Goal: Task Accomplishment & Management: Manage account settings

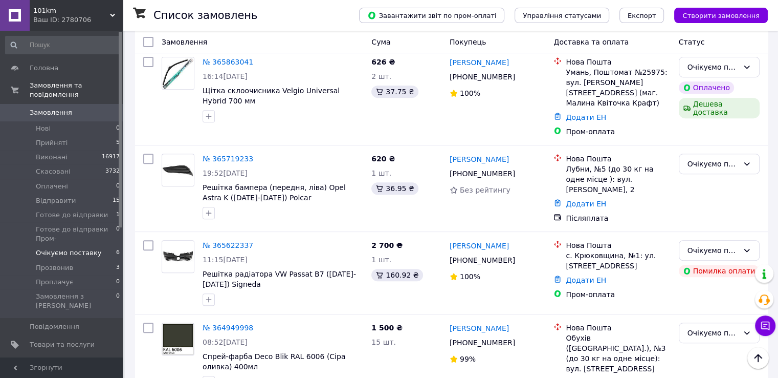
scroll to position [413, 0]
click at [103, 193] on li "Відправити 15" at bounding box center [63, 200] width 126 height 14
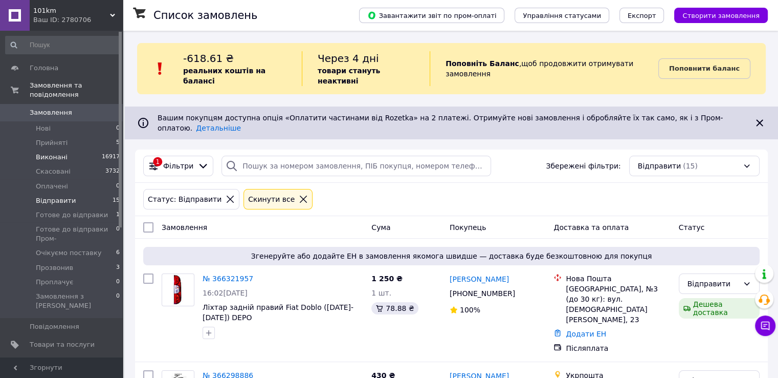
click at [55, 153] on span "Виконані" at bounding box center [52, 157] width 32 height 9
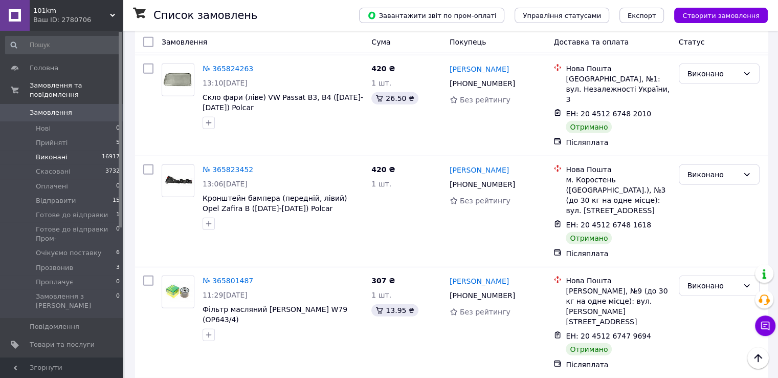
scroll to position [3020, 0]
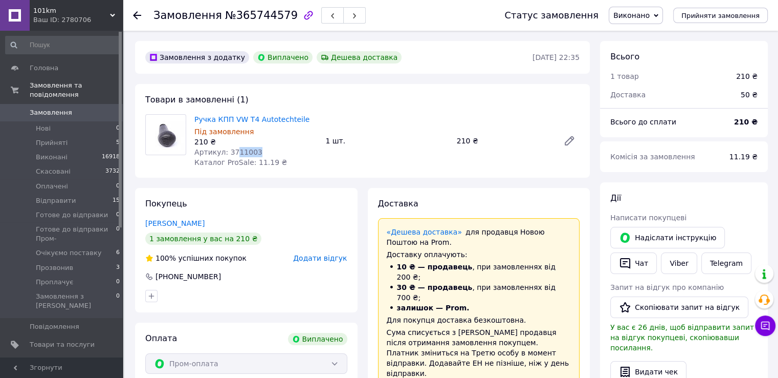
scroll to position [76, 0]
drag, startPoint x: 252, startPoint y: 151, endPoint x: 225, endPoint y: 151, distance: 27.1
click at [225, 151] on div "Артикул: 3711003" at bounding box center [255, 152] width 123 height 10
copy span "3711003"
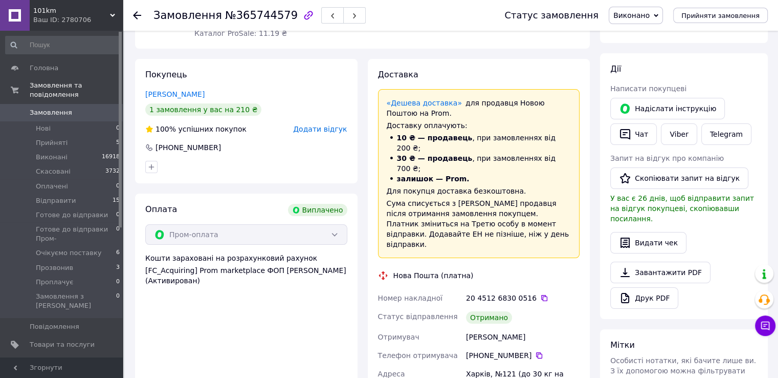
scroll to position [0, 0]
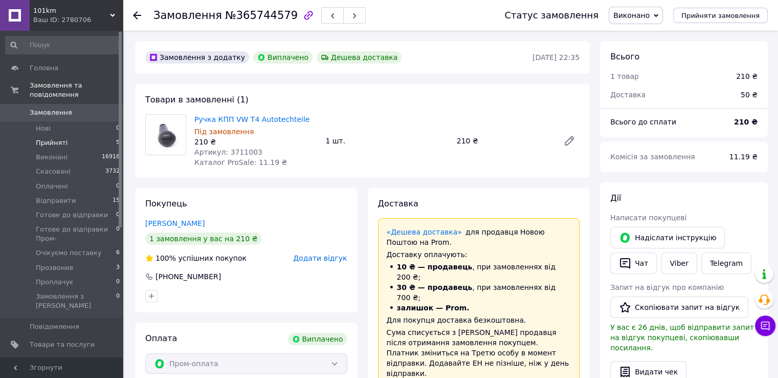
click at [96, 136] on li "Прийняті 5" at bounding box center [63, 143] width 126 height 14
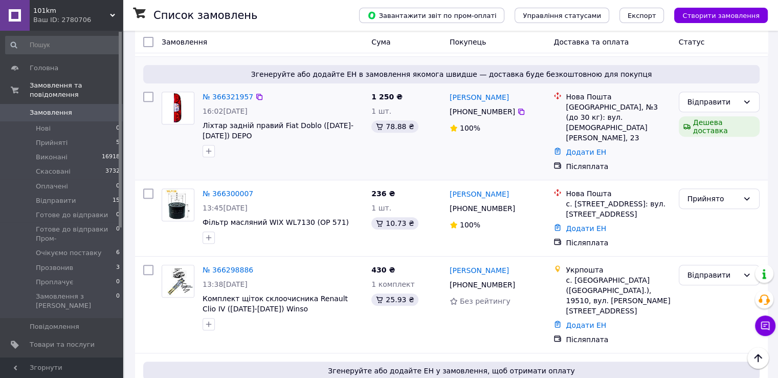
scroll to position [256, 0]
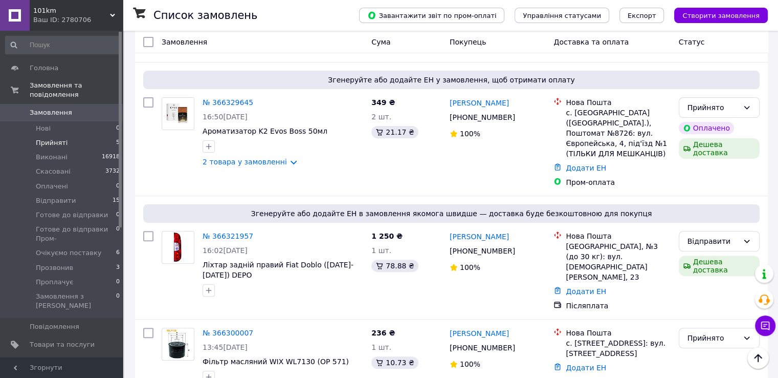
click at [95, 136] on li "Прийняті 5" at bounding box center [63, 143] width 126 height 14
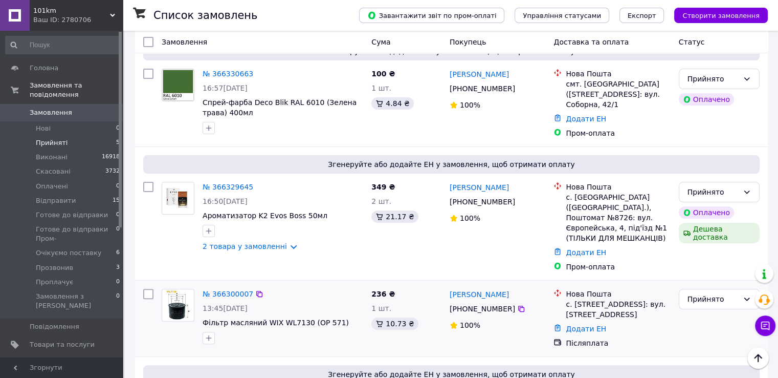
scroll to position [372, 0]
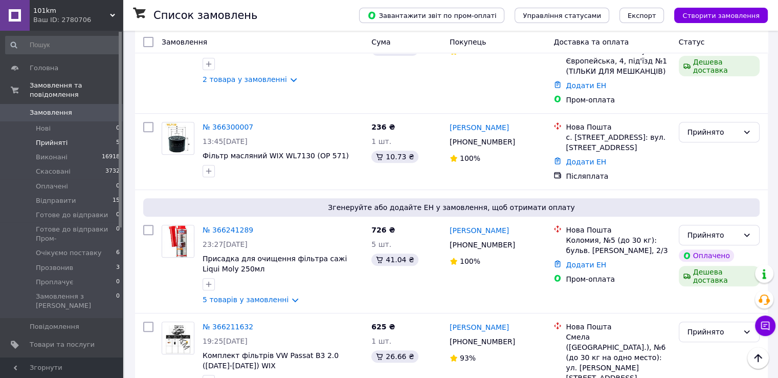
click at [96, 357] on span "6 11" at bounding box center [109, 361] width 28 height 9
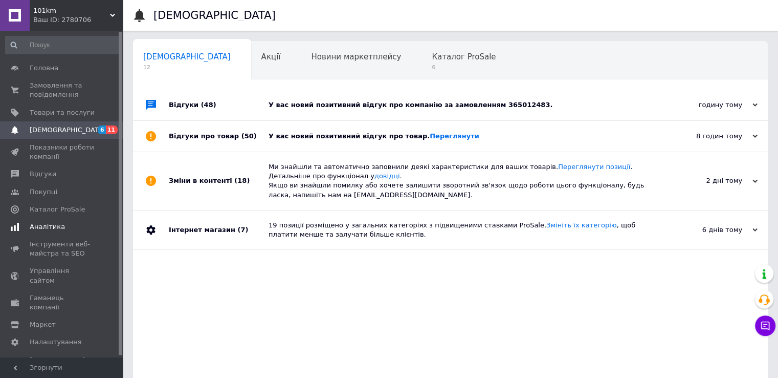
click at [43, 225] on span "Аналітика" at bounding box center [47, 226] width 35 height 9
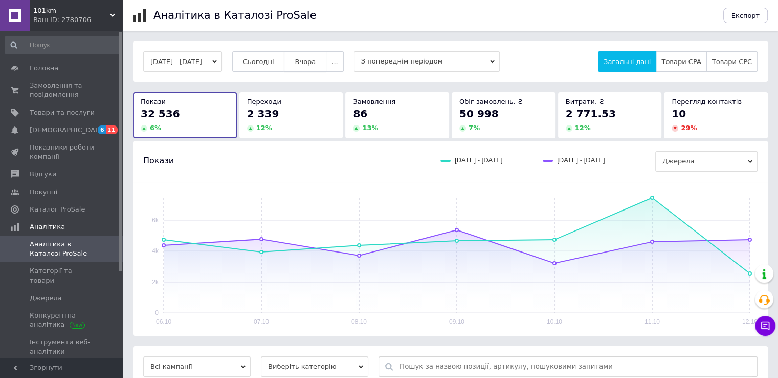
click at [316, 59] on span "Вчора" at bounding box center [305, 62] width 21 height 8
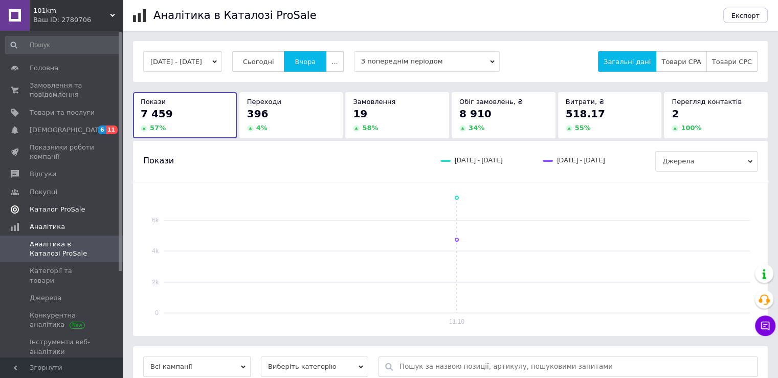
click at [51, 209] on span "Каталог ProSale" at bounding box center [57, 209] width 55 height 9
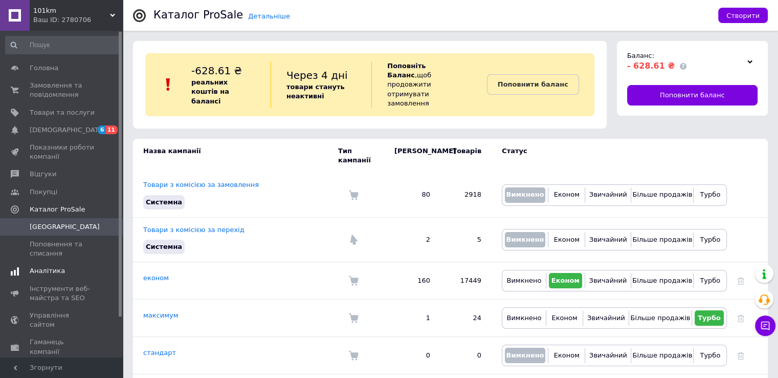
click at [47, 267] on span "Аналітика" at bounding box center [47, 270] width 35 height 9
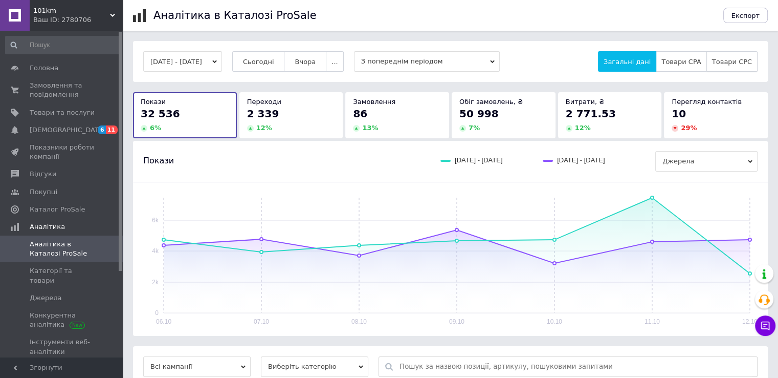
click at [726, 68] on button "Товари CPC" at bounding box center [732, 61] width 51 height 20
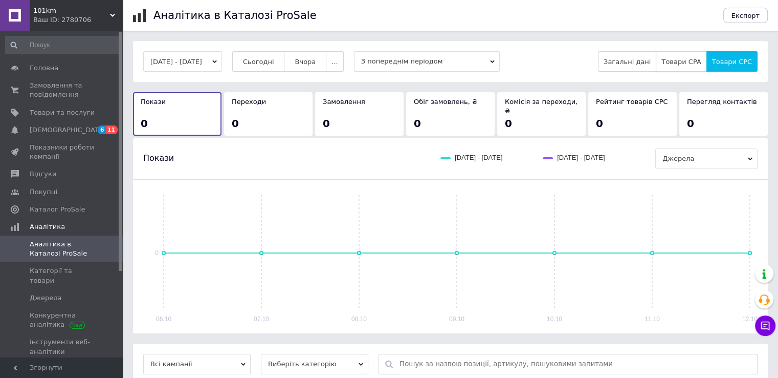
click at [692, 68] on button "Товари CPA" at bounding box center [681, 61] width 51 height 20
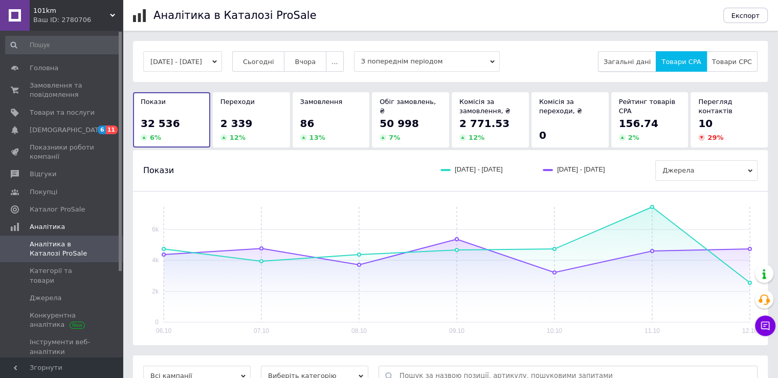
click at [647, 62] on span "Загальні дані" at bounding box center [627, 62] width 47 height 8
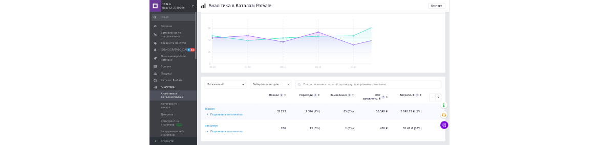
scroll to position [172, 0]
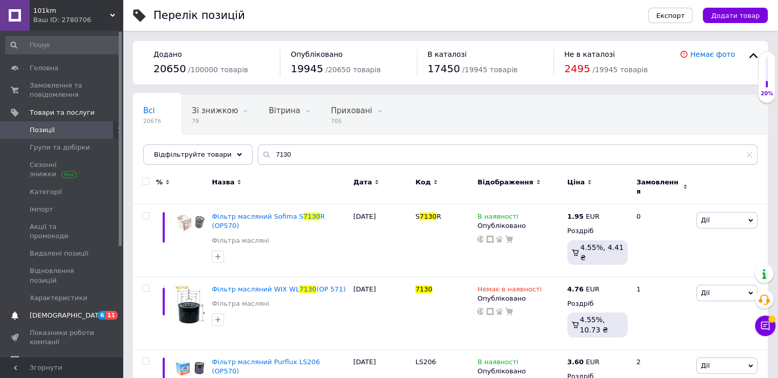
click at [85, 311] on span "[DEMOGRAPHIC_DATA]" at bounding box center [62, 315] width 65 height 9
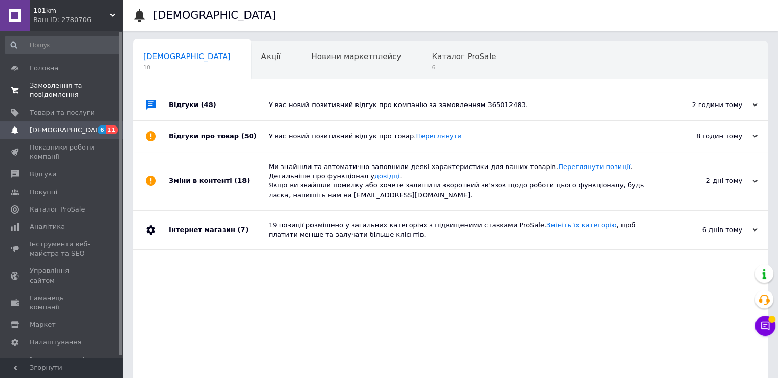
click at [61, 84] on span "Замовлення та повідомлення" at bounding box center [62, 90] width 65 height 18
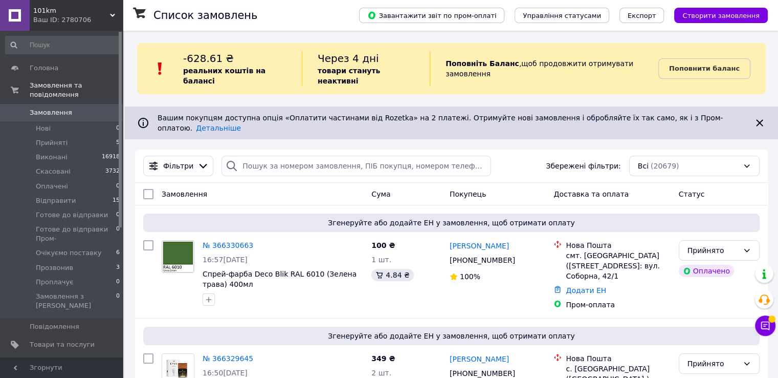
click at [565, 78] on div "-628.61 ₴ реальних коштів на балансі Через 4 дні товари стануть неактивні Попов…" at bounding box center [451, 68] width 629 height 51
drag, startPoint x: 631, startPoint y: 57, endPoint x: 337, endPoint y: 267, distance: 361.0
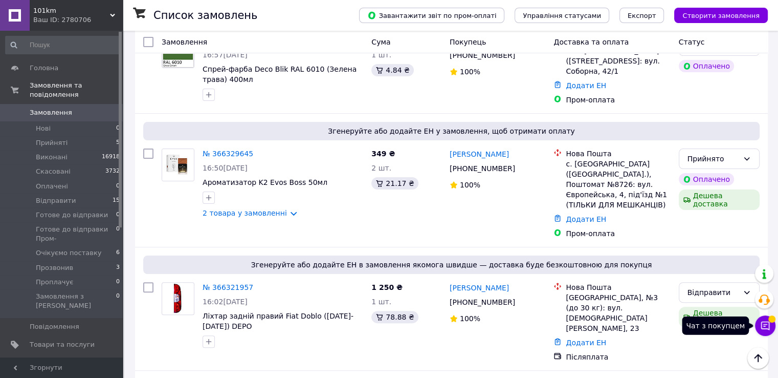
click at [769, 327] on icon at bounding box center [766, 325] width 10 height 10
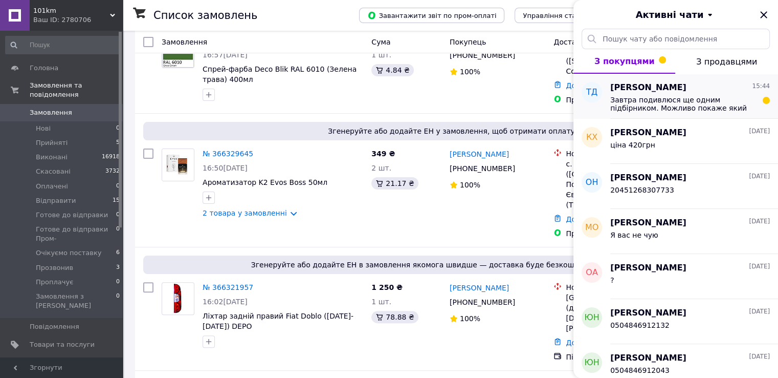
click at [669, 109] on span "Завтра подивлюся ще одним підбірником. Можливо покаже який саме у вас на авто" at bounding box center [683, 104] width 145 height 16
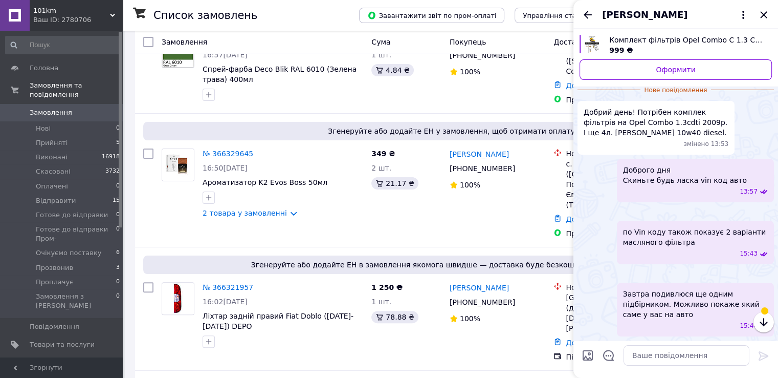
scroll to position [265, 0]
click at [764, 323] on icon "button" at bounding box center [764, 322] width 8 height 8
click at [764, 324] on icon "button" at bounding box center [764, 322] width 8 height 8
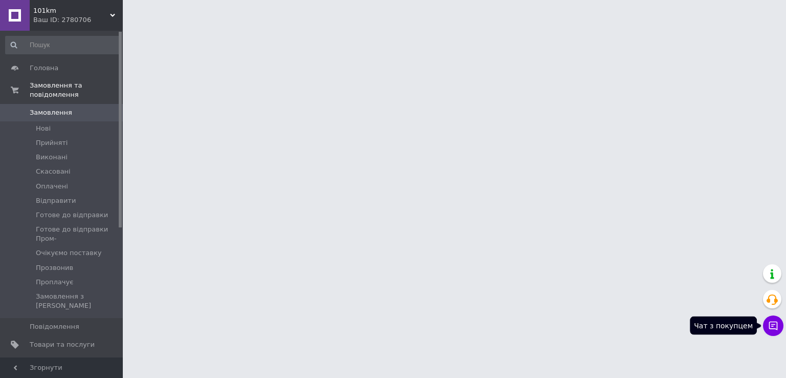
click at [772, 330] on button "Чат з покупцем" at bounding box center [773, 325] width 20 height 20
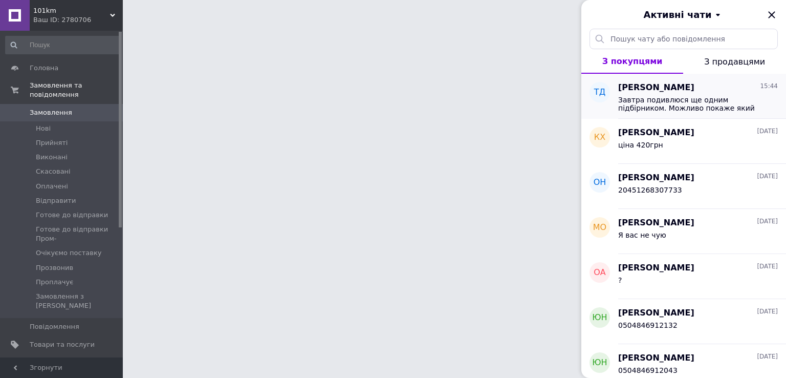
click at [704, 106] on span "Завтра подивлюся ще одним підбірником. Можливо покаже який саме у вас на авто" at bounding box center [690, 104] width 145 height 16
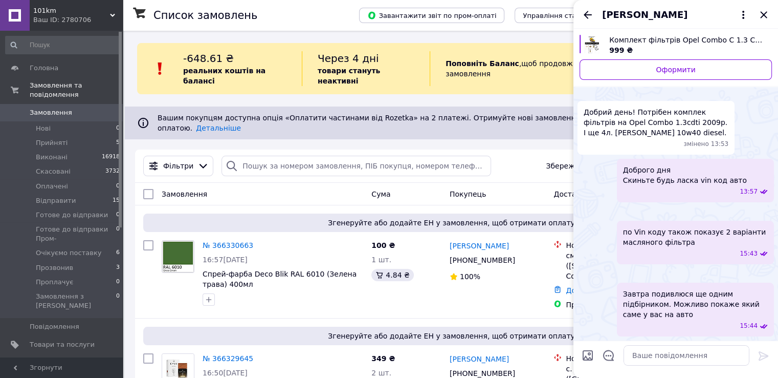
scroll to position [246, 0]
click at [765, 16] on icon "Закрити" at bounding box center [764, 15] width 12 height 12
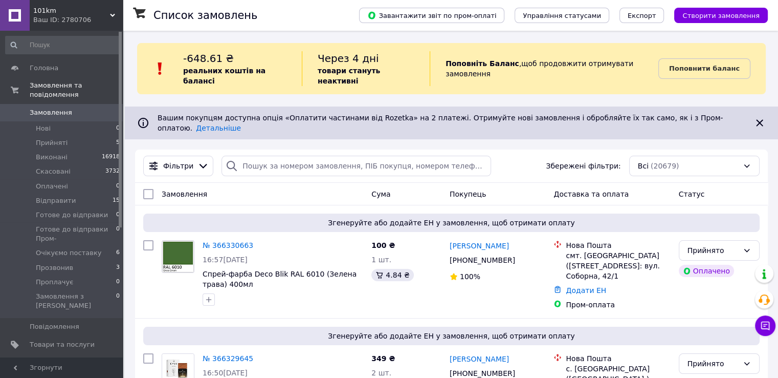
click at [90, 357] on span "[DEMOGRAPHIC_DATA]" at bounding box center [62, 361] width 65 height 9
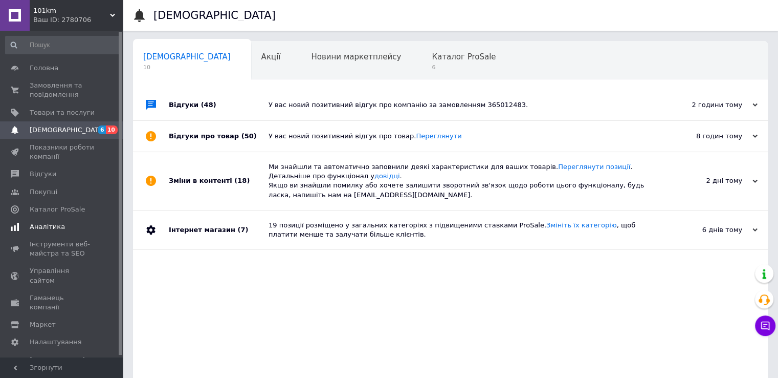
click at [52, 229] on span "Аналітика" at bounding box center [47, 226] width 35 height 9
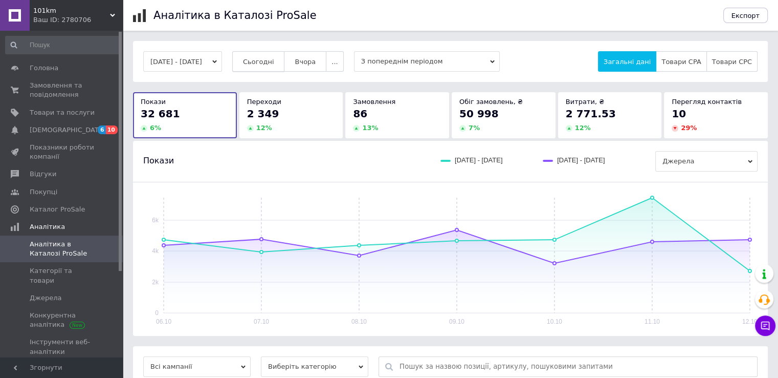
click at [270, 68] on button "Сьогодні" at bounding box center [258, 61] width 53 height 20
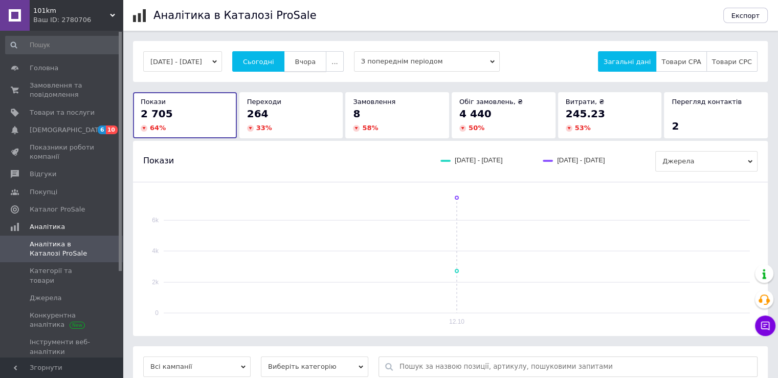
click at [316, 61] on span "Вчора" at bounding box center [305, 62] width 21 height 8
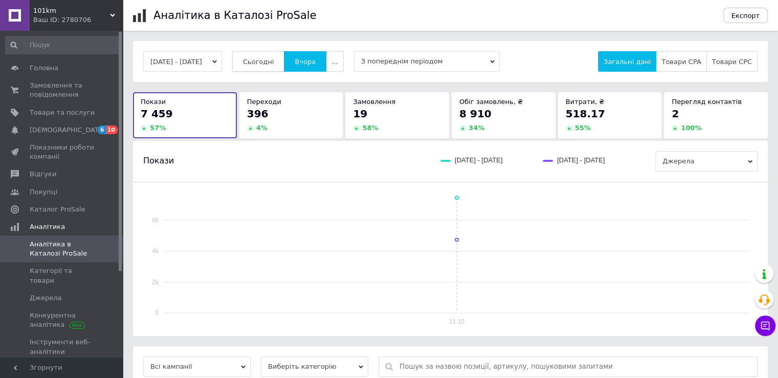
click at [273, 64] on span "Сьогодні" at bounding box center [258, 62] width 31 height 8
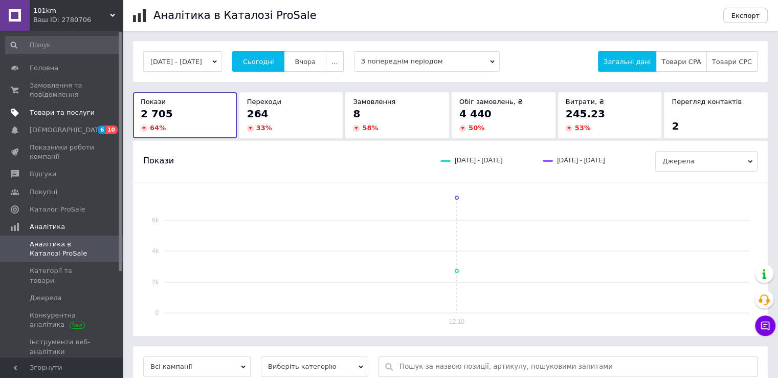
click at [44, 112] on span "Товари та послуги" at bounding box center [62, 112] width 65 height 9
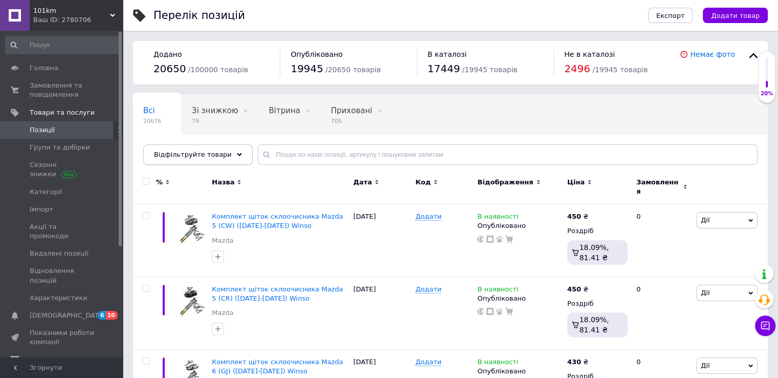
click at [209, 157] on span "Відфільтруйте товари" at bounding box center [193, 154] width 78 height 8
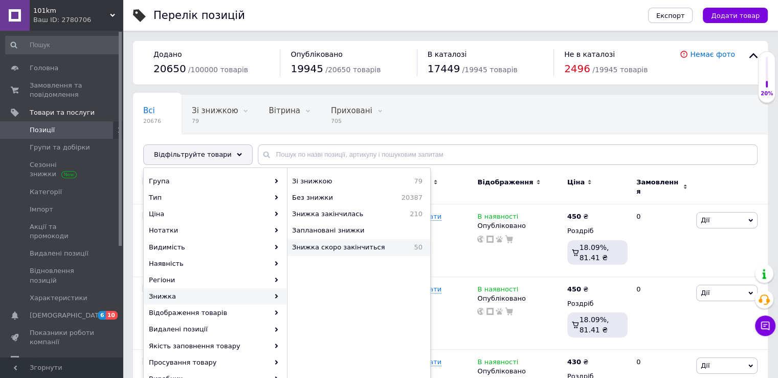
click at [343, 246] on span "Знижка скоро закінчиться" at bounding box center [349, 247] width 114 height 9
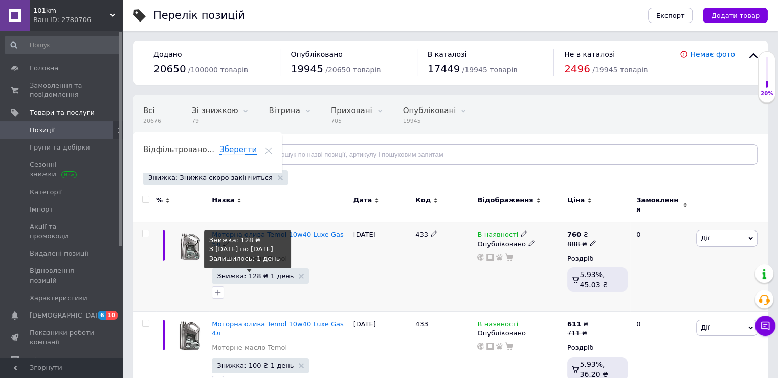
click at [277, 272] on span "Знижка: 128 ₴ 1 день" at bounding box center [255, 275] width 77 height 7
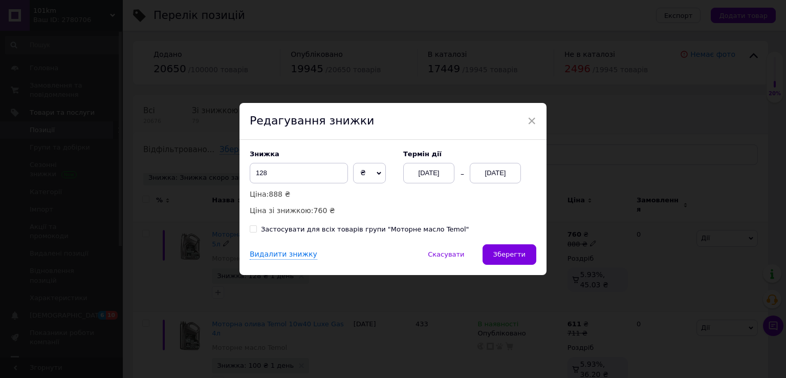
click at [508, 178] on div "[DATE]" at bounding box center [495, 173] width 51 height 20
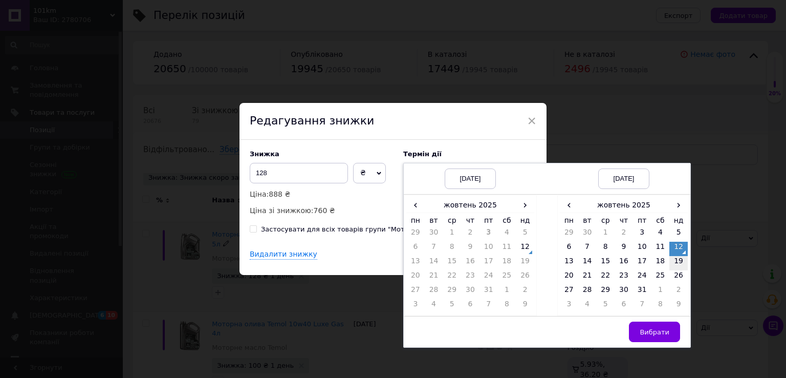
click at [674, 258] on td "19" at bounding box center [678, 263] width 18 height 14
click at [660, 329] on span "Вибрати" at bounding box center [655, 332] width 30 height 8
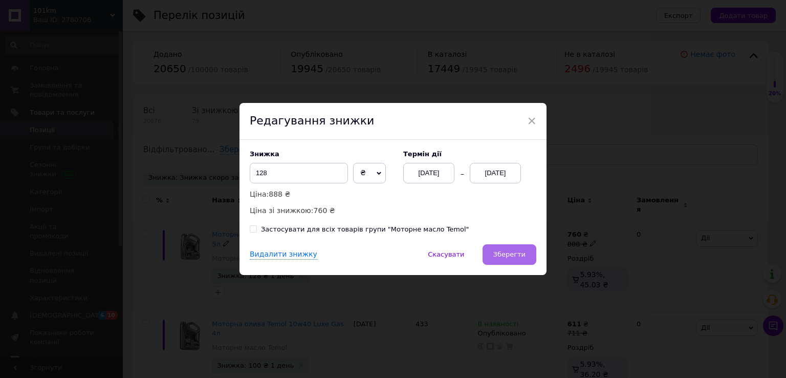
click at [506, 256] on span "Зберегти" at bounding box center [509, 254] width 32 height 8
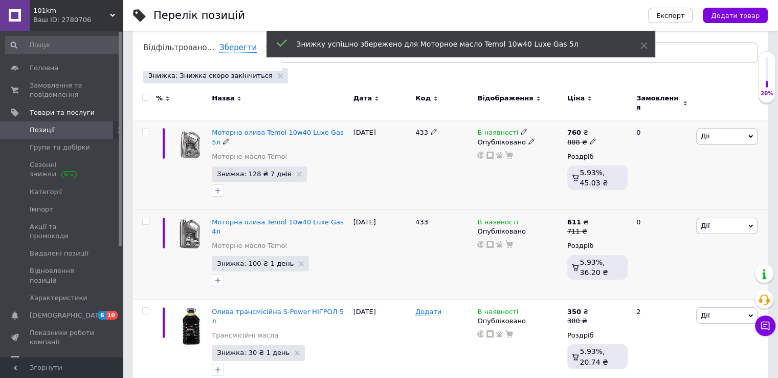
scroll to position [102, 0]
click at [276, 255] on span "Знижка: 100 ₴ 1 день" at bounding box center [260, 262] width 97 height 15
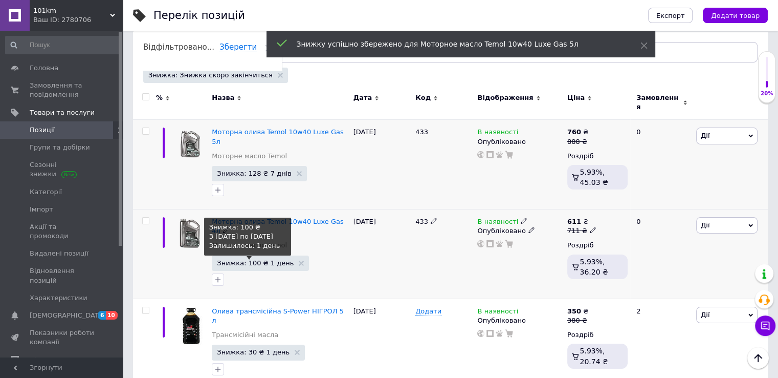
click at [274, 259] on span "Знижка: 100 ₴ 1 день" at bounding box center [255, 262] width 77 height 7
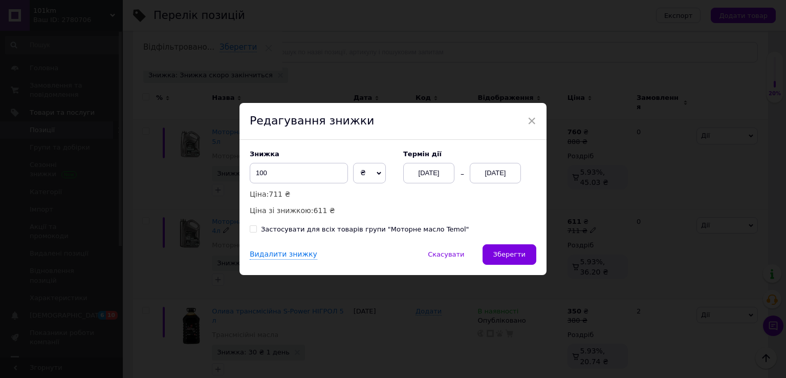
click at [514, 174] on div "[DATE]" at bounding box center [495, 173] width 51 height 20
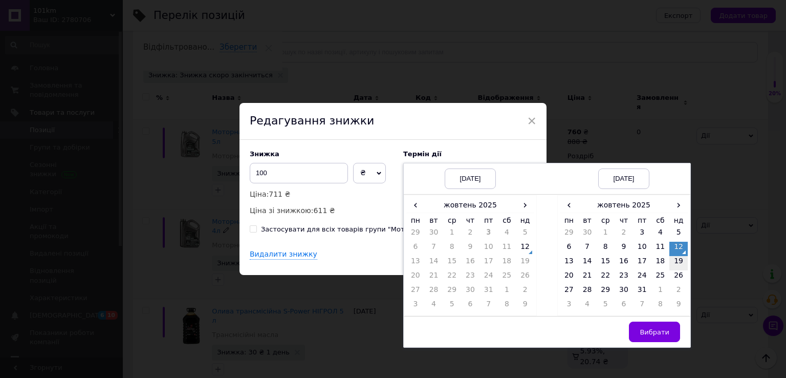
click at [681, 265] on td "19" at bounding box center [678, 263] width 18 height 14
click at [660, 334] on span "Вибрати" at bounding box center [655, 332] width 30 height 8
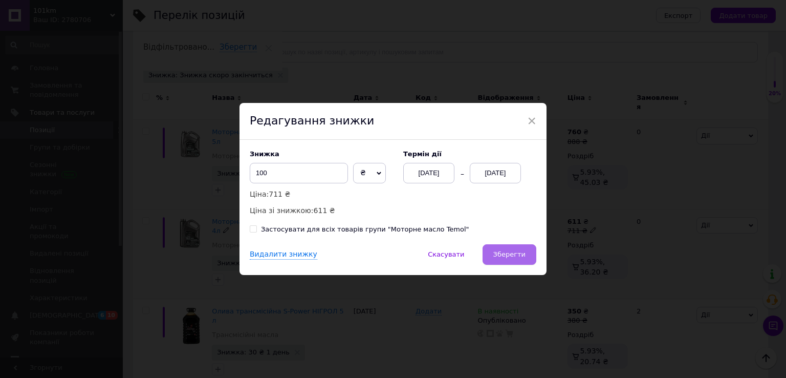
click at [508, 254] on span "Зберегти" at bounding box center [509, 254] width 32 height 8
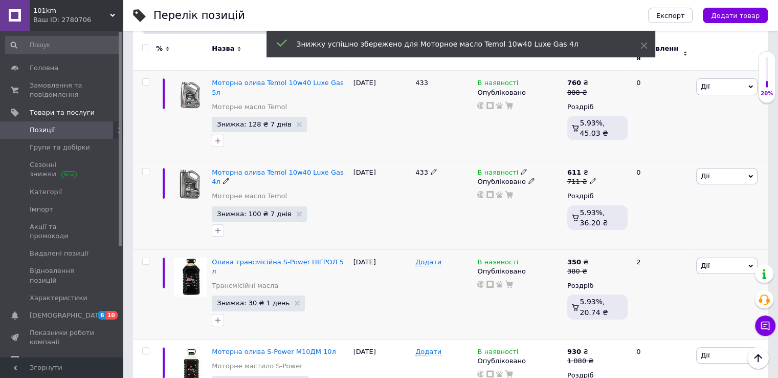
scroll to position [205, 0]
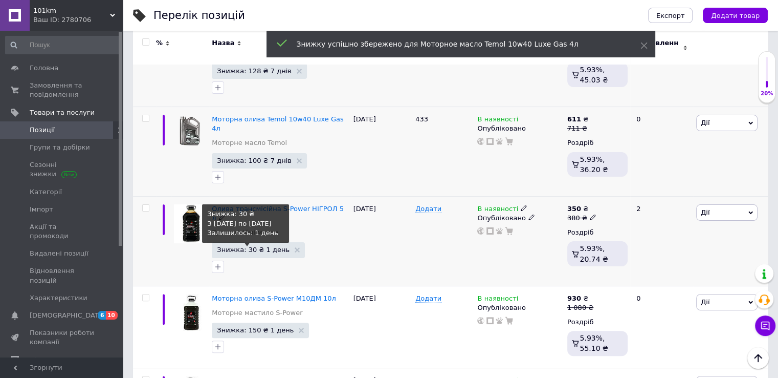
click at [258, 246] on span "Знижка: 30 ₴ 1 день" at bounding box center [253, 249] width 73 height 7
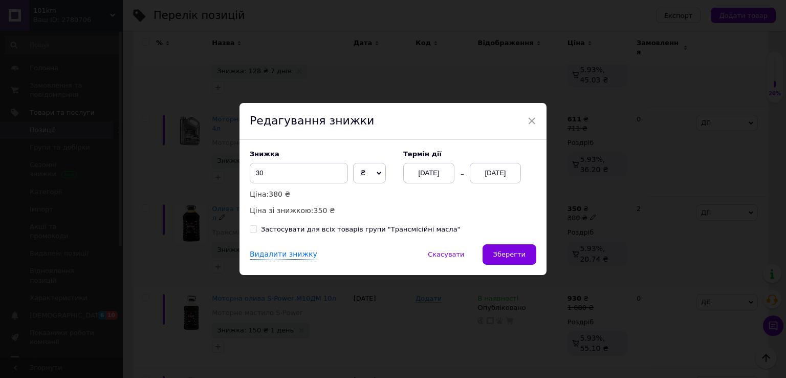
click at [507, 180] on div "[DATE]" at bounding box center [495, 173] width 51 height 20
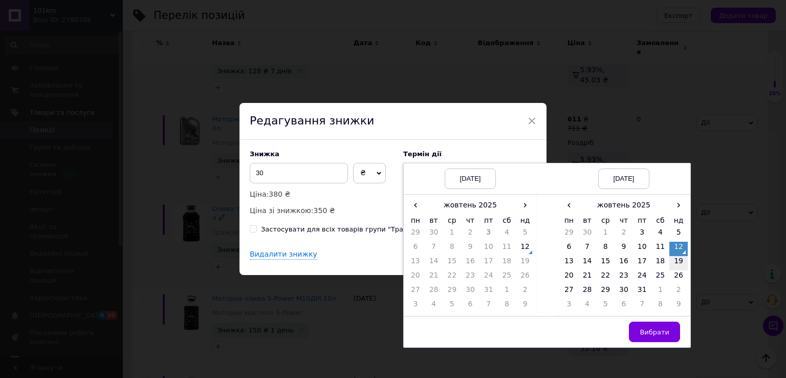
click at [676, 262] on td "19" at bounding box center [678, 263] width 18 height 14
click at [668, 328] on button "Вибрати" at bounding box center [654, 331] width 51 height 20
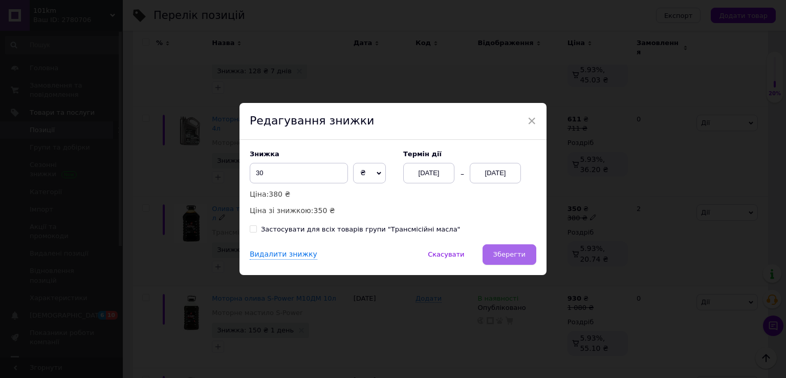
click at [512, 256] on span "Зберегти" at bounding box center [509, 254] width 32 height 8
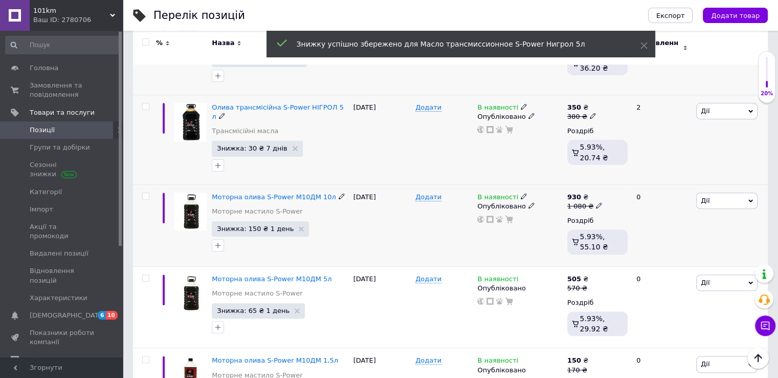
scroll to position [307, 0]
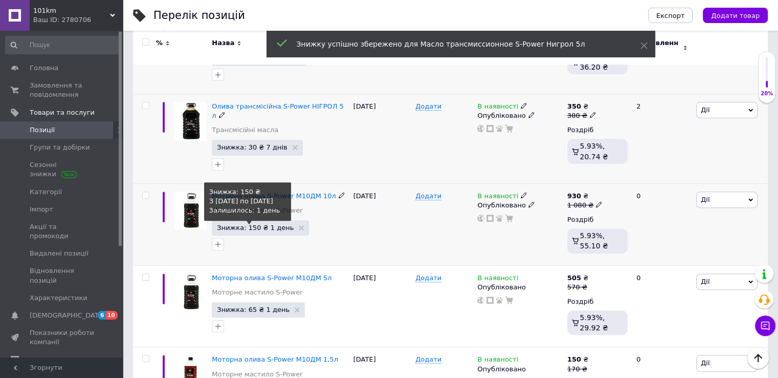
click at [264, 224] on span "Знижка: 150 ₴ 1 день" at bounding box center [255, 227] width 77 height 7
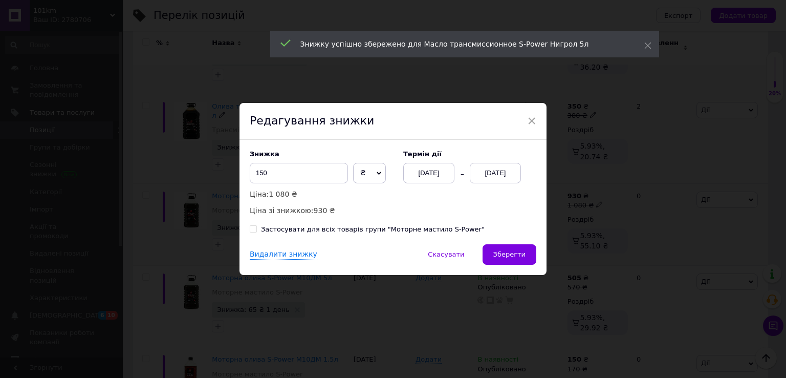
click at [495, 174] on div "[DATE]" at bounding box center [495, 173] width 51 height 20
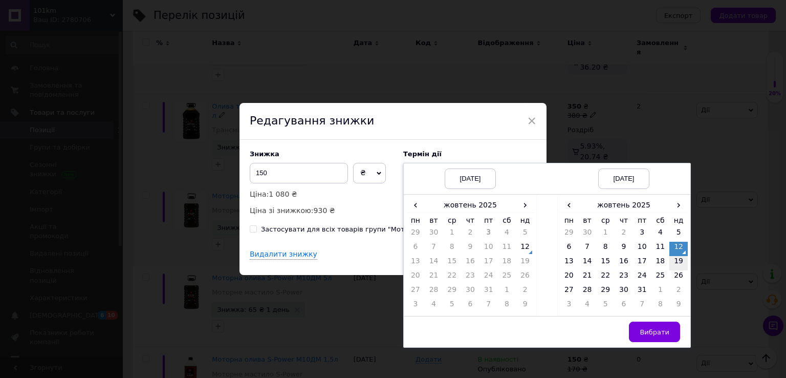
click at [678, 258] on td "19" at bounding box center [678, 263] width 18 height 14
click at [662, 328] on span "Вибрати" at bounding box center [655, 332] width 30 height 8
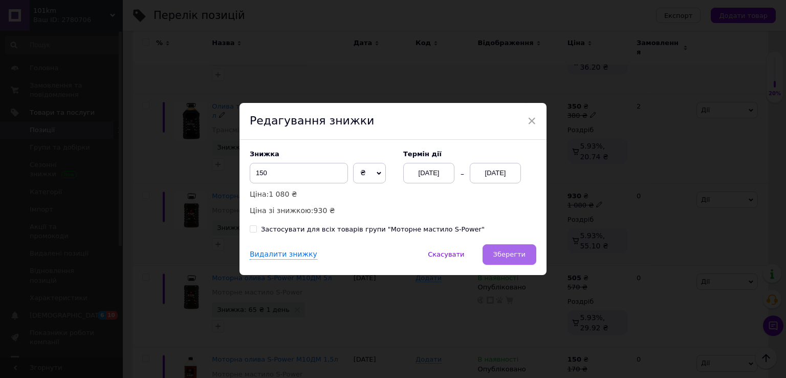
click at [506, 254] on span "Зберегти" at bounding box center [509, 254] width 32 height 8
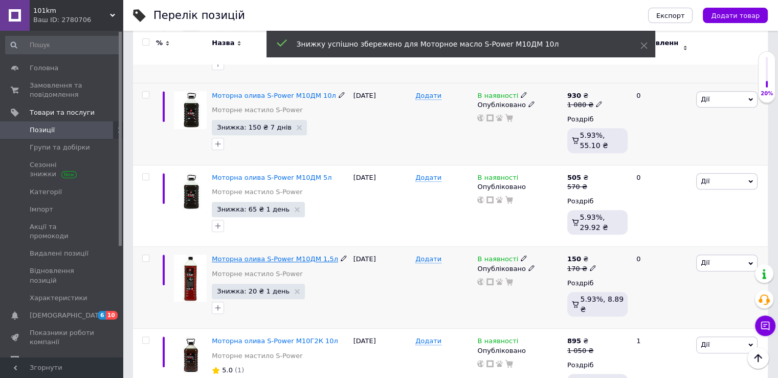
scroll to position [409, 0]
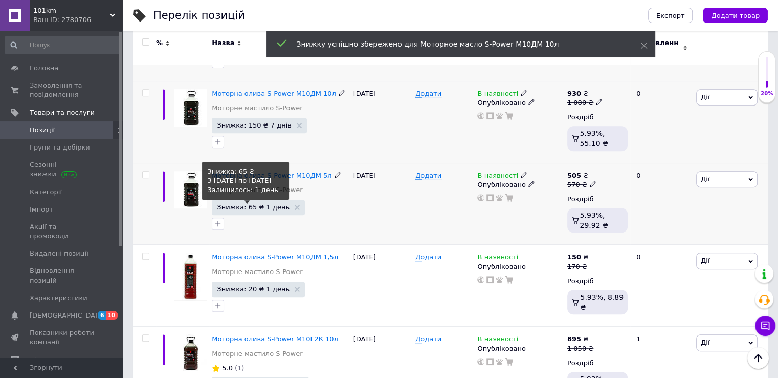
click at [254, 204] on span "Знижка: 65 ₴ 1 день" at bounding box center [253, 207] width 73 height 7
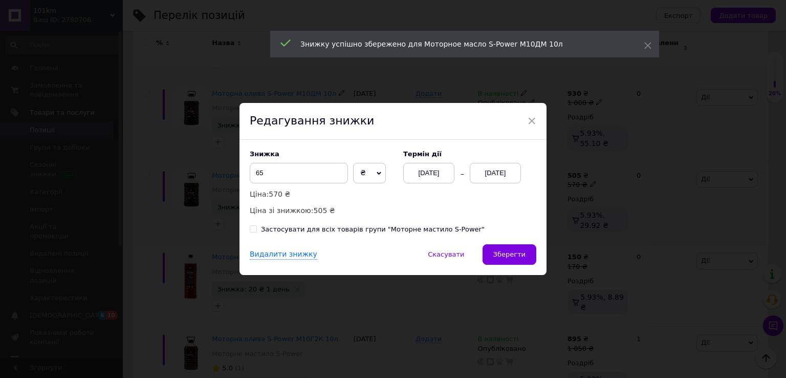
click at [515, 177] on div "[DATE]" at bounding box center [495, 173] width 51 height 20
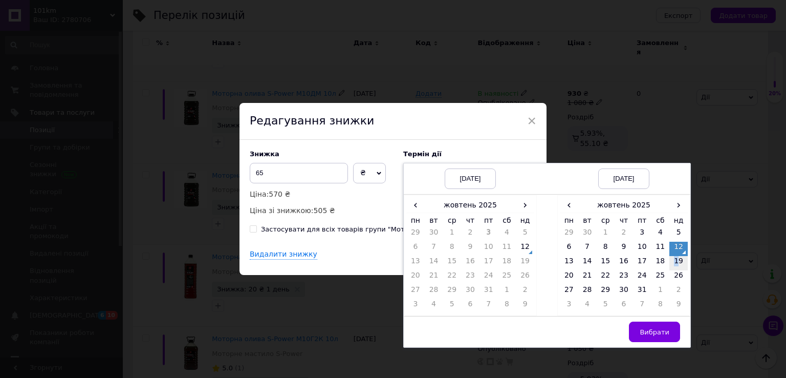
click at [675, 261] on td "19" at bounding box center [678, 263] width 18 height 14
click at [661, 331] on span "Вибрати" at bounding box center [655, 332] width 30 height 8
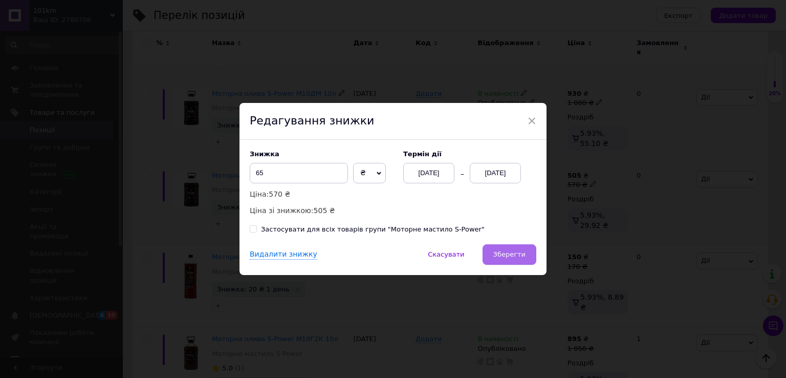
click at [506, 252] on span "Зберегти" at bounding box center [509, 254] width 32 height 8
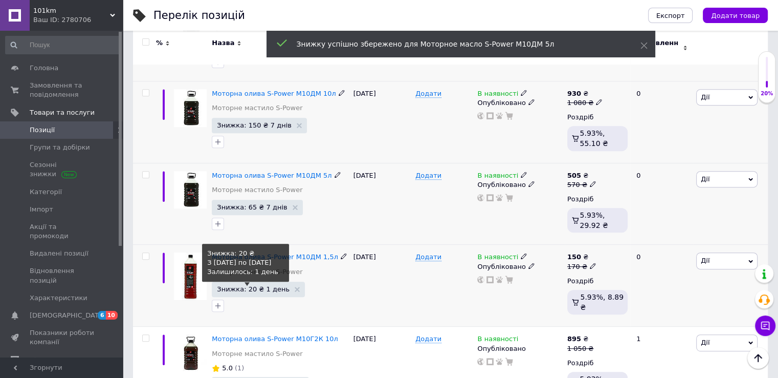
click at [270, 286] on span "Знижка: 20 ₴ 1 день" at bounding box center [253, 289] width 73 height 7
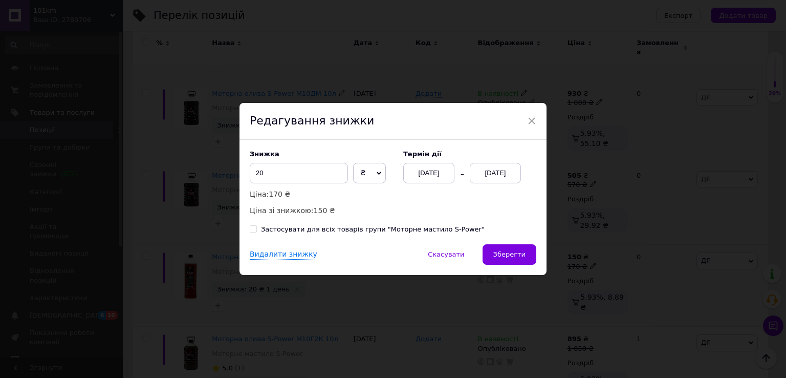
click at [508, 166] on div "[DATE]" at bounding box center [495, 173] width 51 height 20
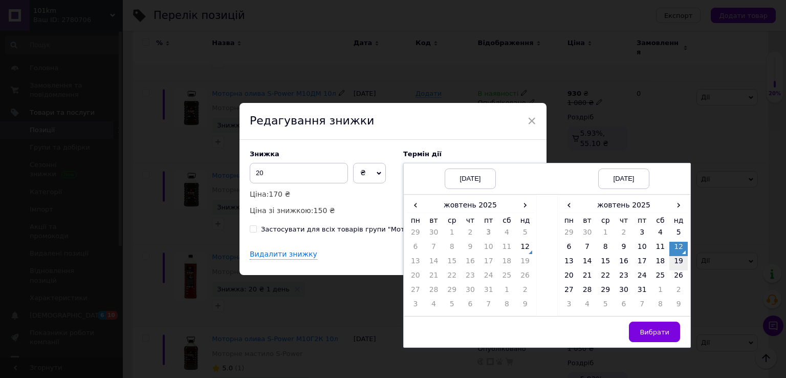
click at [676, 261] on td "19" at bounding box center [678, 263] width 18 height 14
click at [652, 330] on span "Вибрати" at bounding box center [655, 332] width 30 height 8
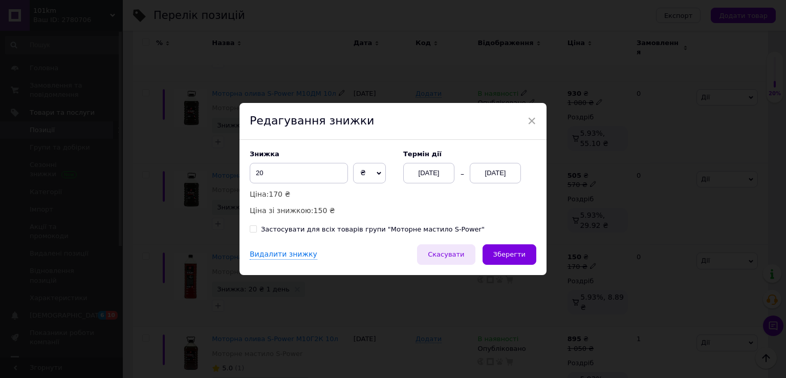
drag, startPoint x: 510, startPoint y: 256, endPoint x: 464, endPoint y: 256, distance: 45.6
click at [509, 256] on span "Зберегти" at bounding box center [509, 254] width 32 height 8
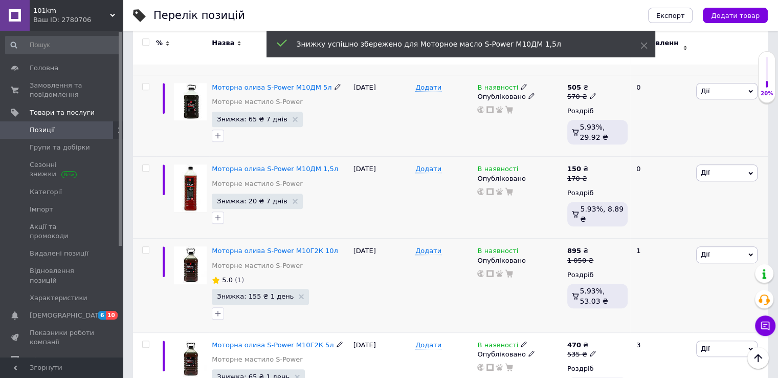
scroll to position [563, 0]
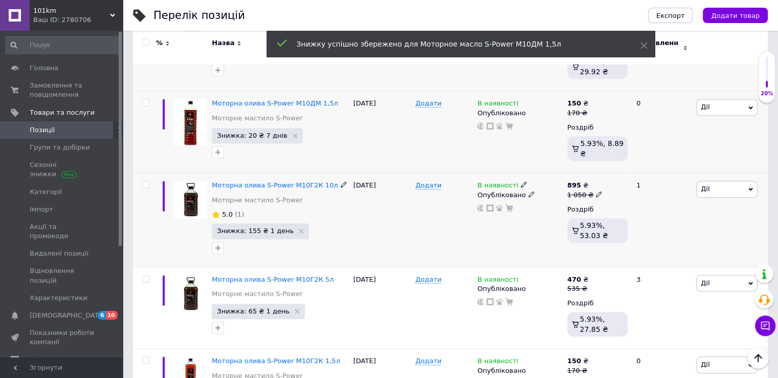
click at [267, 223] on span "Знижка: 155 ₴ 1 день" at bounding box center [260, 230] width 97 height 15
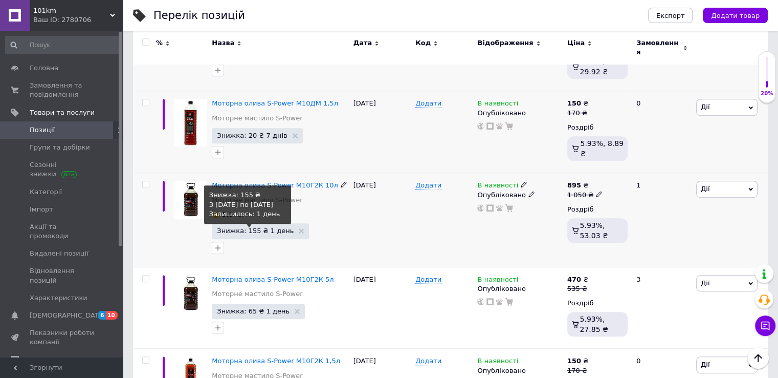
click at [269, 227] on span "Знижка: 155 ₴ 1 день" at bounding box center [255, 230] width 77 height 7
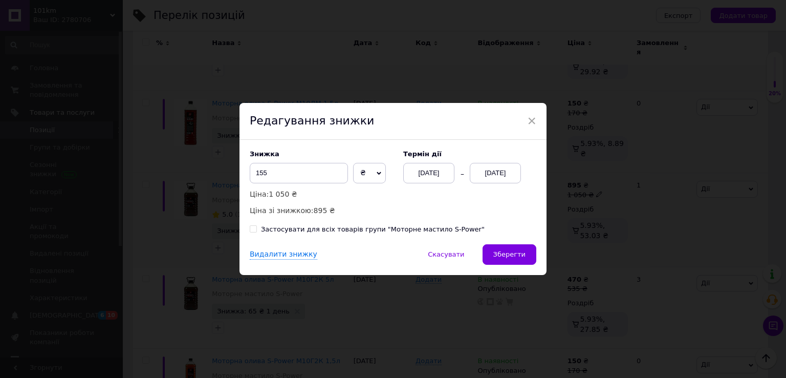
click at [503, 167] on div "[DATE]" at bounding box center [495, 173] width 51 height 20
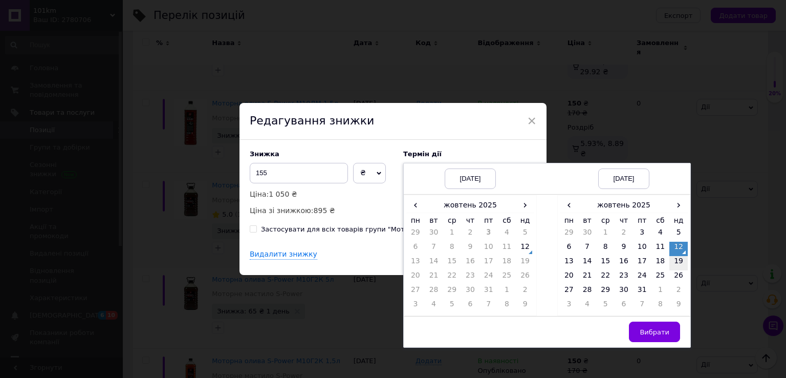
click at [678, 268] on td "19" at bounding box center [678, 263] width 18 height 14
click at [661, 332] on span "Вибрати" at bounding box center [655, 332] width 30 height 8
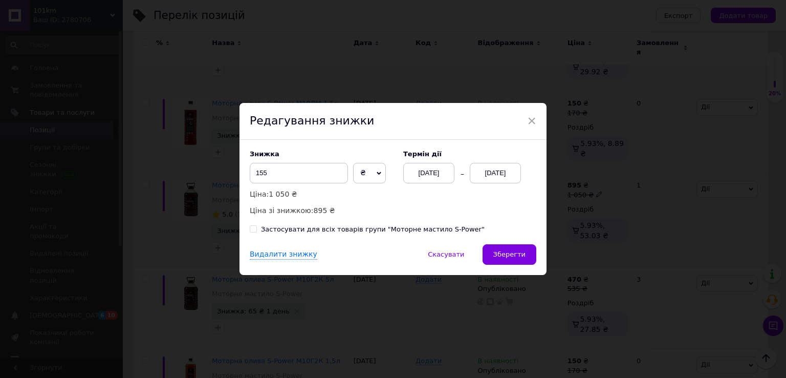
click at [517, 256] on span "Зберегти" at bounding box center [509, 254] width 32 height 8
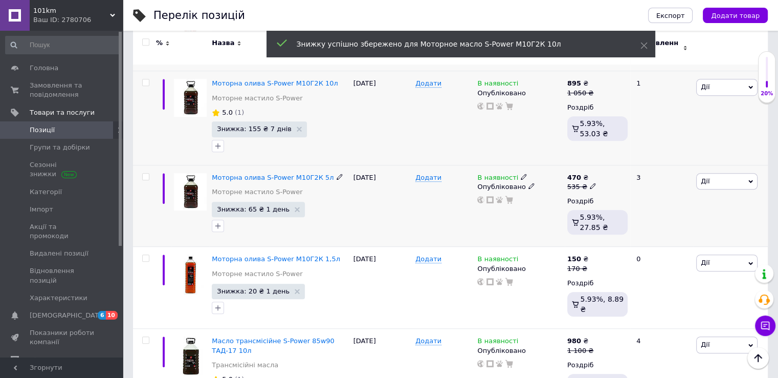
scroll to position [665, 0]
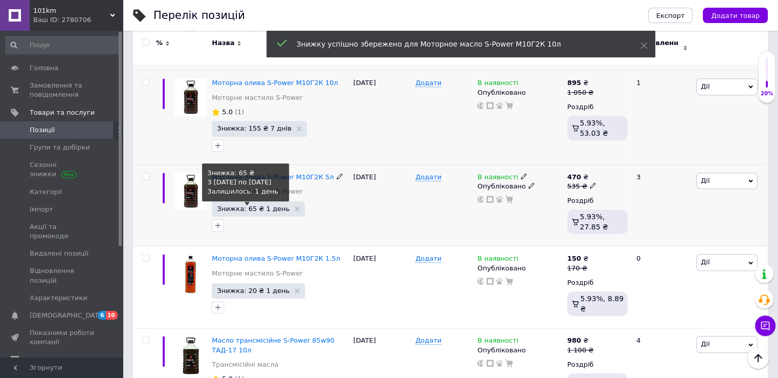
click at [268, 205] on span "Знижка: 65 ₴ 1 день" at bounding box center [253, 208] width 73 height 7
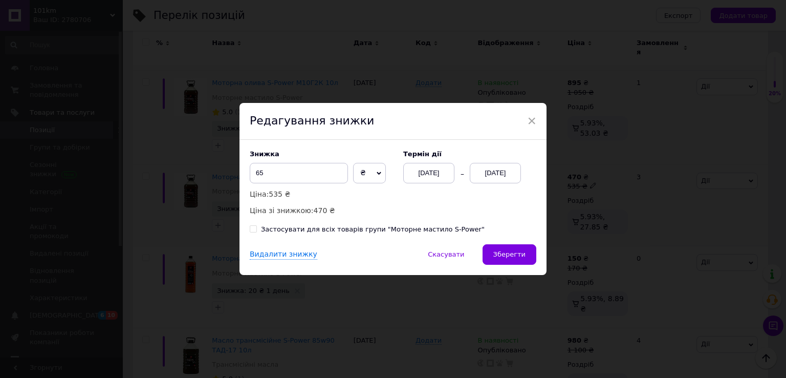
click at [498, 168] on div "[DATE]" at bounding box center [495, 173] width 51 height 20
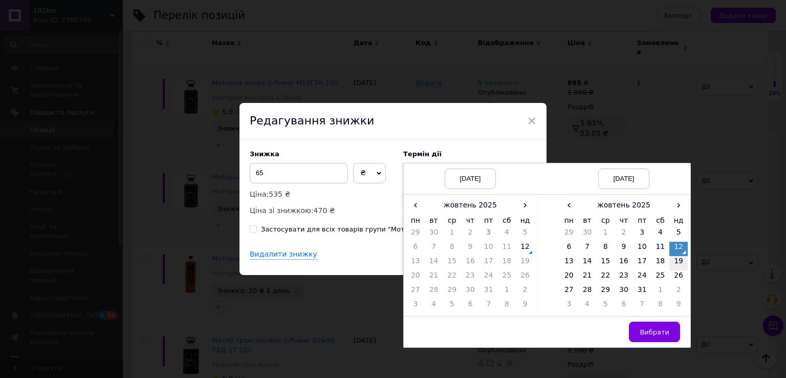
click at [676, 259] on td "19" at bounding box center [678, 263] width 18 height 14
click at [665, 328] on span "Вибрати" at bounding box center [655, 332] width 30 height 8
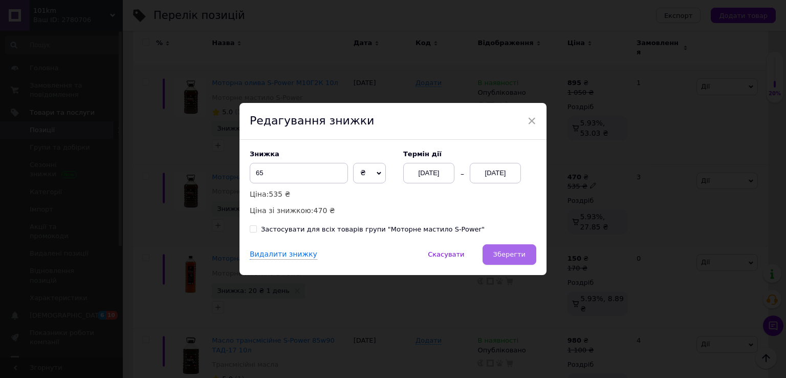
click at [510, 255] on span "Зберегти" at bounding box center [509, 254] width 32 height 8
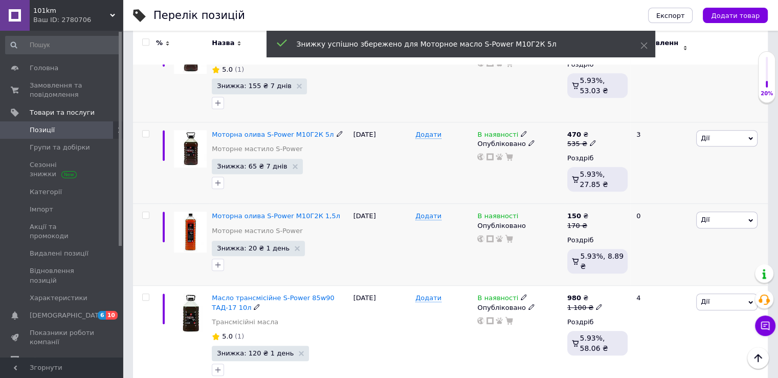
scroll to position [717, 0]
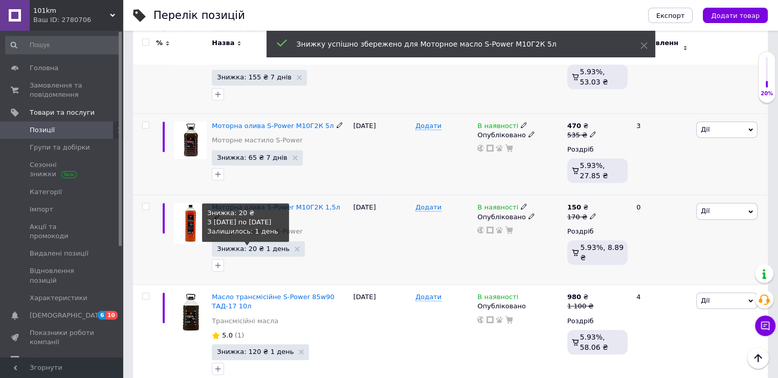
click at [266, 245] on span "Знижка: 20 ₴ 1 день" at bounding box center [253, 248] width 73 height 7
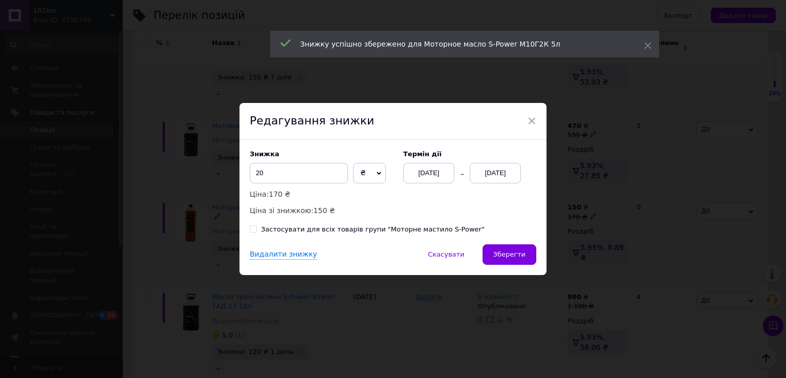
click at [501, 176] on div "[DATE]" at bounding box center [495, 173] width 51 height 20
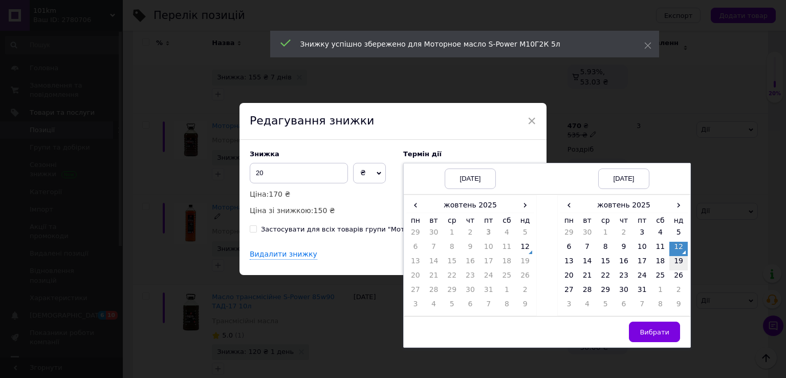
click at [679, 268] on td "19" at bounding box center [678, 263] width 18 height 14
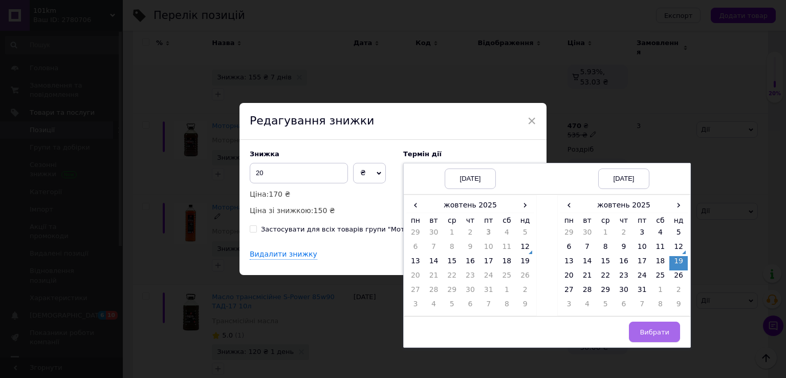
click at [653, 340] on button "Вибрати" at bounding box center [654, 331] width 51 height 20
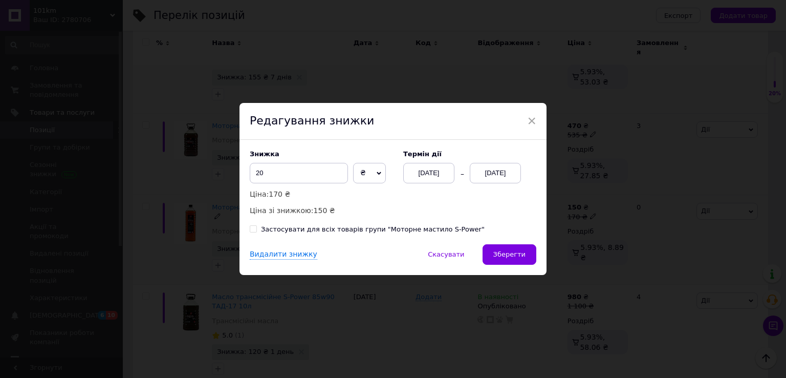
click at [518, 258] on span "Зберегти" at bounding box center [509, 254] width 32 height 8
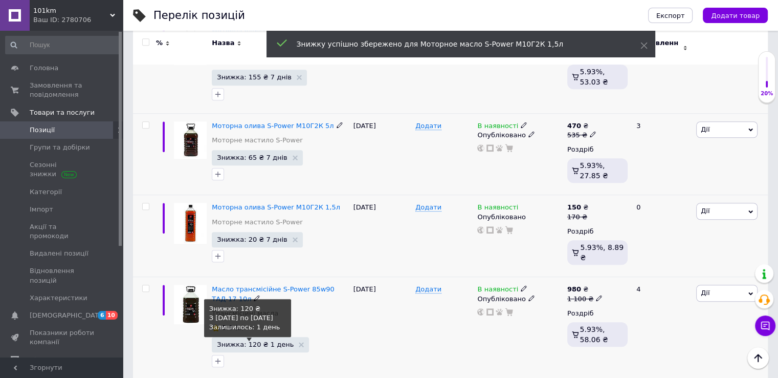
click at [280, 341] on span "Знижка: 120 ₴ 1 день" at bounding box center [255, 344] width 77 height 7
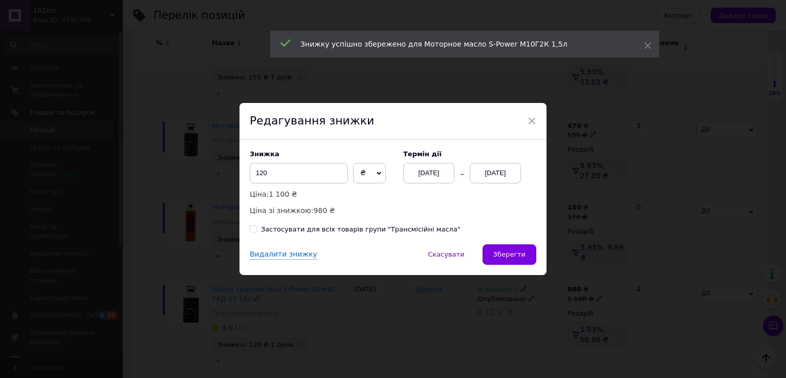
click at [491, 168] on div "[DATE]" at bounding box center [495, 173] width 51 height 20
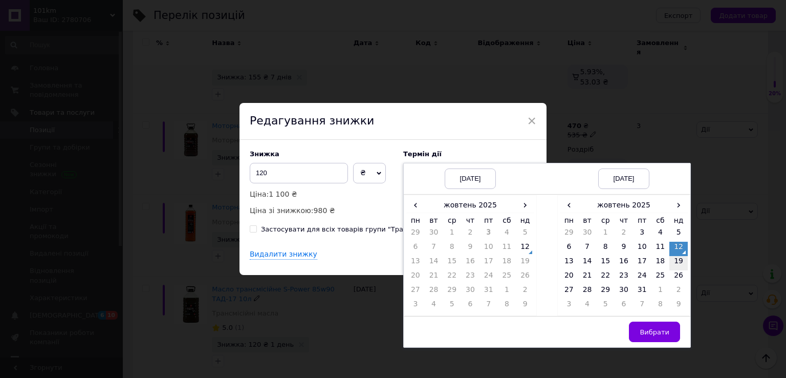
click at [671, 262] on td "19" at bounding box center [678, 263] width 18 height 14
click at [658, 333] on span "Вибрати" at bounding box center [655, 332] width 30 height 8
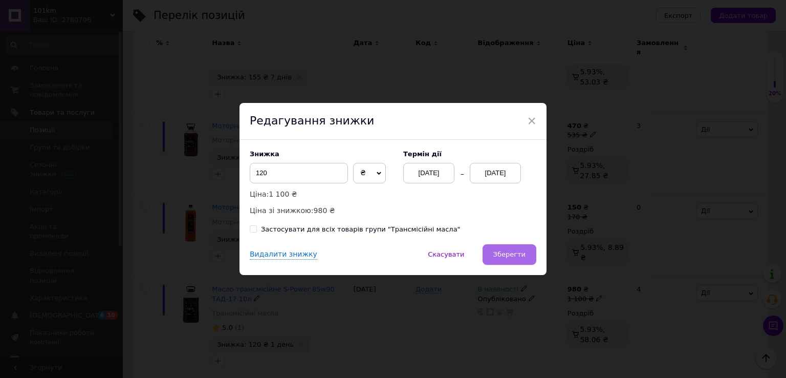
click at [500, 250] on span "Зберегти" at bounding box center [509, 254] width 32 height 8
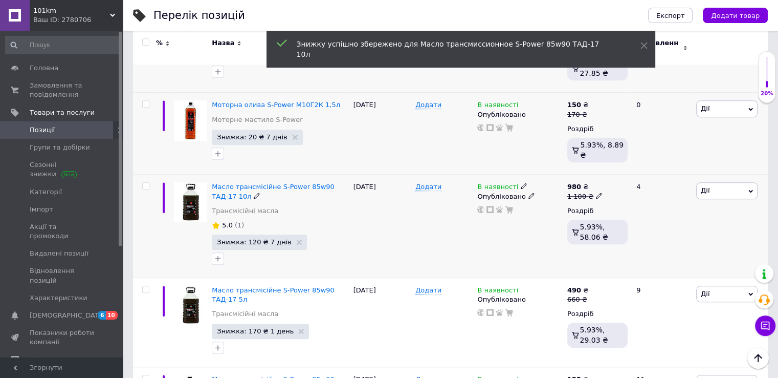
scroll to position [921, 0]
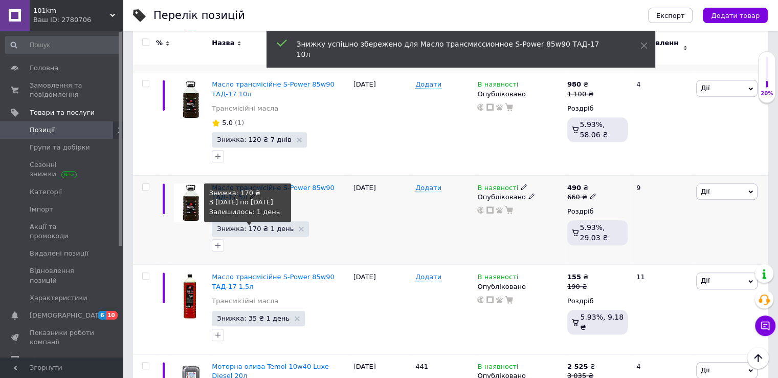
click at [263, 225] on span "Знижка: 170 ₴ 1 день" at bounding box center [255, 228] width 77 height 7
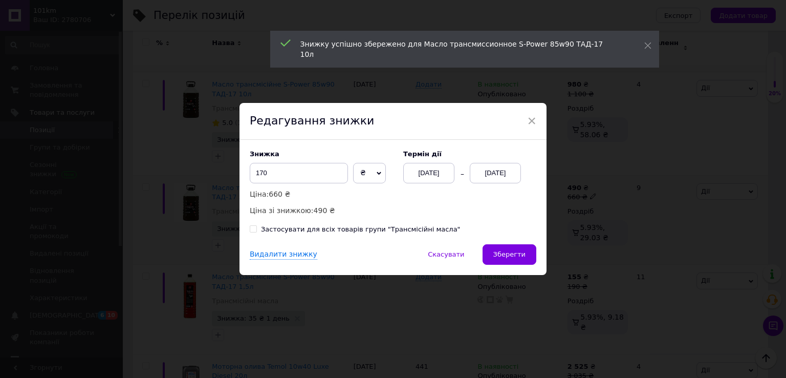
click at [495, 175] on div "[DATE]" at bounding box center [495, 173] width 51 height 20
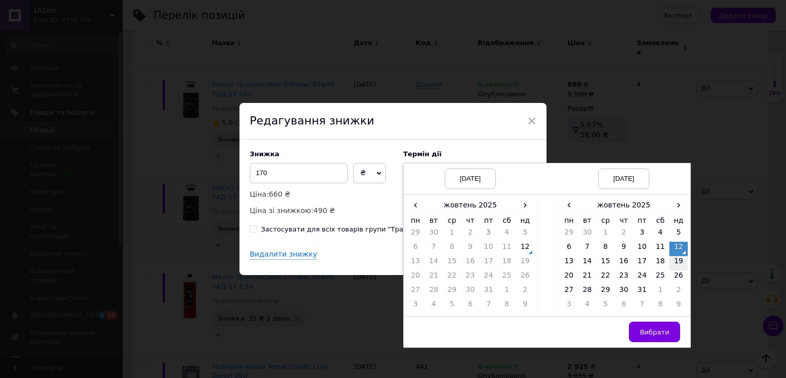
click at [677, 264] on td "19" at bounding box center [678, 263] width 18 height 14
click at [651, 326] on button "Вибрати" at bounding box center [654, 331] width 51 height 20
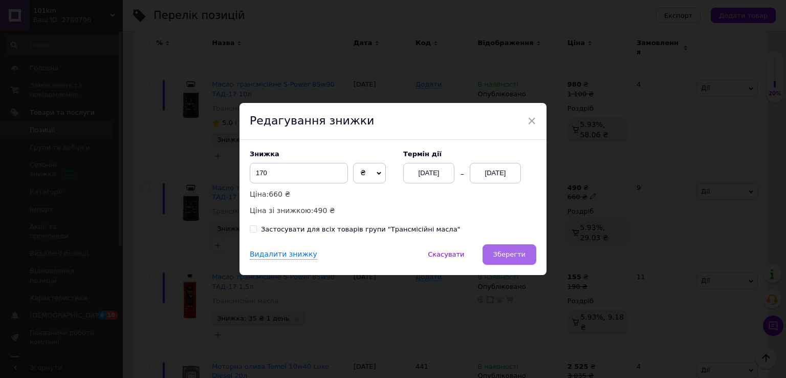
click at [506, 252] on span "Зберегти" at bounding box center [509, 254] width 32 height 8
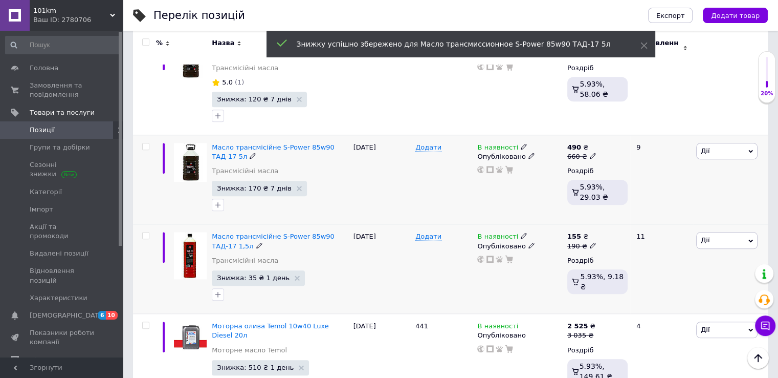
scroll to position [1024, 0]
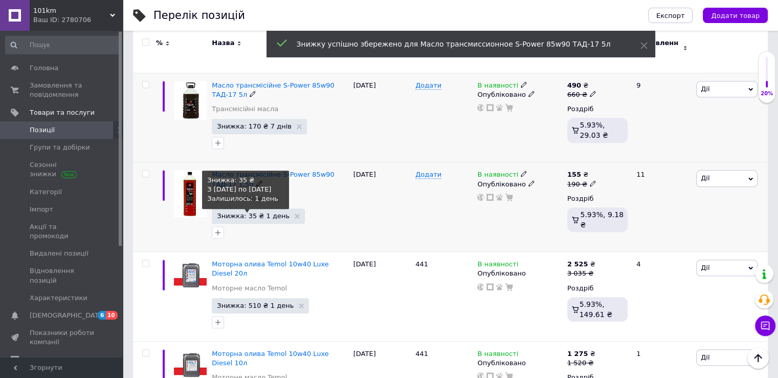
click at [254, 212] on span "Знижка: 35 ₴ 1 день" at bounding box center [253, 215] width 73 height 7
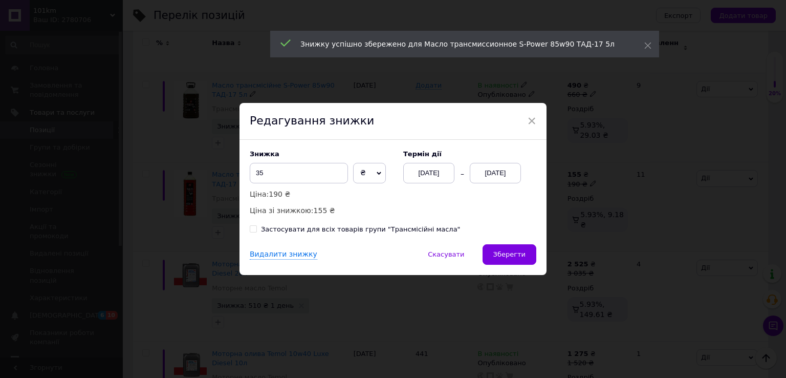
click at [501, 172] on div "[DATE]" at bounding box center [495, 173] width 51 height 20
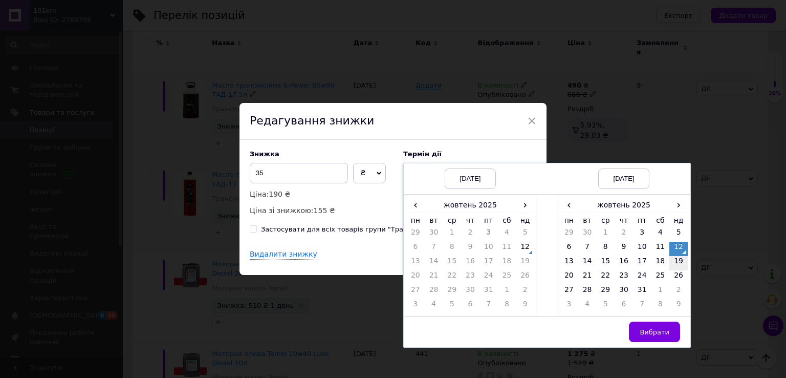
click at [680, 265] on td "19" at bounding box center [678, 263] width 18 height 14
click at [659, 322] on td "Вибрати" at bounding box center [623, 331] width 133 height 31
click at [659, 328] on span "Вибрати" at bounding box center [655, 332] width 30 height 8
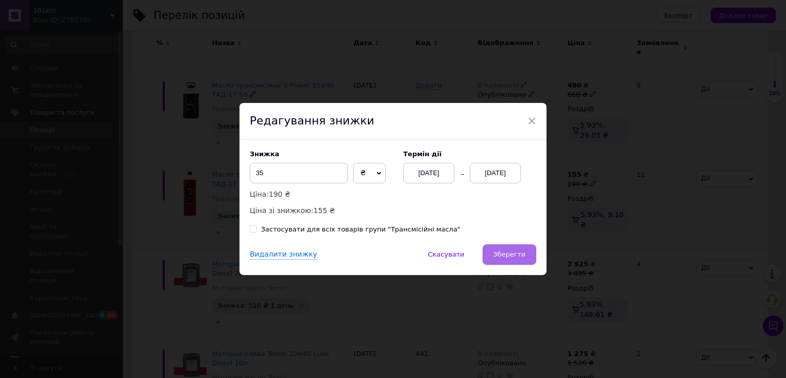
click at [494, 252] on button "Зберегти" at bounding box center [510, 254] width 54 height 20
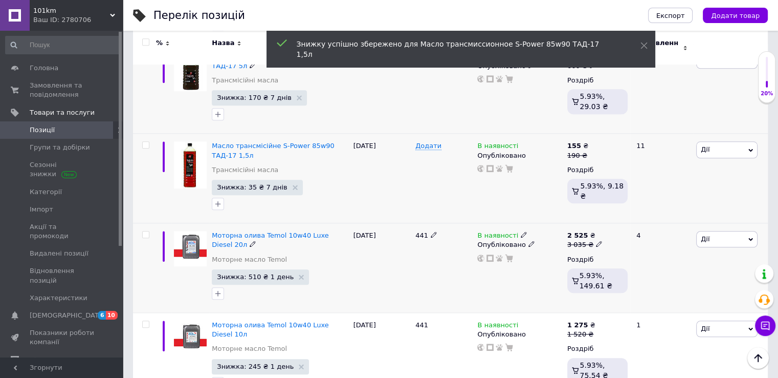
scroll to position [1075, 0]
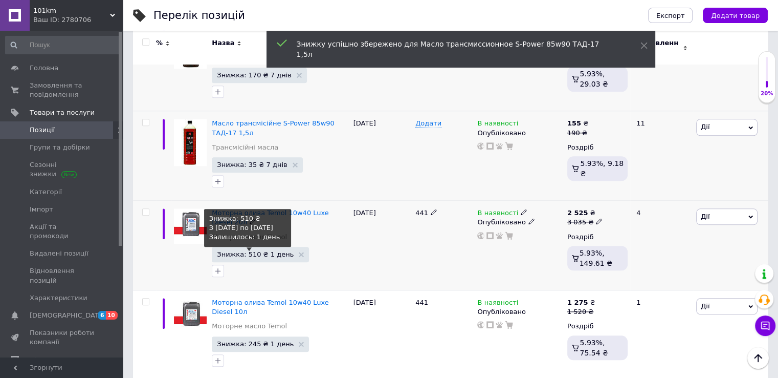
click at [270, 251] on span "Знижка: 510 ₴ 1 день" at bounding box center [255, 254] width 77 height 7
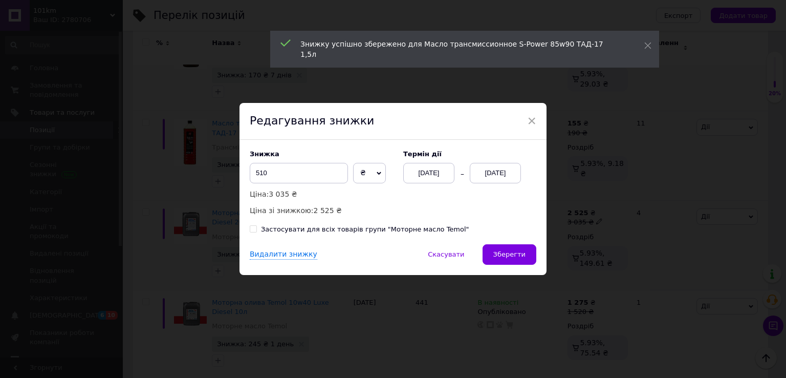
click at [495, 175] on div "[DATE]" at bounding box center [495, 173] width 51 height 20
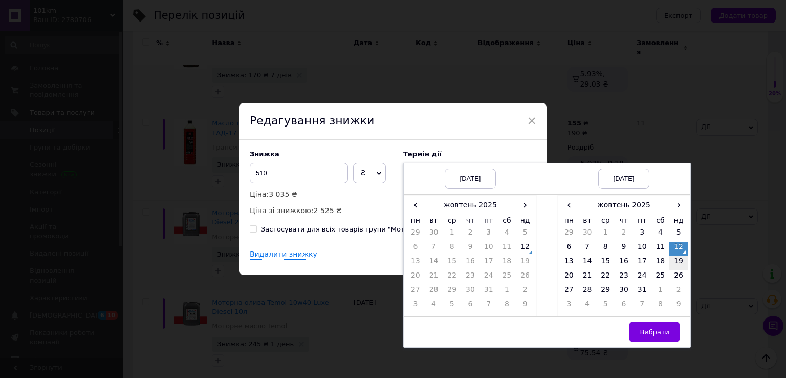
click at [680, 263] on td "19" at bounding box center [678, 263] width 18 height 14
click at [654, 332] on span "Вибрати" at bounding box center [655, 332] width 30 height 8
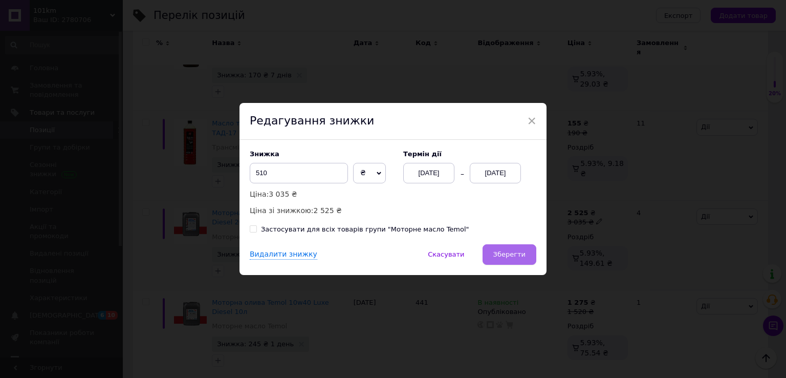
click at [509, 254] on span "Зберегти" at bounding box center [509, 254] width 32 height 8
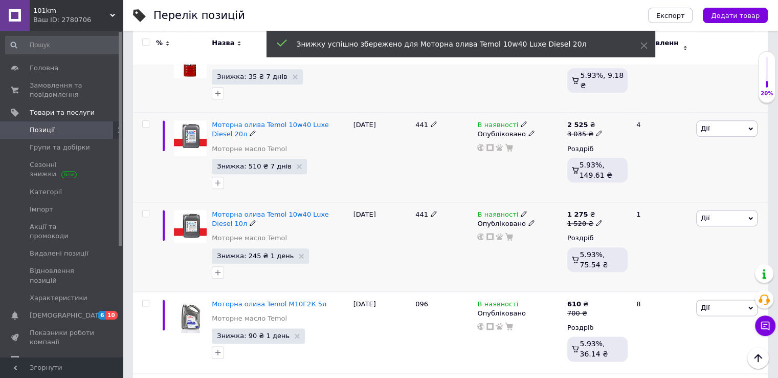
scroll to position [1177, 0]
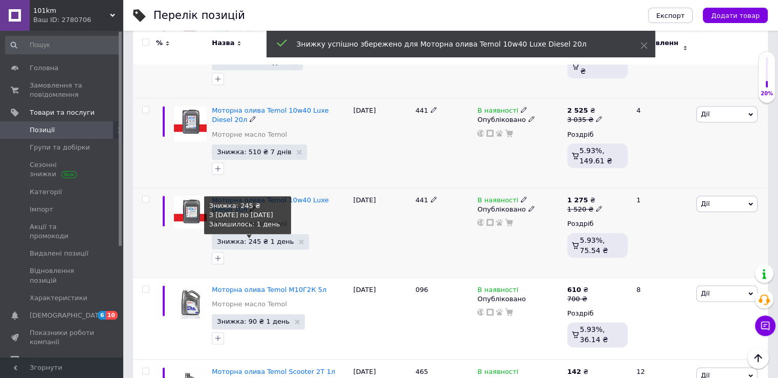
click at [262, 238] on span "Знижка: 245 ₴ 1 день" at bounding box center [255, 241] width 77 height 7
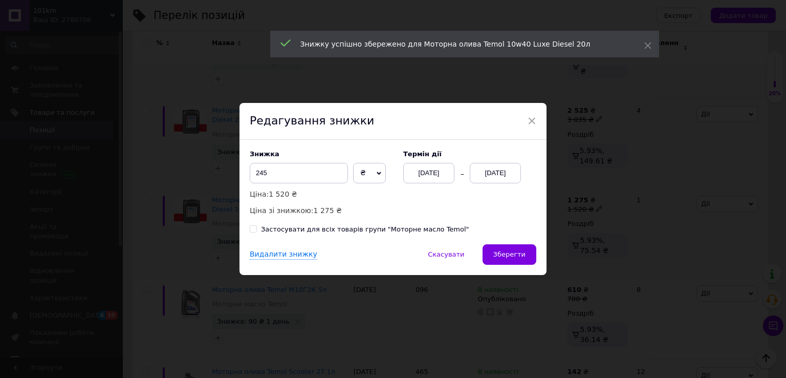
click at [497, 179] on div "[DATE]" at bounding box center [495, 173] width 51 height 20
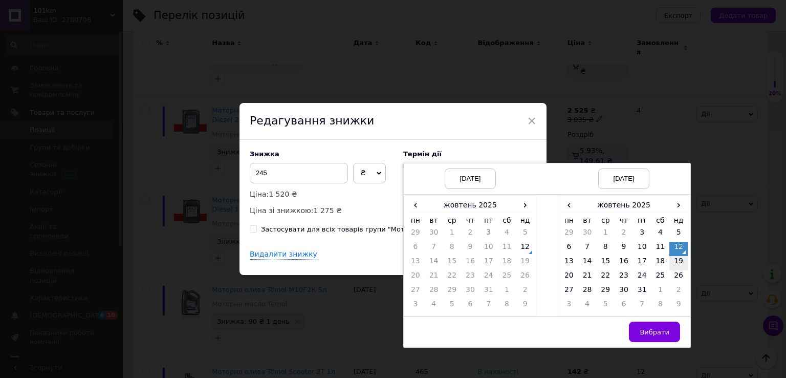
click at [676, 262] on td "19" at bounding box center [678, 263] width 18 height 14
click at [654, 332] on span "Вибрати" at bounding box center [655, 332] width 30 height 8
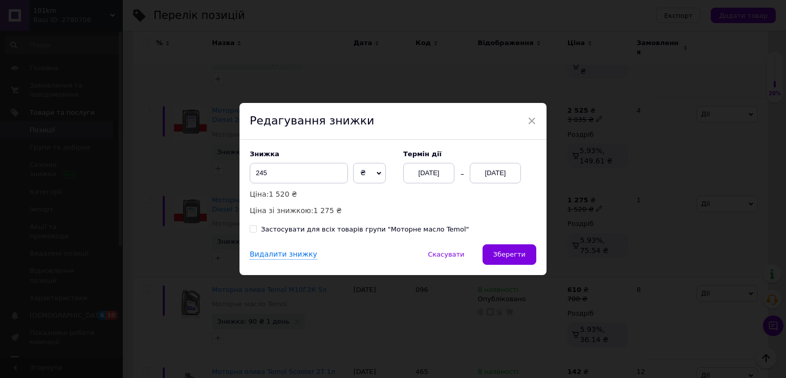
click at [509, 251] on span "Зберегти" at bounding box center [509, 254] width 32 height 8
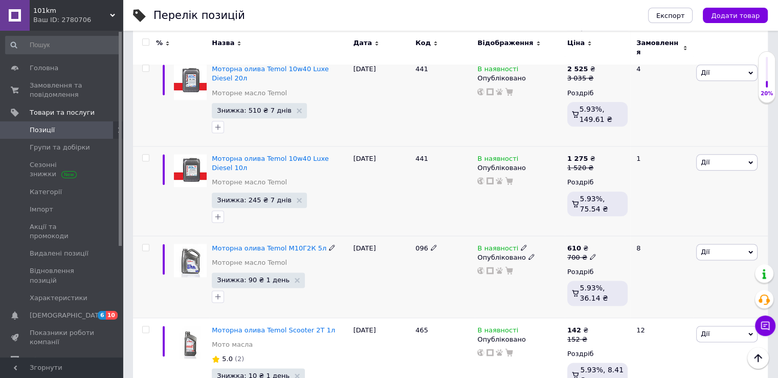
scroll to position [1228, 0]
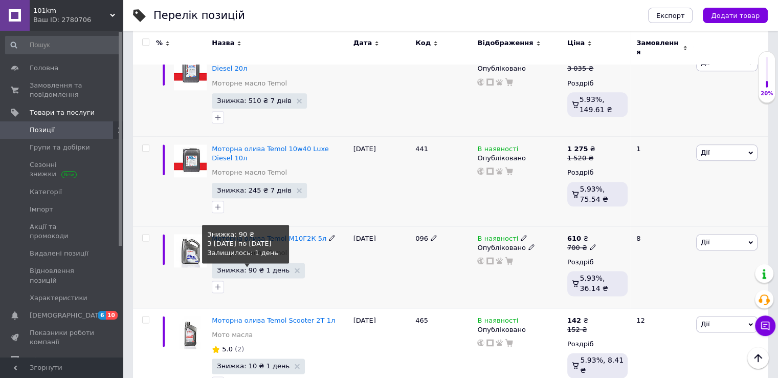
click at [267, 267] on span "Знижка: 90 ₴ 1 день" at bounding box center [253, 270] width 73 height 7
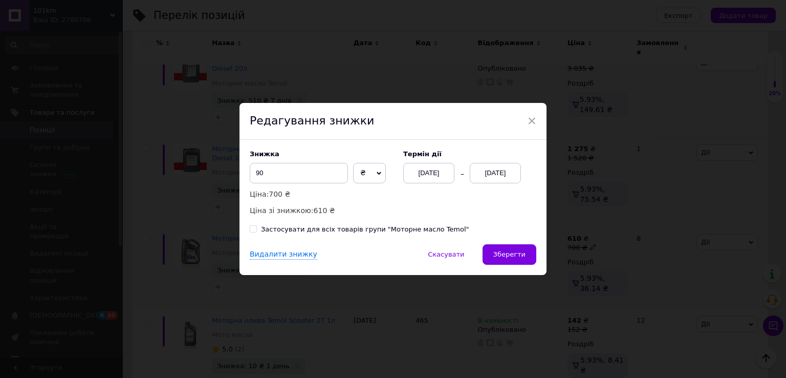
click at [506, 177] on div "[DATE]" at bounding box center [495, 173] width 51 height 20
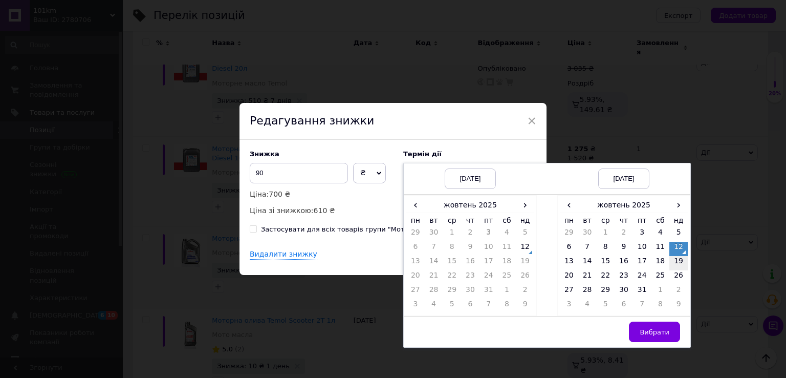
click at [678, 266] on td "19" at bounding box center [678, 263] width 18 height 14
click at [663, 332] on span "Вибрати" at bounding box center [655, 332] width 30 height 8
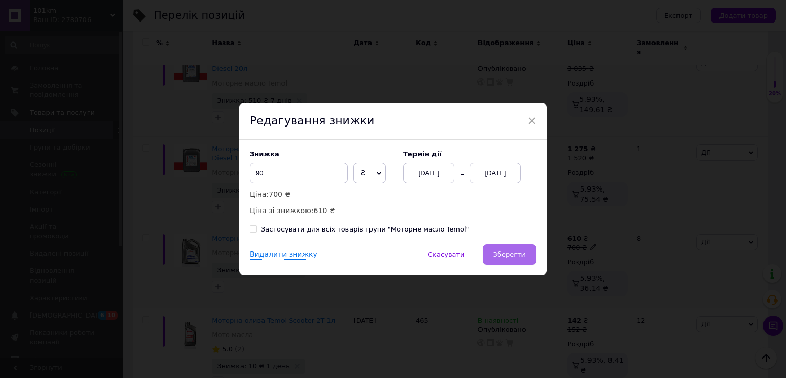
click at [513, 256] on span "Зберегти" at bounding box center [509, 254] width 32 height 8
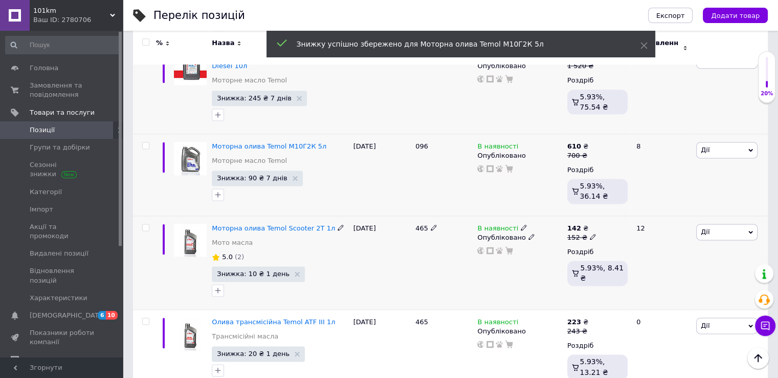
scroll to position [1331, 0]
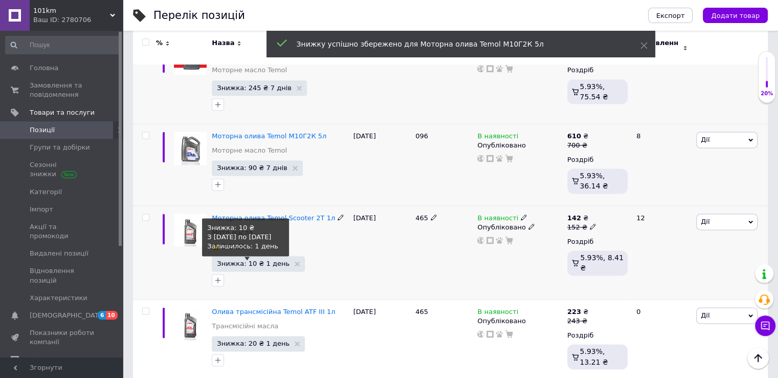
click at [269, 260] on span "Знижка: 10 ₴ 1 день" at bounding box center [253, 263] width 73 height 7
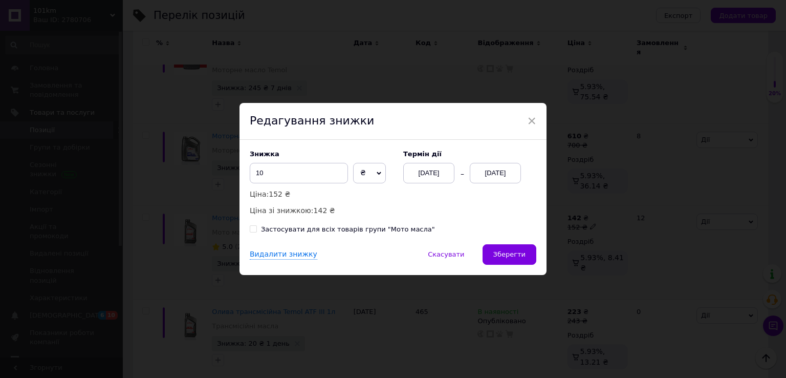
click at [500, 176] on div "[DATE]" at bounding box center [495, 173] width 51 height 20
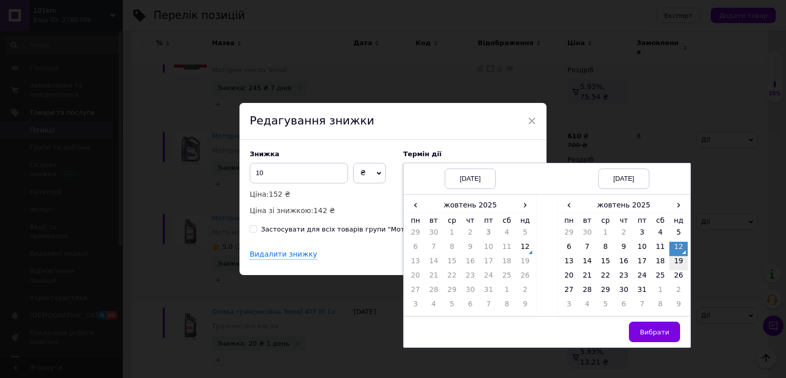
click at [679, 262] on td "19" at bounding box center [678, 263] width 18 height 14
click at [651, 331] on span "Вибрати" at bounding box center [655, 332] width 30 height 8
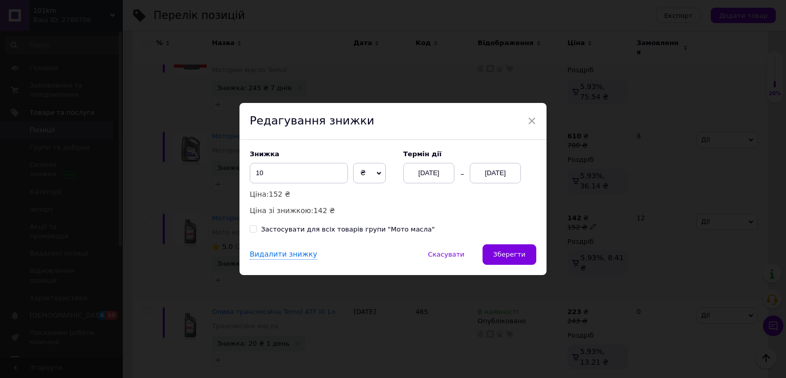
click at [504, 252] on span "Зберегти" at bounding box center [509, 254] width 32 height 8
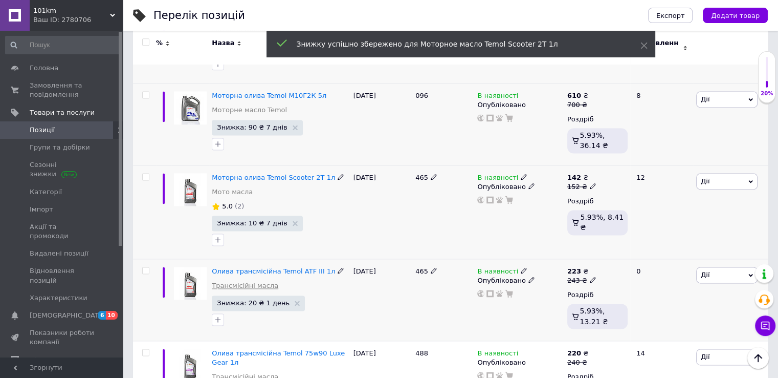
scroll to position [1382, 0]
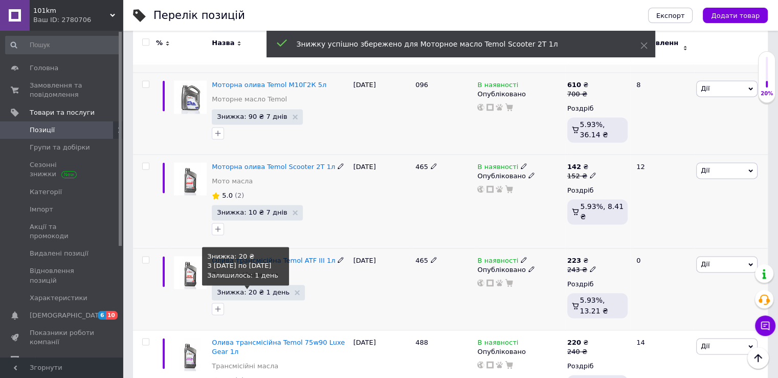
click at [254, 289] on span "Знижка: 20 ₴ 1 день" at bounding box center [253, 292] width 73 height 7
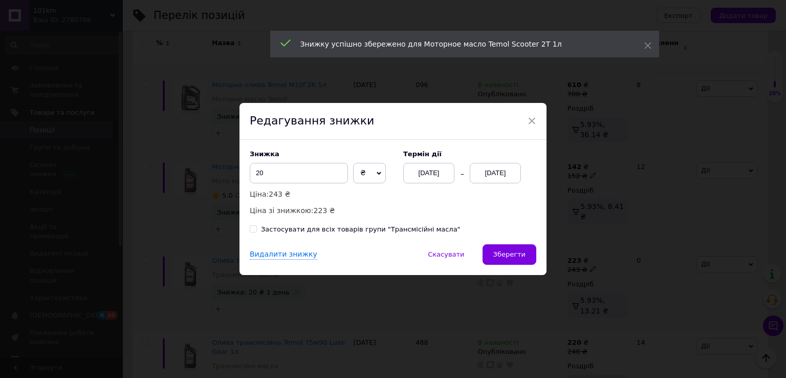
click at [493, 176] on div "[DATE]" at bounding box center [495, 173] width 51 height 20
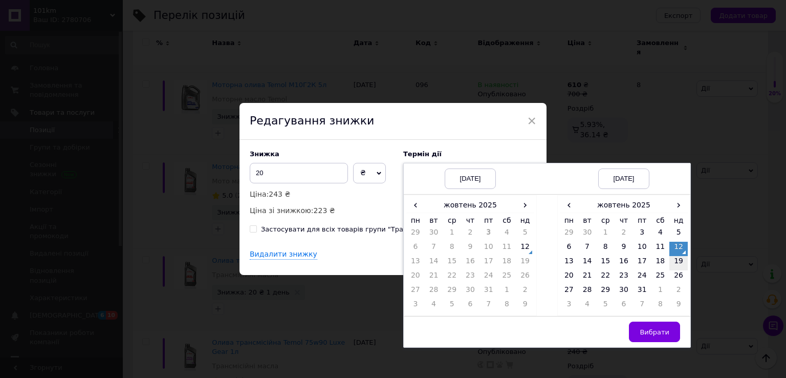
click at [681, 264] on td "19" at bounding box center [678, 263] width 18 height 14
click at [646, 332] on span "Вибрати" at bounding box center [655, 332] width 30 height 8
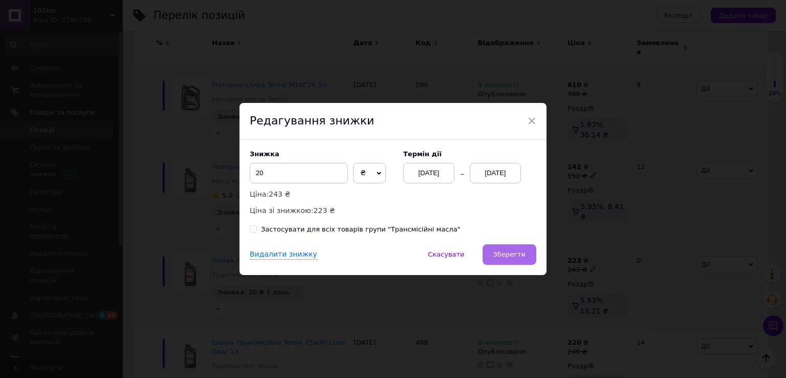
click at [506, 255] on span "Зберегти" at bounding box center [509, 254] width 32 height 8
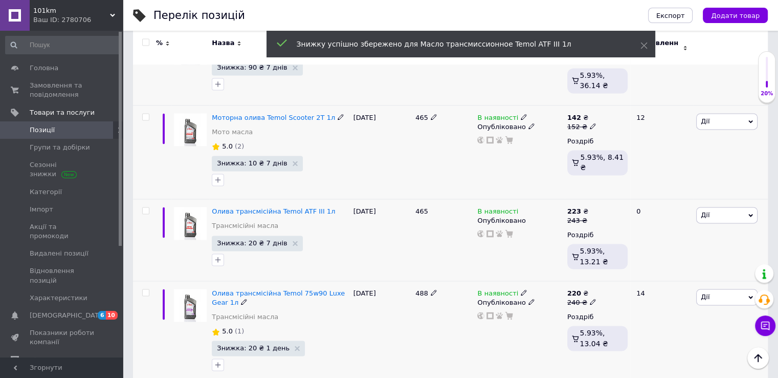
scroll to position [1433, 0]
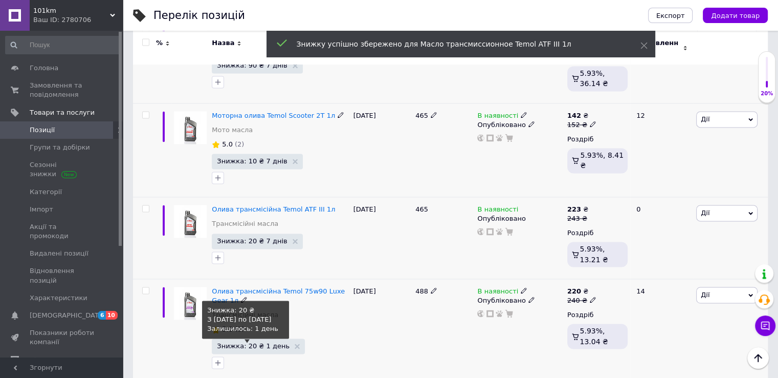
click at [253, 342] on span "Знижка: 20 ₴ 1 день" at bounding box center [253, 345] width 73 height 7
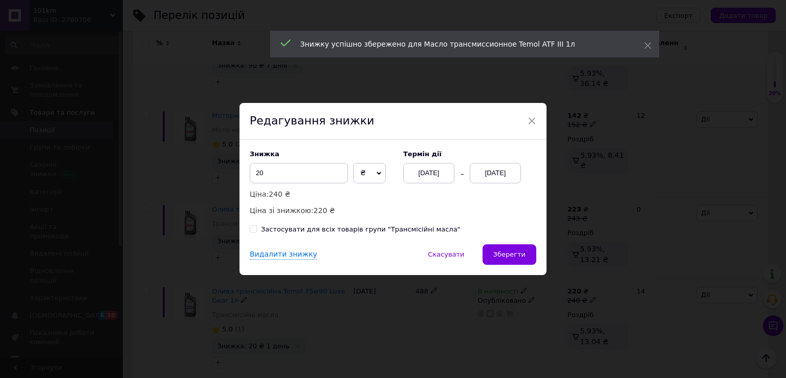
click at [516, 179] on div "[DATE]" at bounding box center [495, 173] width 51 height 20
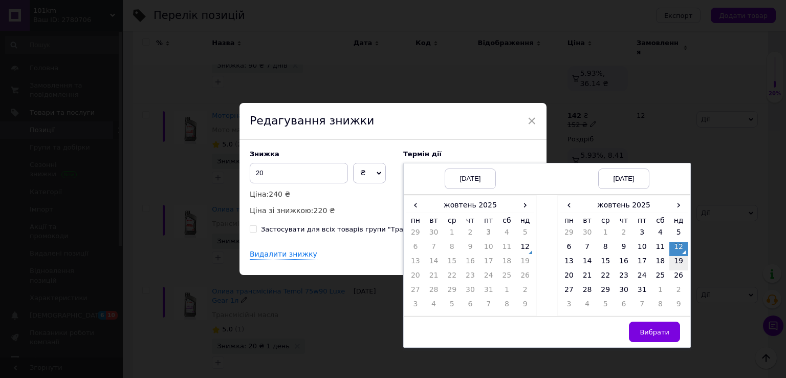
click at [673, 265] on td "19" at bounding box center [678, 263] width 18 height 14
click at [641, 329] on button "Вибрати" at bounding box center [654, 331] width 51 height 20
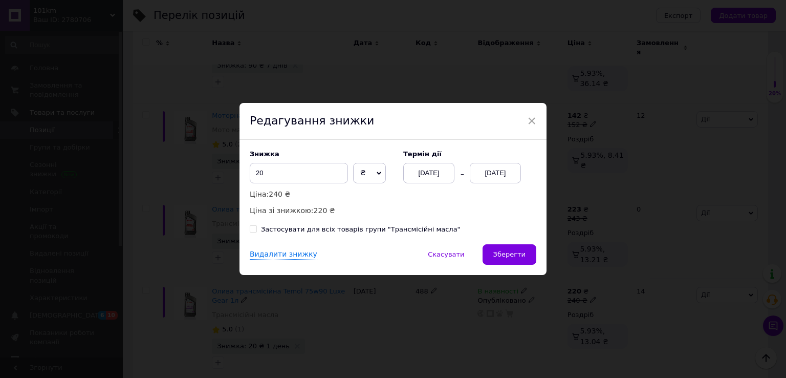
click at [526, 254] on button "Зберегти" at bounding box center [510, 254] width 54 height 20
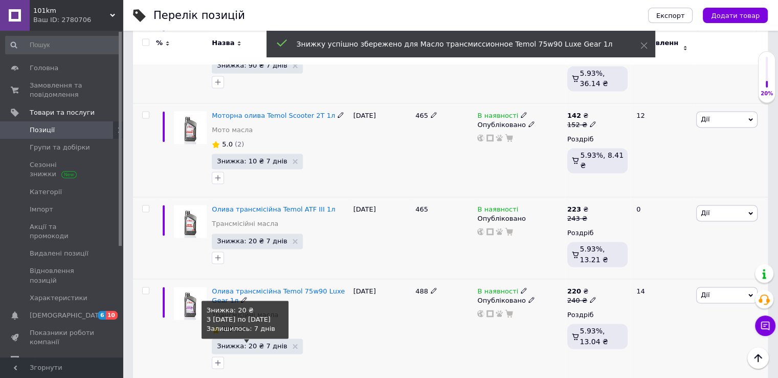
scroll to position [1535, 0]
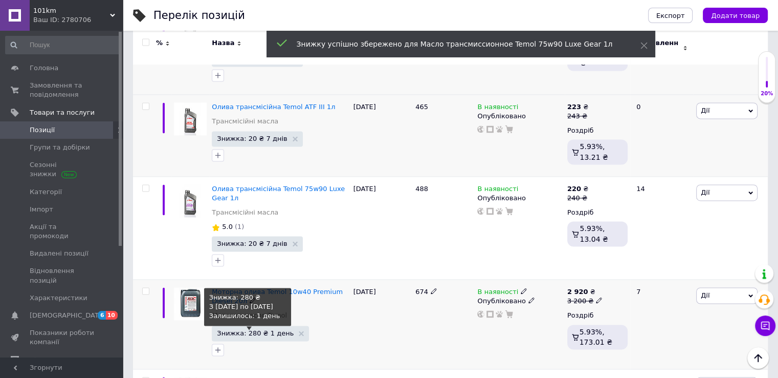
click at [235, 330] on span "Знижка: 280 ₴ 1 день" at bounding box center [255, 333] width 77 height 7
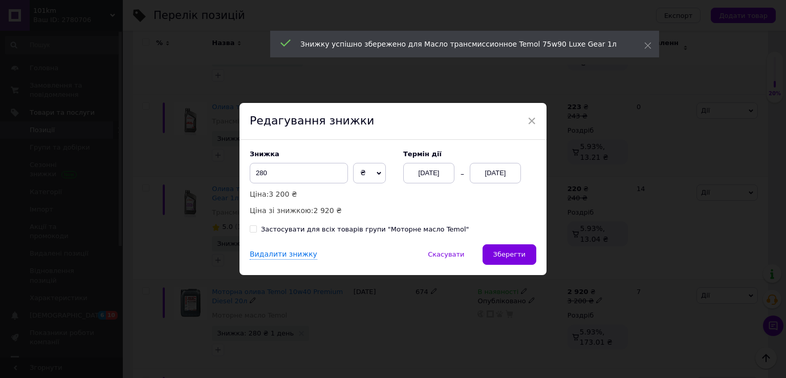
click at [491, 171] on div "[DATE]" at bounding box center [495, 173] width 51 height 20
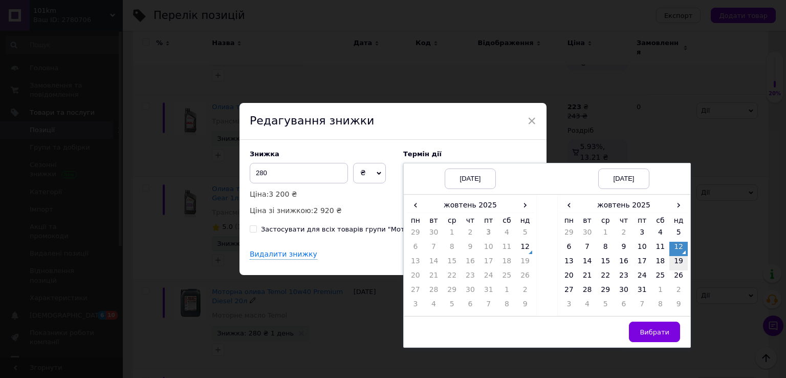
click at [683, 261] on td "19" at bounding box center [678, 263] width 18 height 14
click at [662, 323] on button "Вибрати" at bounding box center [654, 331] width 51 height 20
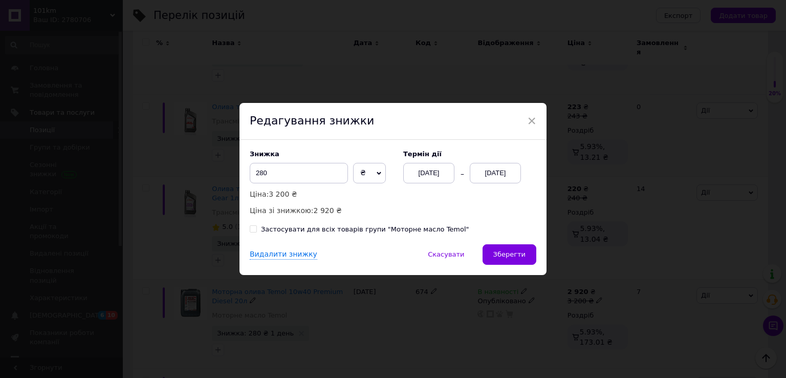
click at [518, 255] on span "Зберегти" at bounding box center [509, 254] width 32 height 8
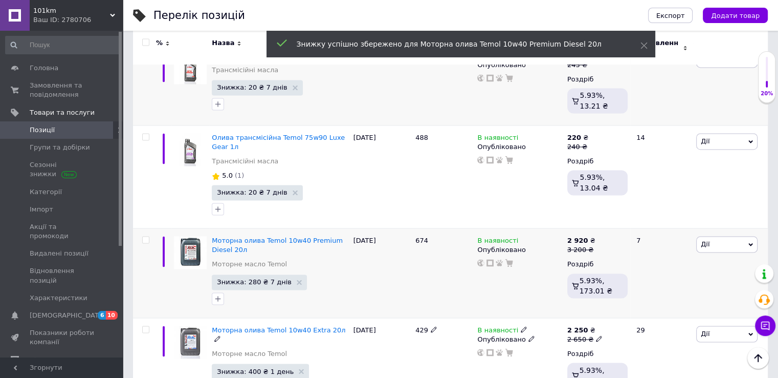
scroll to position [1689, 0]
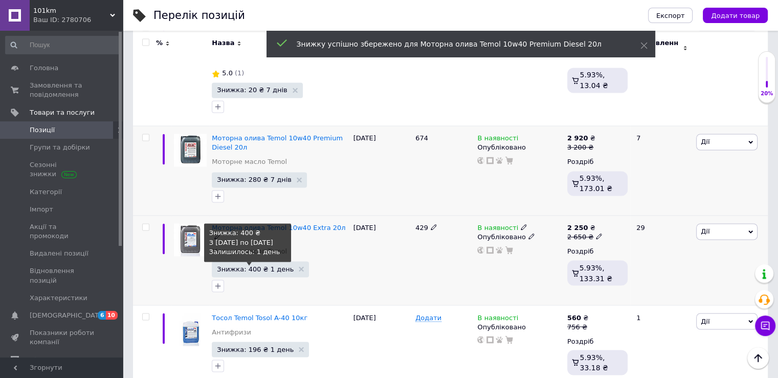
click at [249, 265] on span "Знижка: 400 ₴ 1 день" at bounding box center [255, 268] width 77 height 7
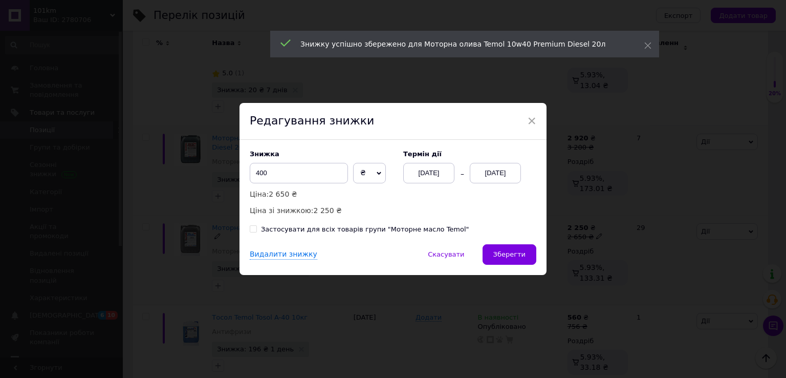
click at [495, 182] on div "[DATE]" at bounding box center [495, 173] width 51 height 20
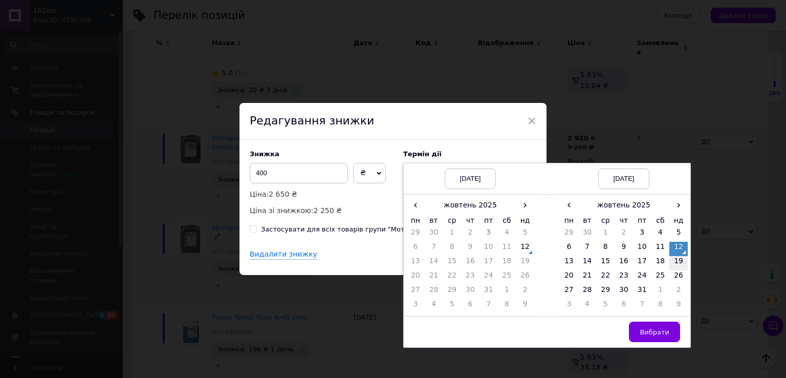
click at [676, 263] on td "19" at bounding box center [678, 263] width 18 height 14
click at [668, 327] on button "Вибрати" at bounding box center [654, 331] width 51 height 20
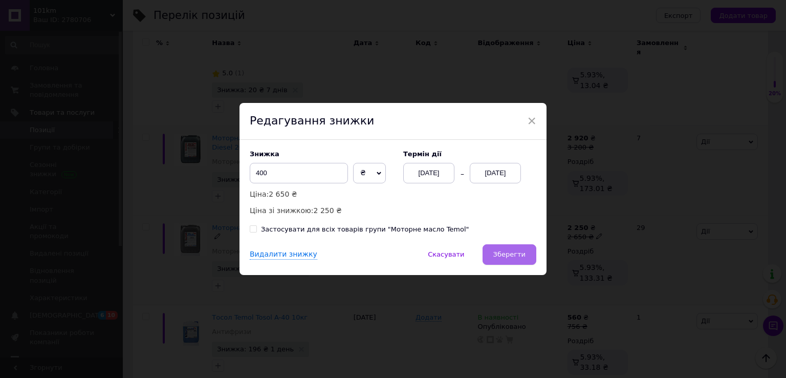
click at [521, 261] on button "Зберегти" at bounding box center [510, 254] width 54 height 20
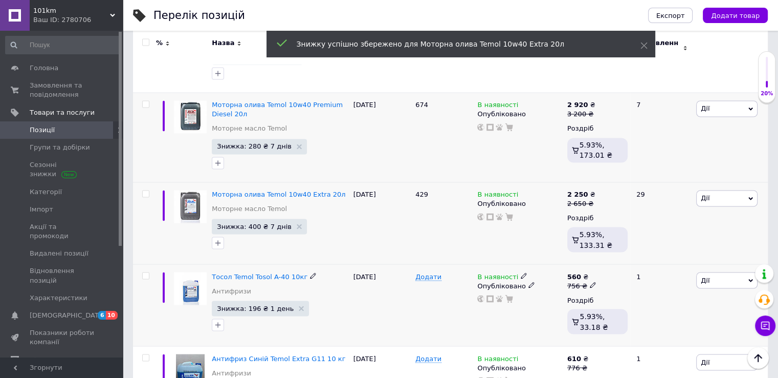
scroll to position [1740, 0]
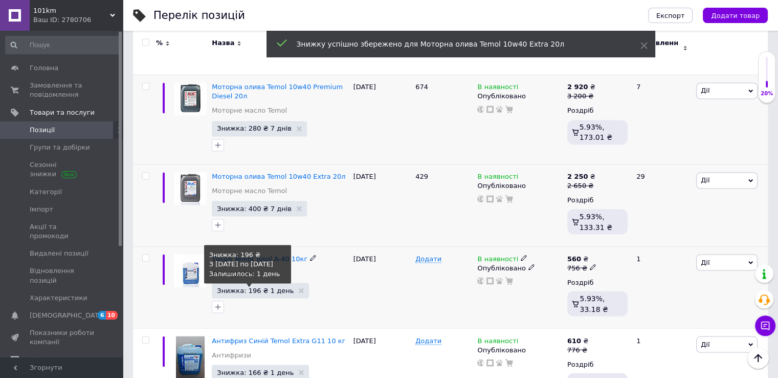
click at [271, 287] on span "Знижка: 196 ₴ 1 день" at bounding box center [255, 290] width 77 height 7
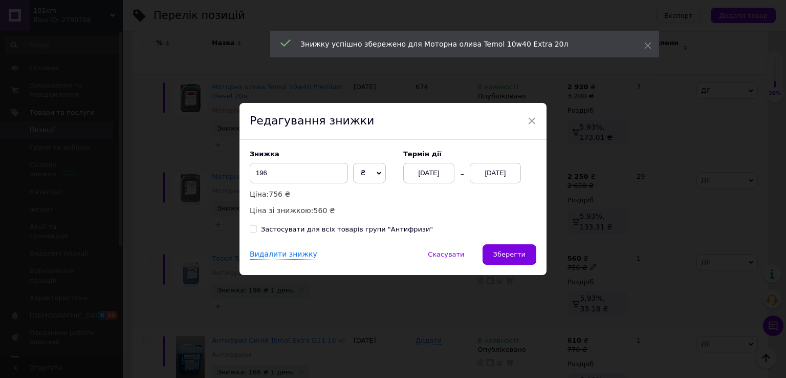
click at [495, 178] on div "[DATE]" at bounding box center [495, 173] width 51 height 20
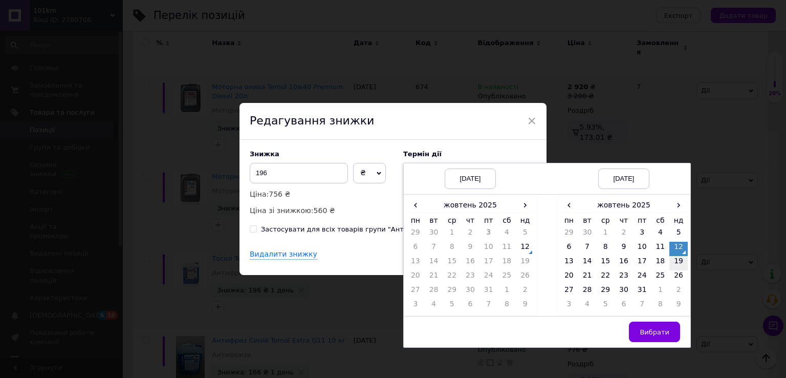
click at [671, 267] on td "19" at bounding box center [678, 263] width 18 height 14
click at [661, 325] on button "Вибрати" at bounding box center [654, 331] width 51 height 20
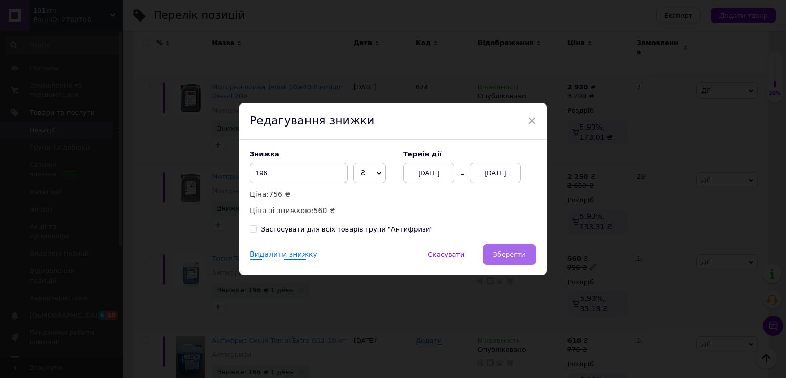
click at [500, 250] on span "Зберегти" at bounding box center [509, 254] width 32 height 8
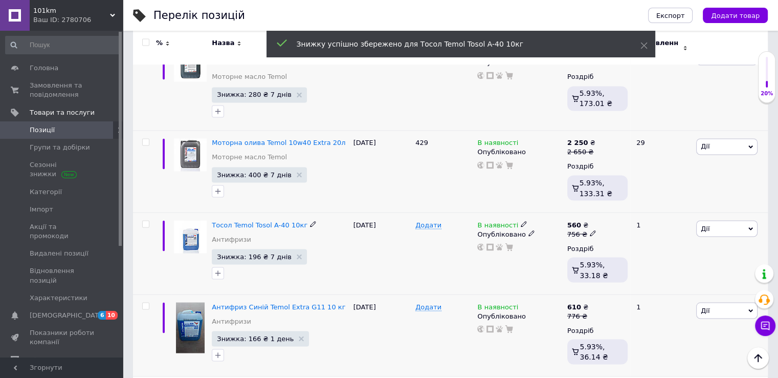
scroll to position [1842, 0]
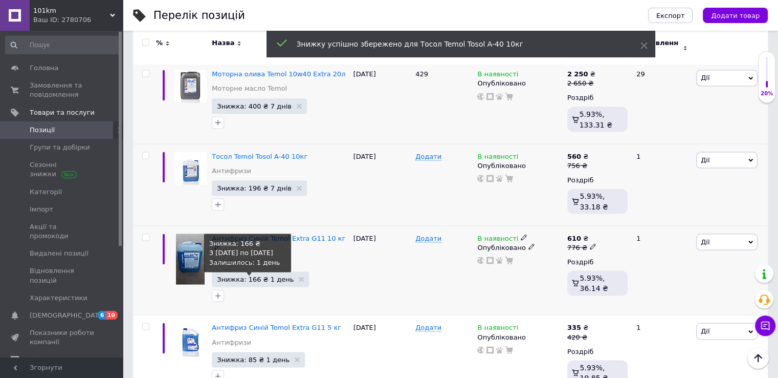
click at [274, 275] on span "Знижка: 166 ₴ 1 день" at bounding box center [255, 278] width 77 height 7
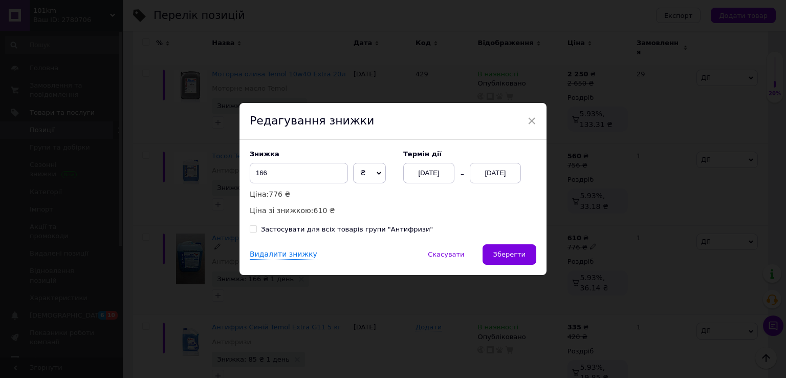
click at [485, 180] on div "[DATE]" at bounding box center [495, 173] width 51 height 20
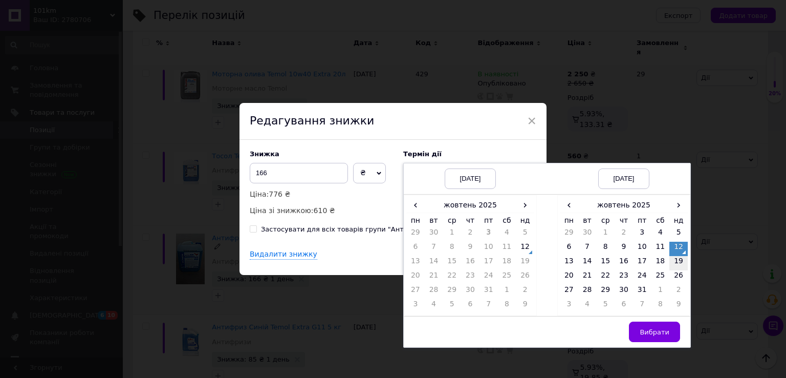
click at [682, 263] on td "19" at bounding box center [678, 263] width 18 height 14
click at [653, 330] on span "Вибрати" at bounding box center [655, 332] width 30 height 8
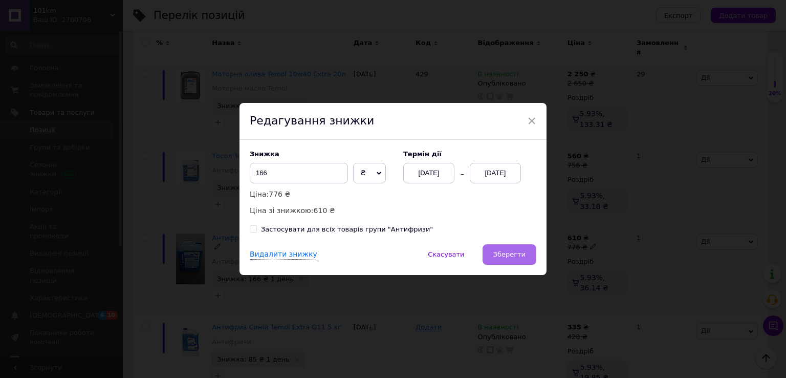
click at [498, 251] on span "Зберегти" at bounding box center [509, 254] width 32 height 8
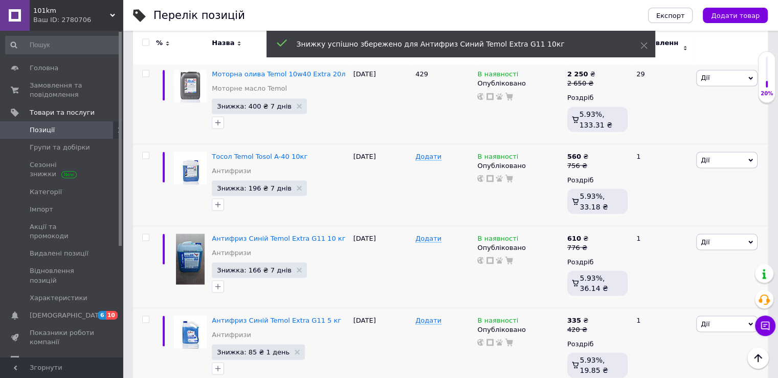
scroll to position [1945, 0]
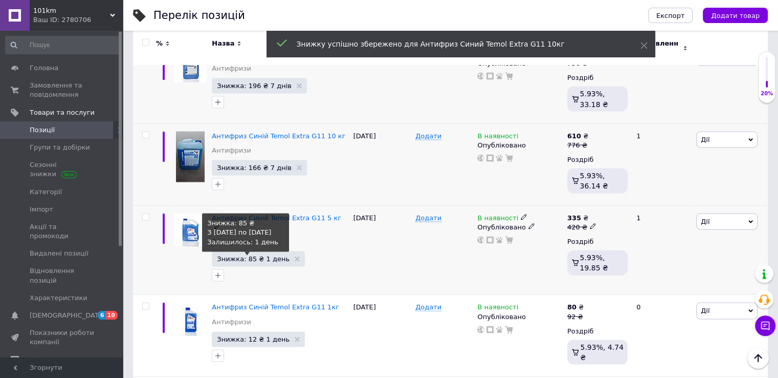
click at [252, 255] on span "Знижка: 85 ₴ 1 день" at bounding box center [253, 258] width 73 height 7
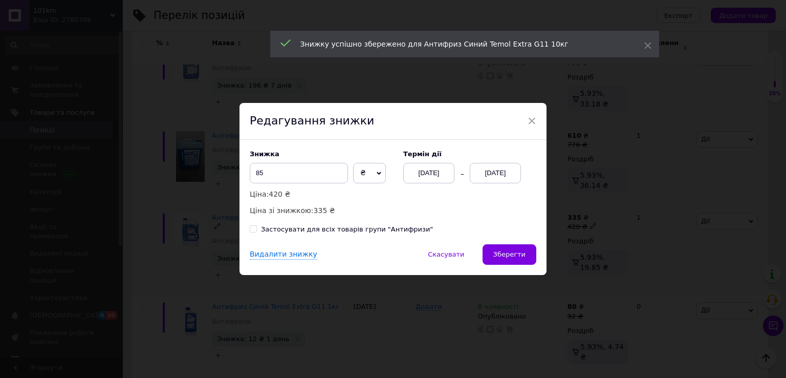
click at [495, 177] on div "[DATE]" at bounding box center [495, 173] width 51 height 20
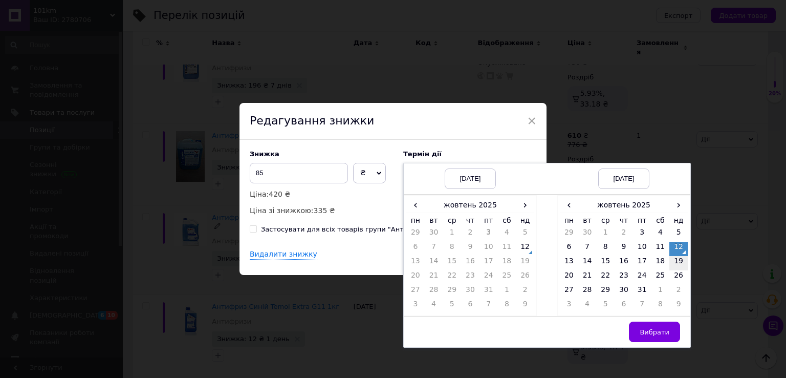
click at [672, 263] on td "19" at bounding box center [678, 263] width 18 height 14
click at [636, 336] on button "Вибрати" at bounding box center [654, 331] width 51 height 20
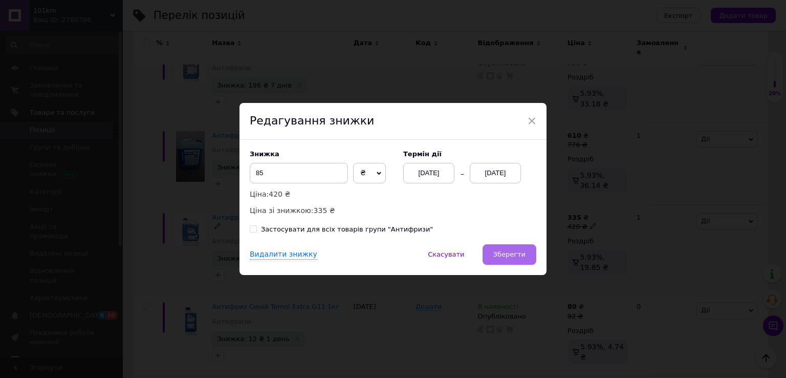
click at [498, 256] on span "Зберегти" at bounding box center [509, 254] width 32 height 8
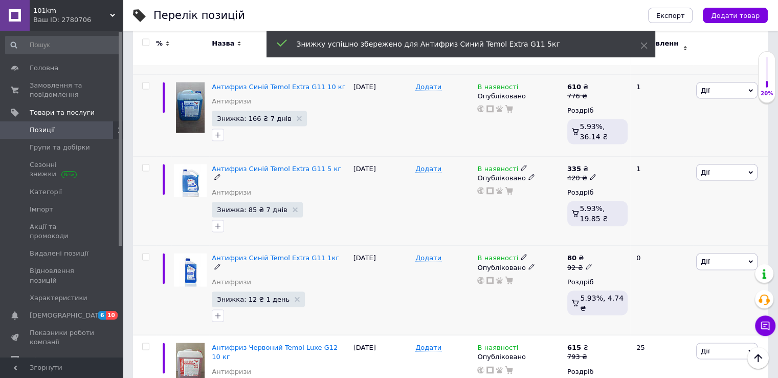
scroll to position [1996, 0]
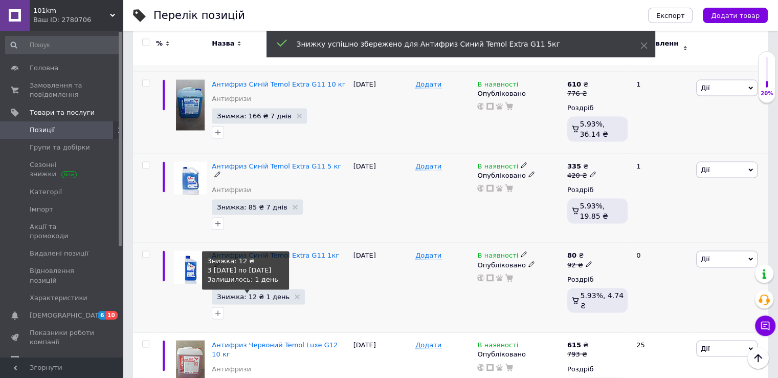
click at [269, 293] on span "Знижка: 12 ₴ 1 день" at bounding box center [253, 296] width 73 height 7
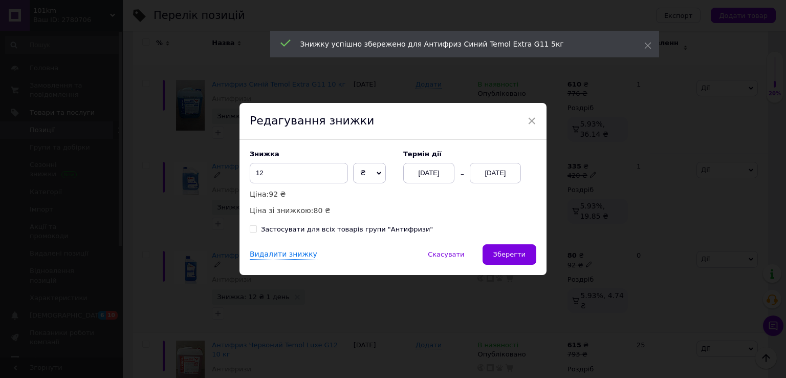
click at [495, 174] on div "[DATE]" at bounding box center [495, 173] width 51 height 20
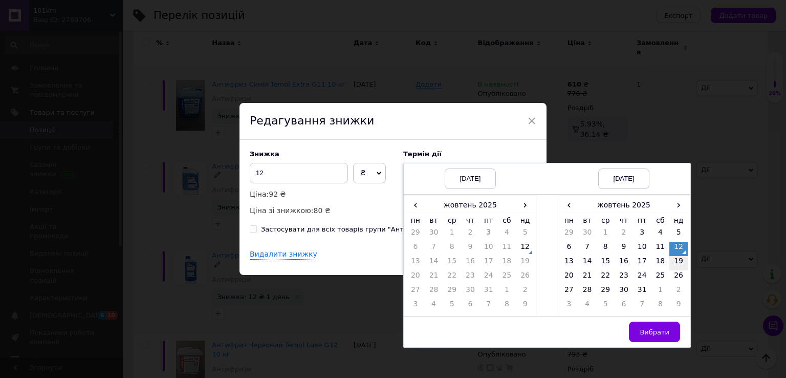
click at [682, 261] on td "19" at bounding box center [678, 263] width 18 height 14
click at [658, 329] on span "Вибрати" at bounding box center [655, 332] width 30 height 8
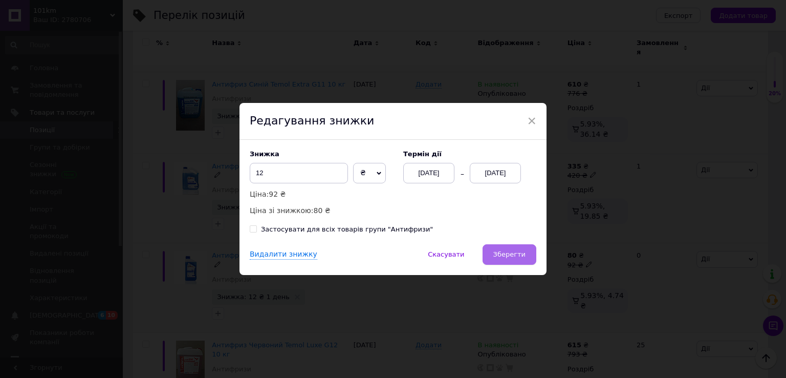
click at [512, 247] on button "Зберегти" at bounding box center [510, 254] width 54 height 20
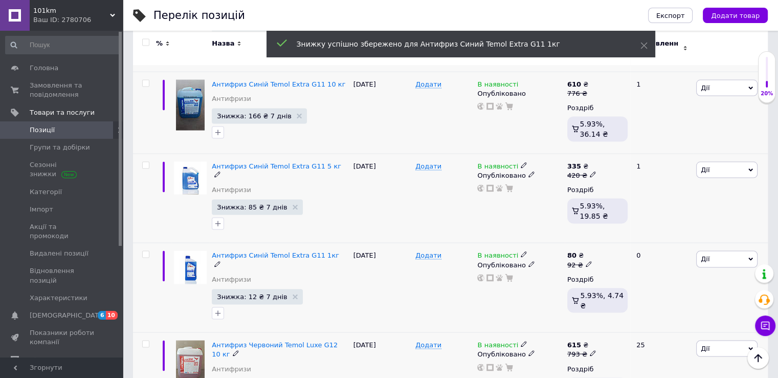
scroll to position [2047, 0]
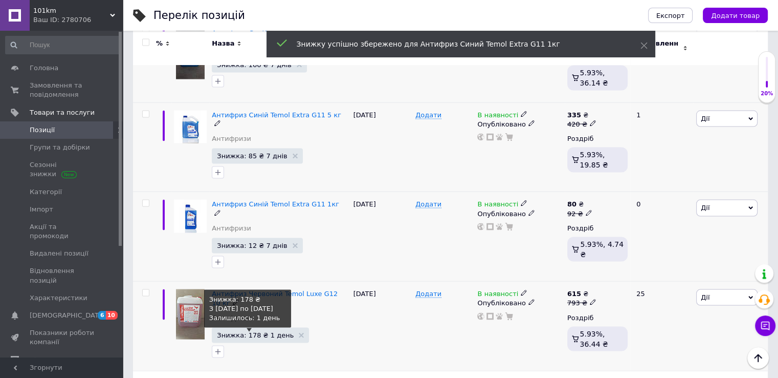
click at [260, 332] on span "Знижка: 178 ₴ 1 день" at bounding box center [255, 335] width 77 height 7
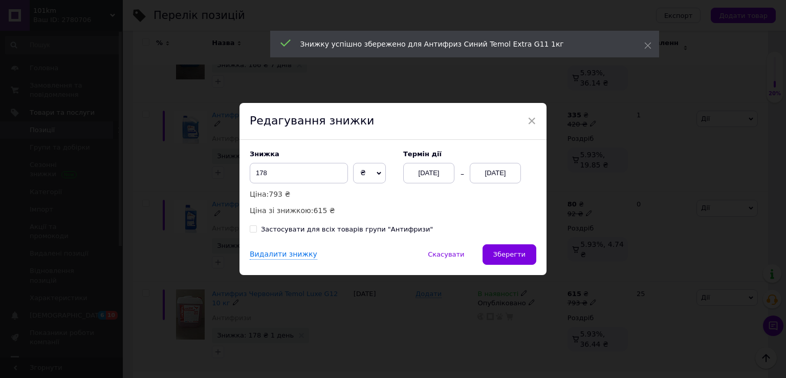
click at [493, 168] on div "[DATE]" at bounding box center [495, 173] width 51 height 20
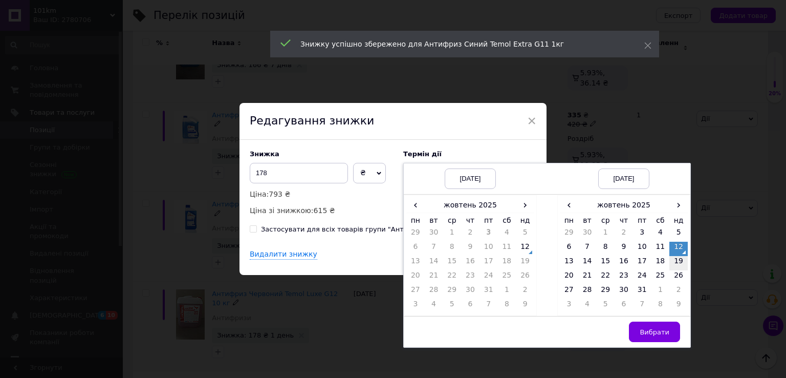
click at [670, 266] on td "19" at bounding box center [678, 263] width 18 height 14
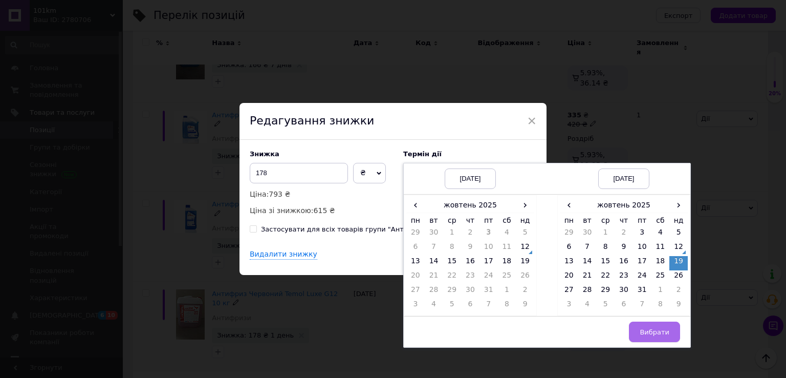
click at [663, 332] on span "Вибрати" at bounding box center [655, 332] width 30 height 8
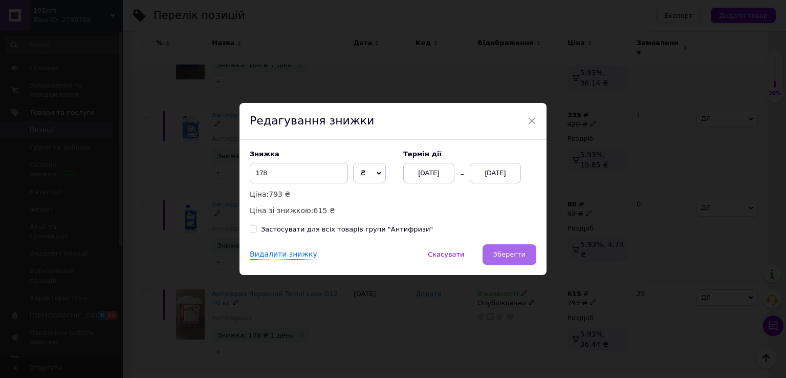
click at [510, 256] on span "Зберегти" at bounding box center [509, 254] width 32 height 8
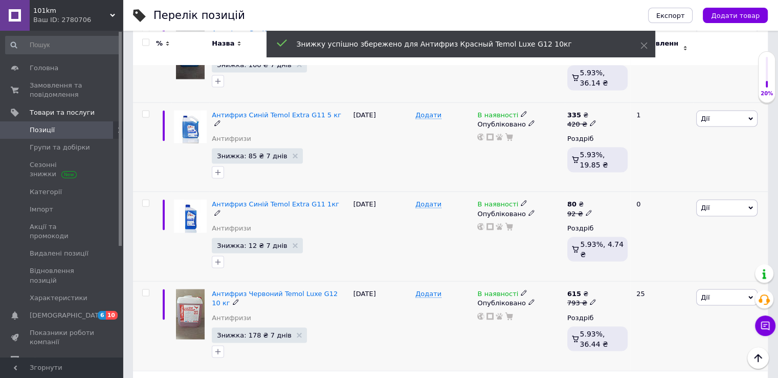
scroll to position [2150, 0]
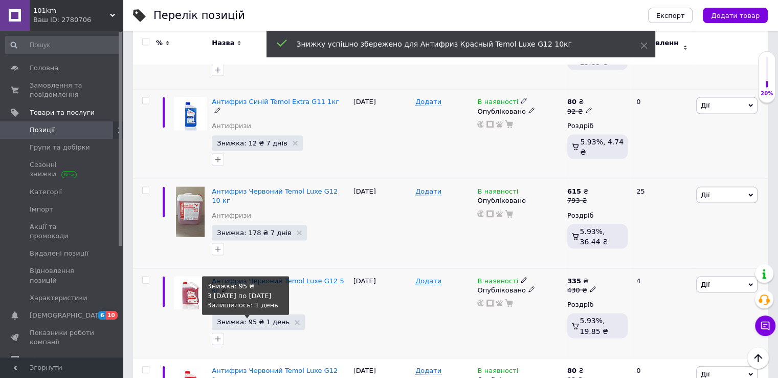
click at [249, 318] on span "Знижка: 95 ₴ 1 день" at bounding box center [253, 321] width 73 height 7
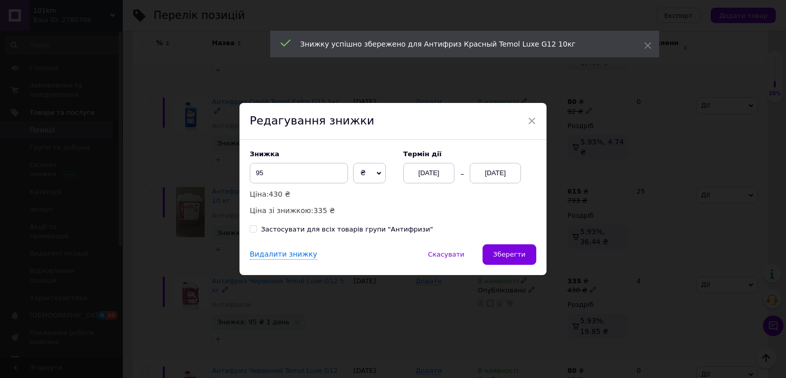
click at [495, 180] on div "[DATE]" at bounding box center [495, 173] width 51 height 20
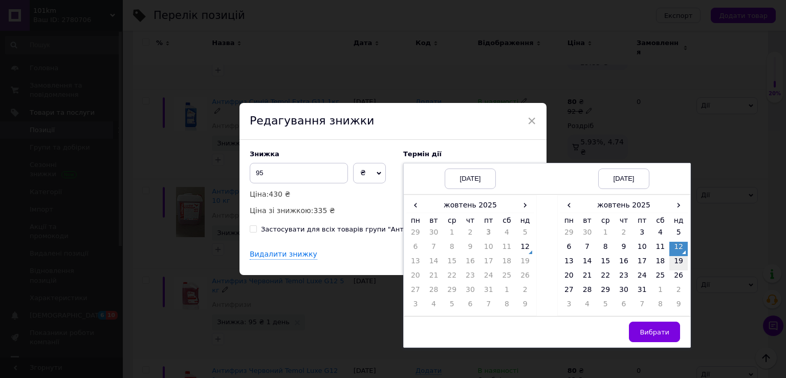
click at [677, 265] on td "19" at bounding box center [678, 263] width 18 height 14
click at [667, 333] on button "Вибрати" at bounding box center [654, 331] width 51 height 20
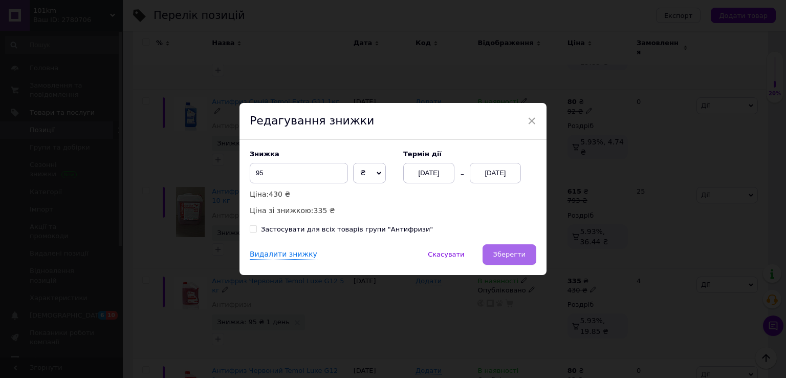
click at [503, 253] on span "Зберегти" at bounding box center [509, 254] width 32 height 8
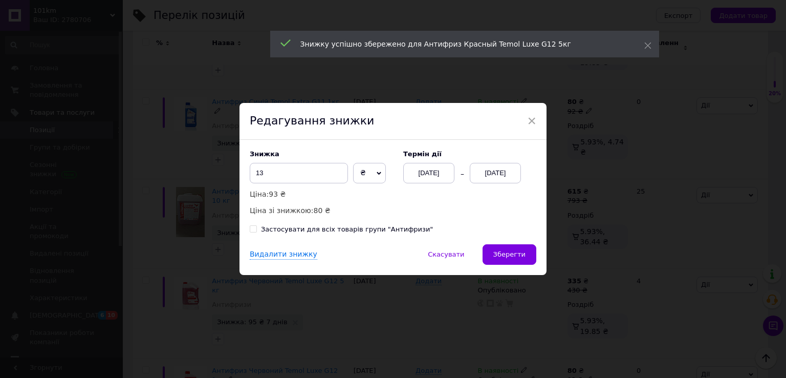
click at [501, 175] on div "[DATE]" at bounding box center [495, 173] width 51 height 20
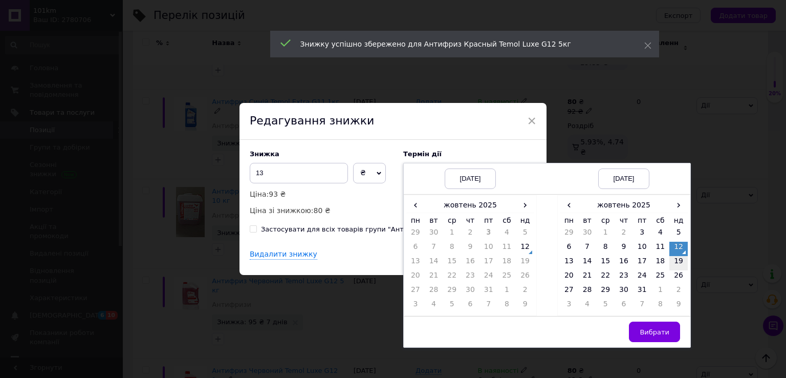
click at [678, 267] on td "19" at bounding box center [678, 263] width 18 height 14
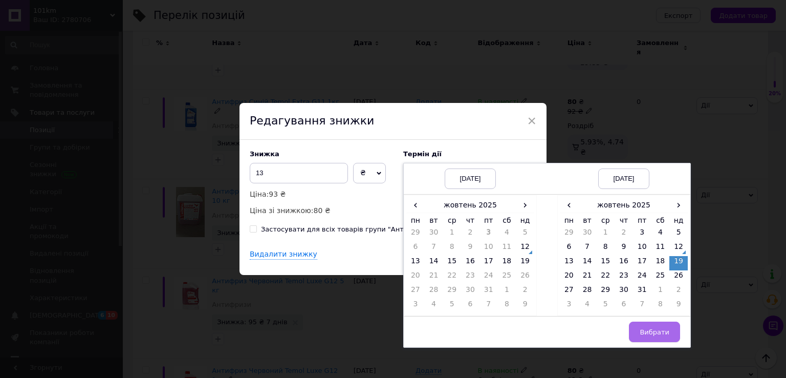
click at [661, 326] on button "Вибрати" at bounding box center [654, 331] width 51 height 20
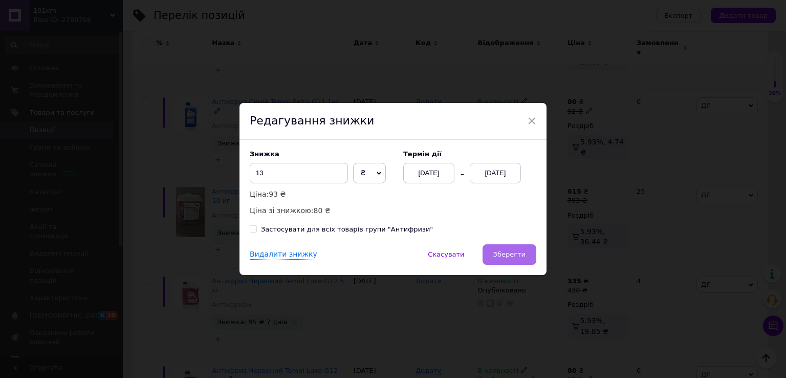
click at [489, 255] on button "Зберегти" at bounding box center [510, 254] width 54 height 20
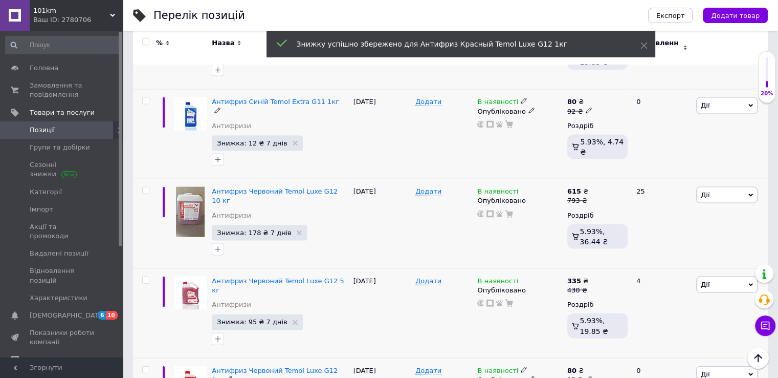
scroll to position [2252, 0]
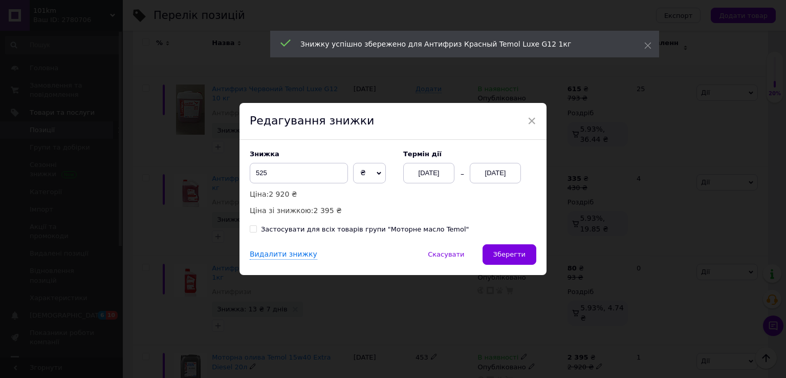
click at [513, 182] on div "[DATE]" at bounding box center [495, 173] width 51 height 20
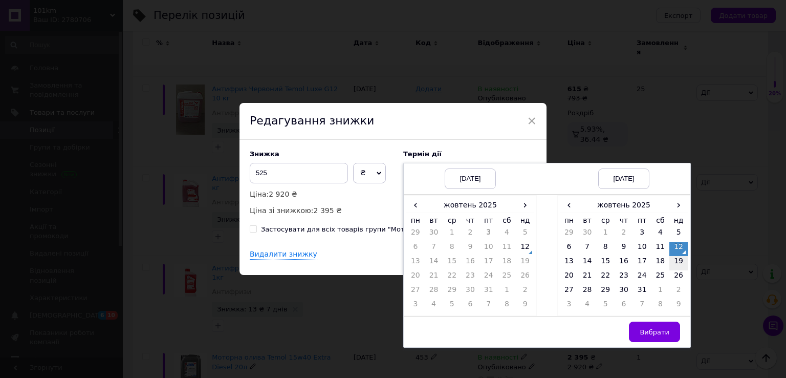
click at [676, 265] on td "19" at bounding box center [678, 263] width 18 height 14
click at [659, 330] on span "Вибрати" at bounding box center [655, 332] width 30 height 8
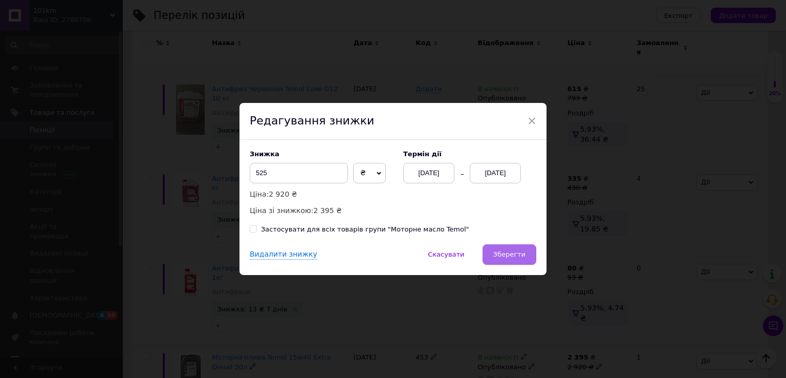
click at [519, 258] on span "Зберегти" at bounding box center [509, 254] width 32 height 8
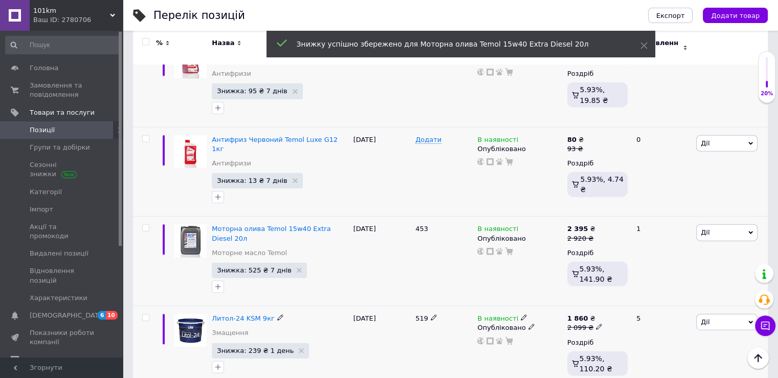
scroll to position [2405, 0]
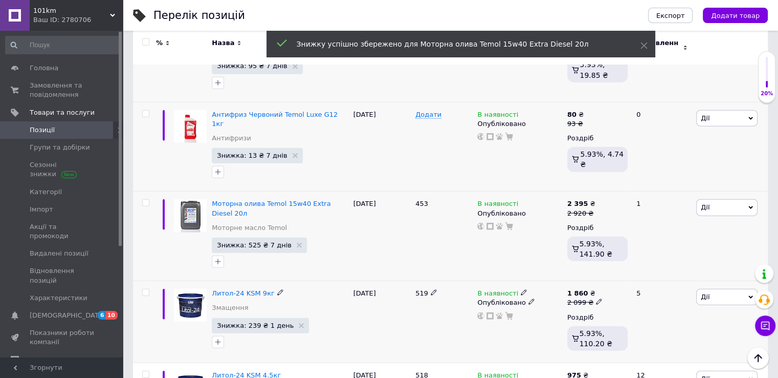
click at [272, 318] on span "Знижка: 239 ₴ 1 день" at bounding box center [260, 325] width 97 height 15
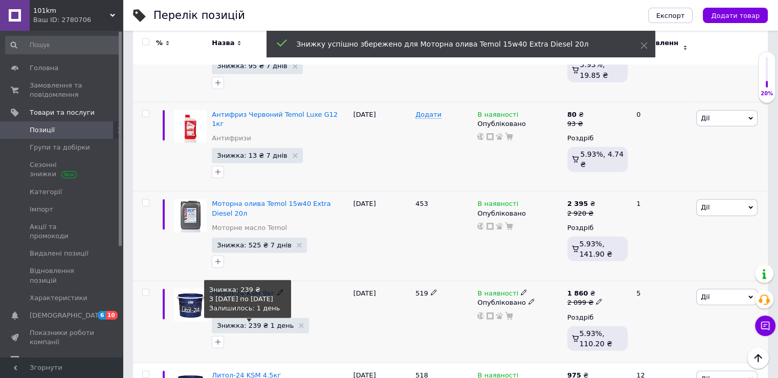
click at [274, 322] on span "Знижка: 239 ₴ 1 день" at bounding box center [255, 325] width 77 height 7
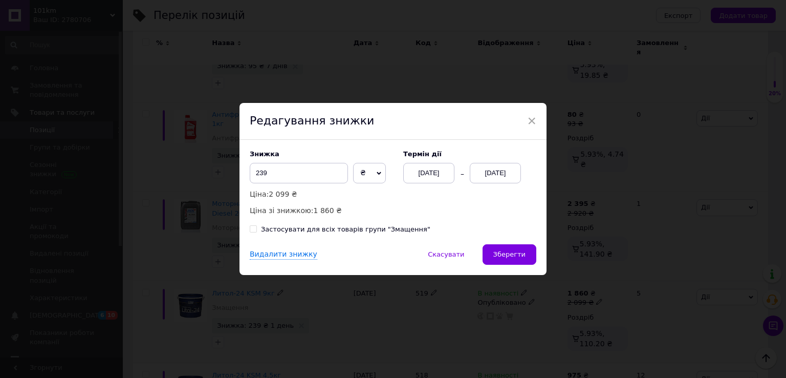
click at [476, 175] on div "[DATE]" at bounding box center [495, 173] width 51 height 20
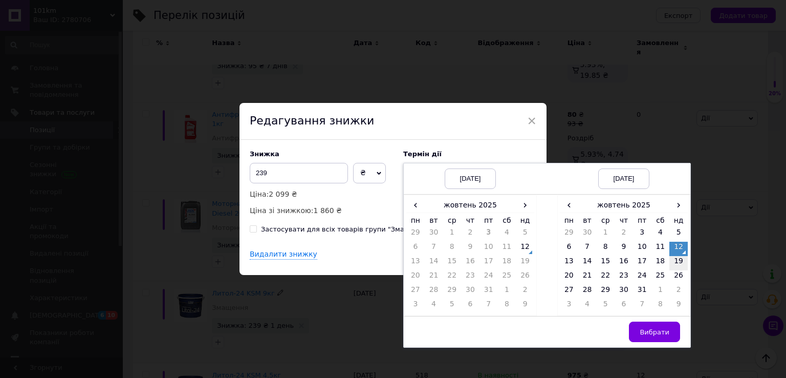
click at [678, 261] on td "19" at bounding box center [678, 263] width 18 height 14
click at [653, 329] on span "Вибрати" at bounding box center [655, 332] width 30 height 8
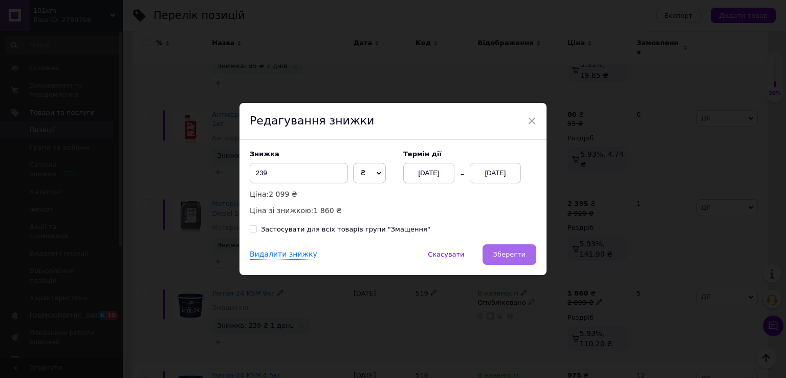
click at [508, 250] on button "Зберегти" at bounding box center [510, 254] width 54 height 20
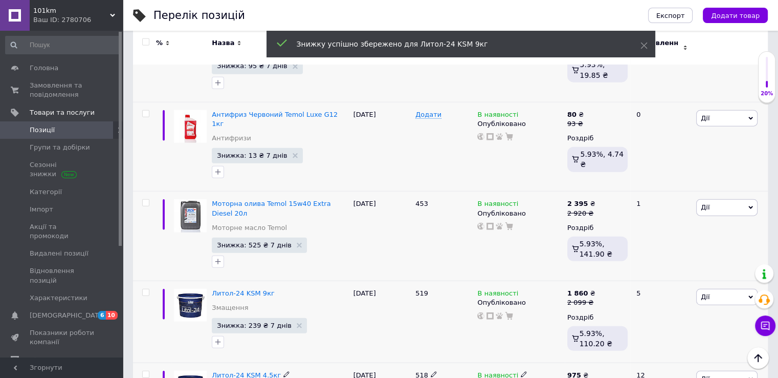
scroll to position [2457, 0]
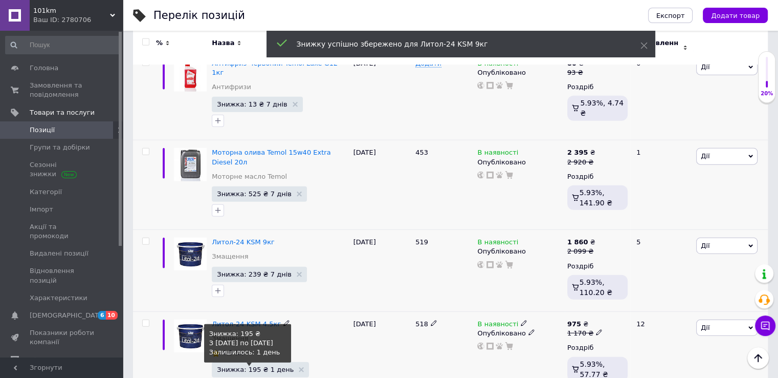
click at [265, 366] on span "Знижка: 195 ₴ 1 день" at bounding box center [255, 369] width 77 height 7
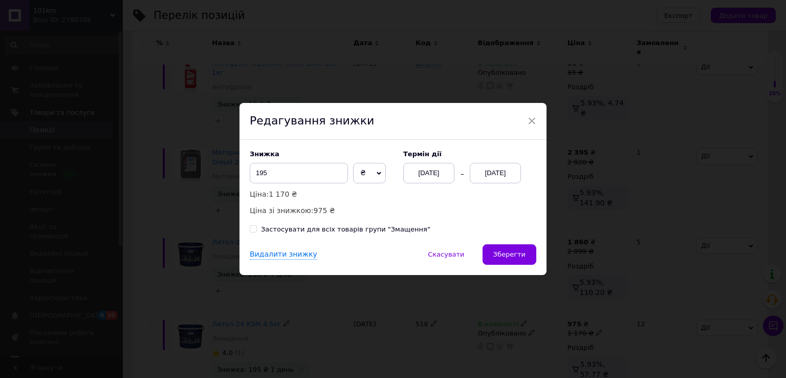
click at [506, 178] on div "[DATE]" at bounding box center [495, 173] width 51 height 20
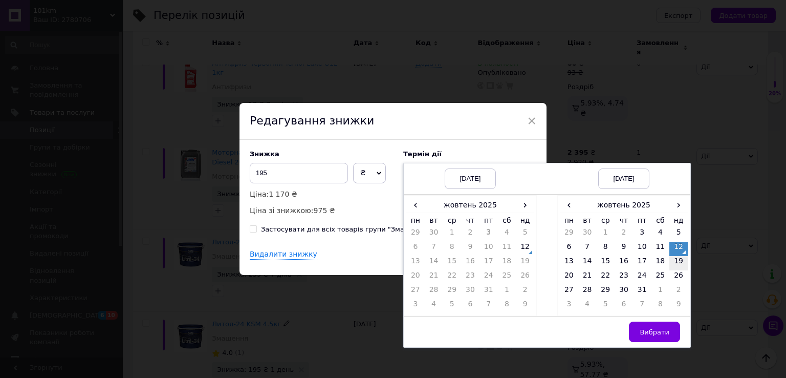
click at [678, 264] on td "19" at bounding box center [678, 263] width 18 height 14
click at [656, 335] on span "Вибрати" at bounding box center [655, 332] width 30 height 8
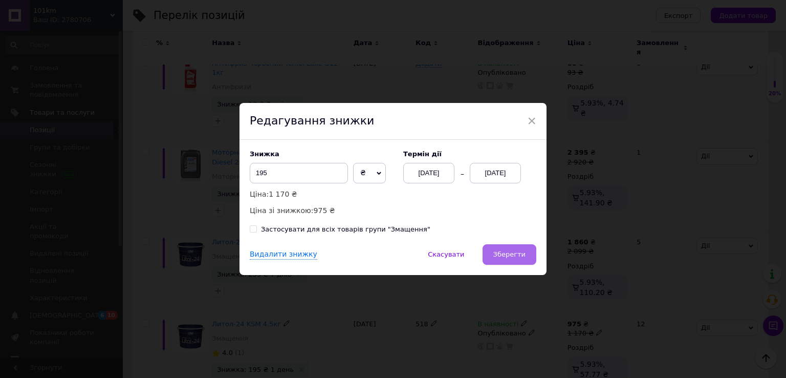
click at [514, 263] on button "Зберегти" at bounding box center [510, 254] width 54 height 20
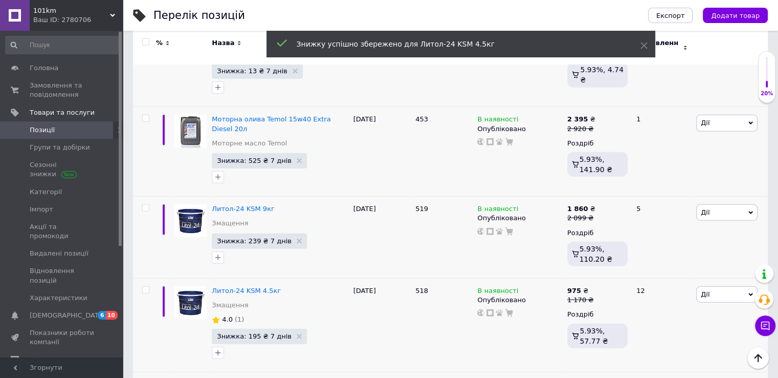
scroll to position [2508, 0]
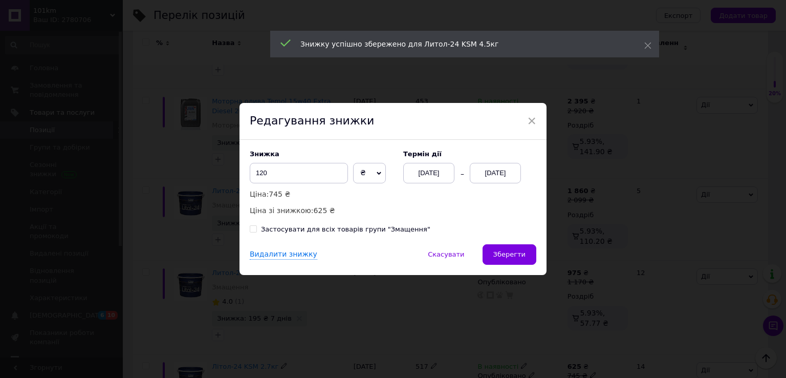
click at [509, 173] on div "[DATE]" at bounding box center [495, 173] width 51 height 20
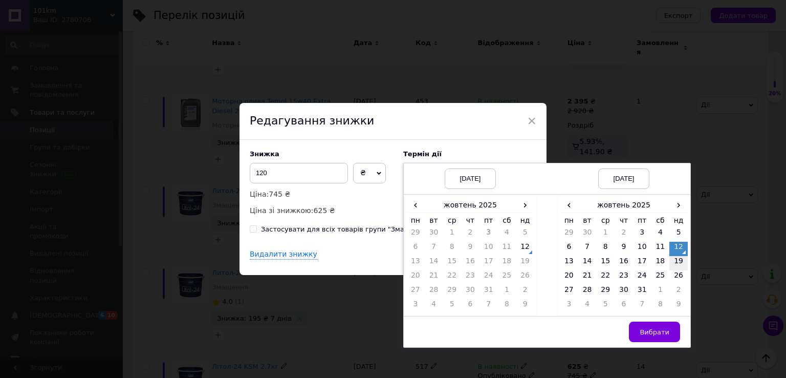
click at [683, 264] on td "19" at bounding box center [678, 263] width 18 height 14
click at [668, 324] on button "Вибрати" at bounding box center [654, 331] width 51 height 20
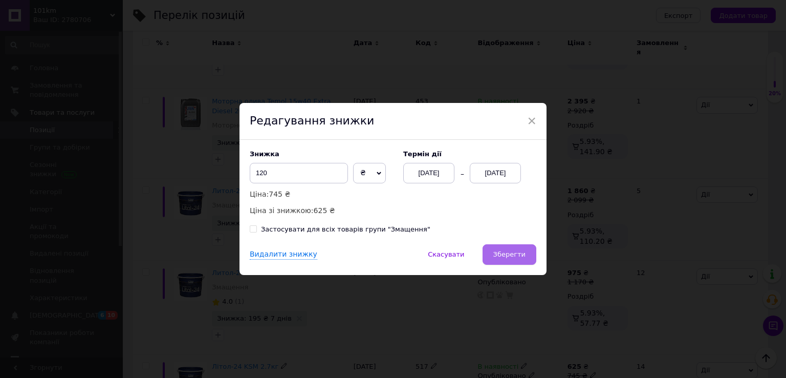
click at [509, 259] on button "Зберегти" at bounding box center [510, 254] width 54 height 20
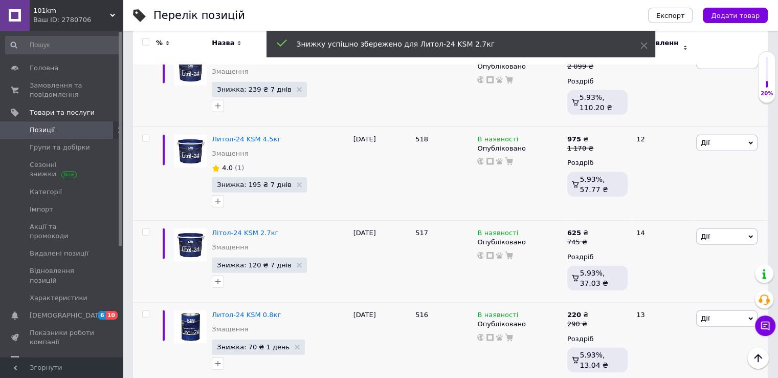
scroll to position [2713, 0]
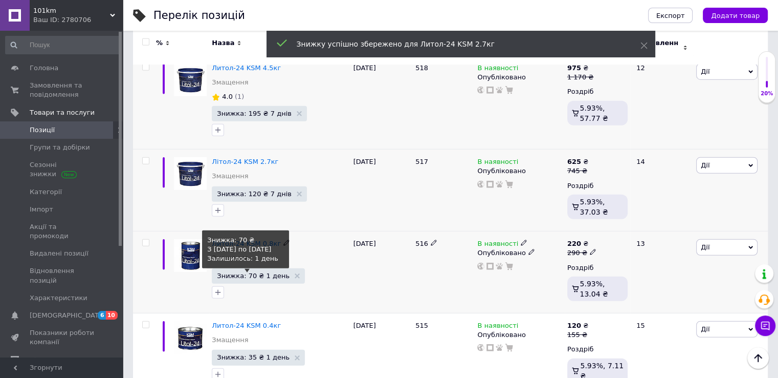
click at [268, 272] on span "Знижка: 70 ₴ 1 день" at bounding box center [253, 275] width 73 height 7
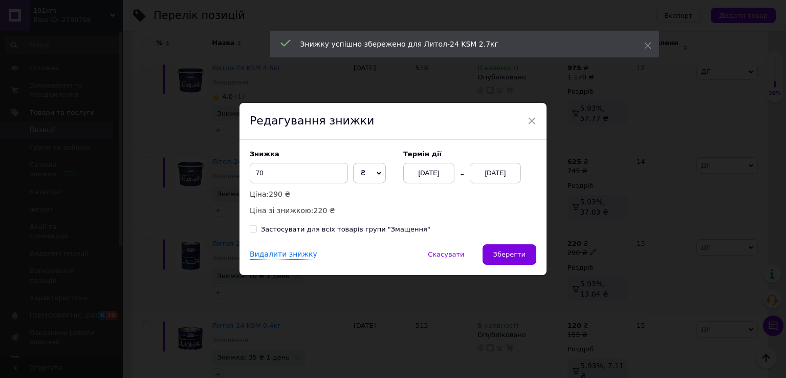
click at [485, 174] on div "[DATE]" at bounding box center [495, 173] width 51 height 20
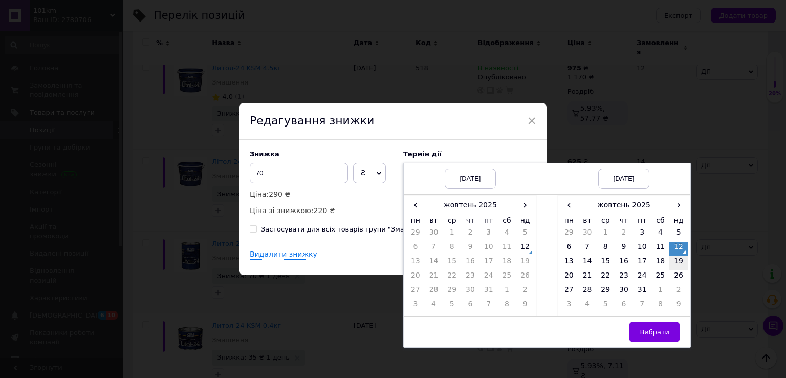
click at [677, 263] on td "19" at bounding box center [678, 263] width 18 height 14
drag, startPoint x: 668, startPoint y: 327, endPoint x: 647, endPoint y: 323, distance: 21.3
click at [668, 327] on button "Вибрати" at bounding box center [654, 331] width 51 height 20
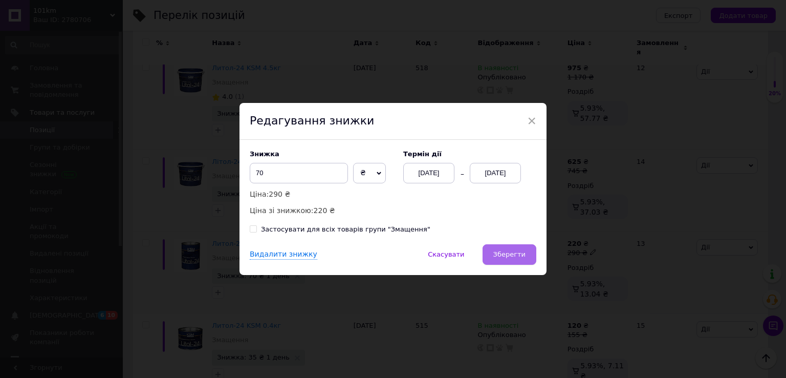
click at [493, 252] on button "Зберегти" at bounding box center [510, 254] width 54 height 20
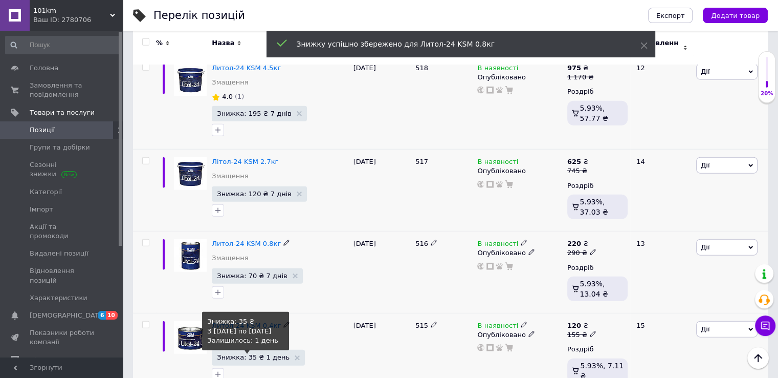
click at [261, 354] on span "Знижка: 35 ₴ 1 день" at bounding box center [253, 357] width 73 height 7
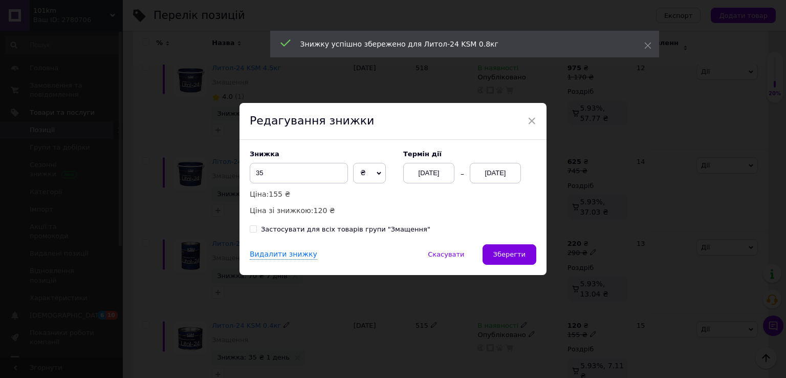
click at [499, 168] on div "[DATE]" at bounding box center [495, 173] width 51 height 20
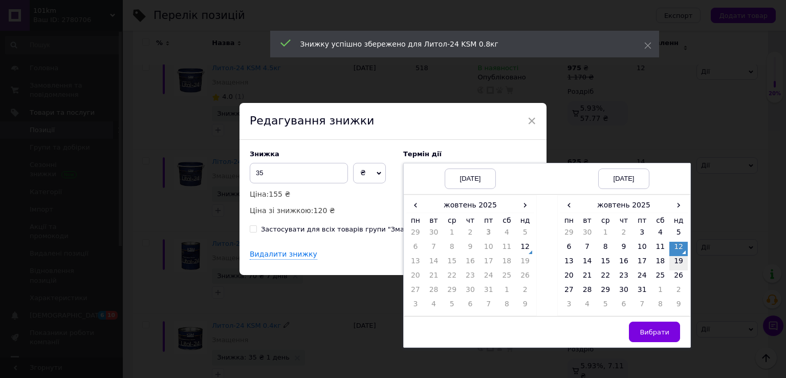
click at [682, 267] on td "19" at bounding box center [678, 263] width 18 height 14
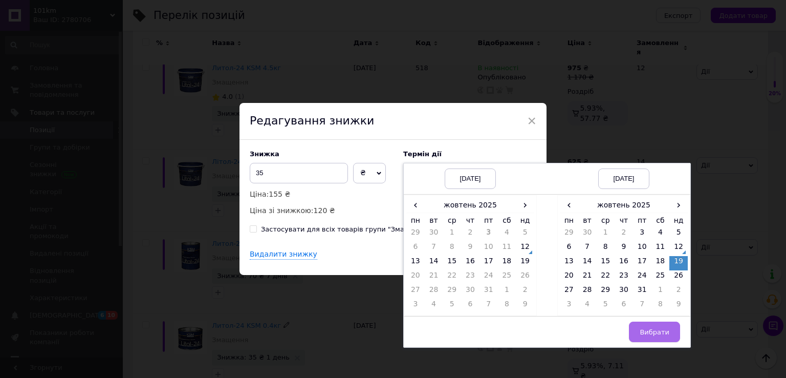
click at [669, 328] on button "Вибрати" at bounding box center [654, 331] width 51 height 20
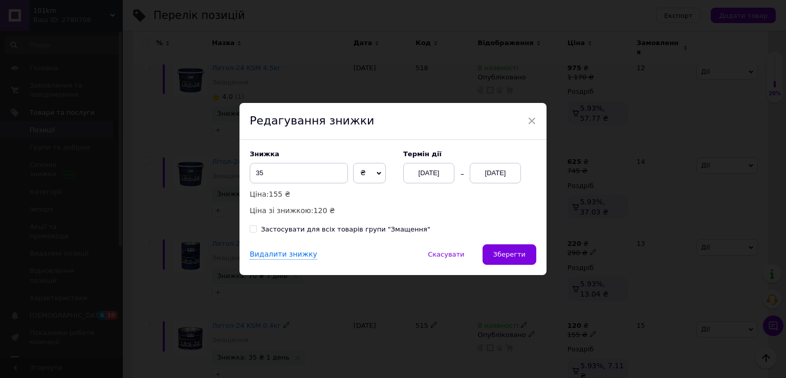
click at [511, 254] on span "Зберегти" at bounding box center [509, 254] width 32 height 8
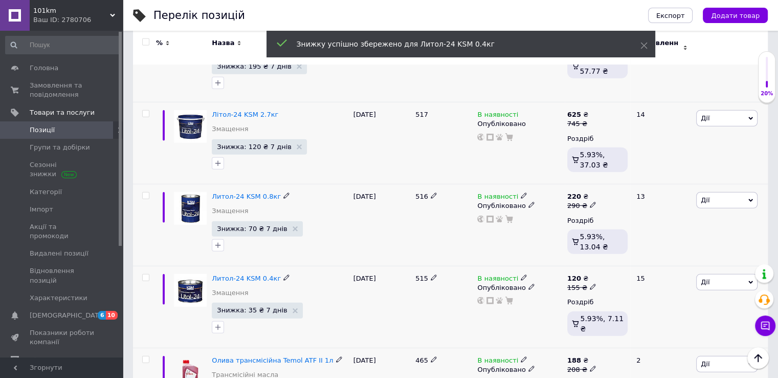
scroll to position [2764, 0]
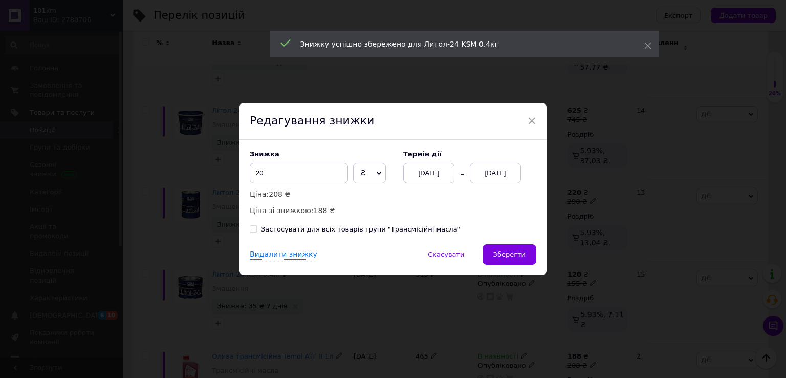
click at [472, 167] on div "[DATE]" at bounding box center [495, 173] width 51 height 20
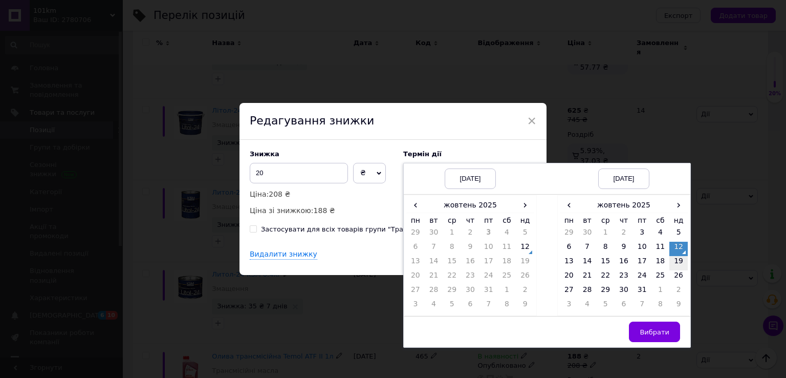
click at [675, 259] on td "19" at bounding box center [678, 263] width 18 height 14
click at [661, 328] on span "Вибрати" at bounding box center [655, 332] width 30 height 8
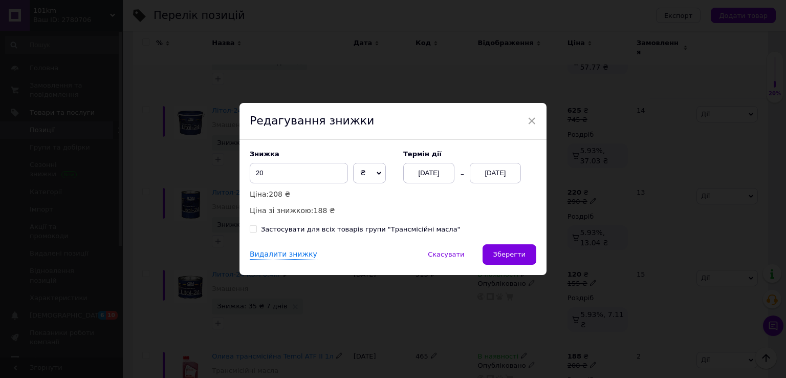
drag, startPoint x: 510, startPoint y: 253, endPoint x: 401, endPoint y: 275, distance: 111.2
click at [509, 253] on span "Зберегти" at bounding box center [509, 254] width 32 height 8
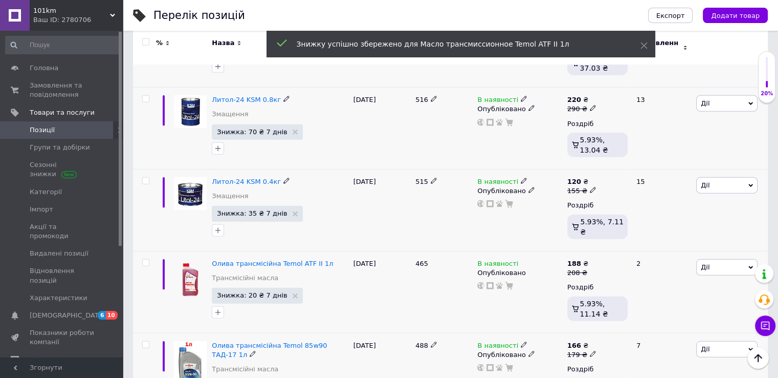
scroll to position [2866, 0]
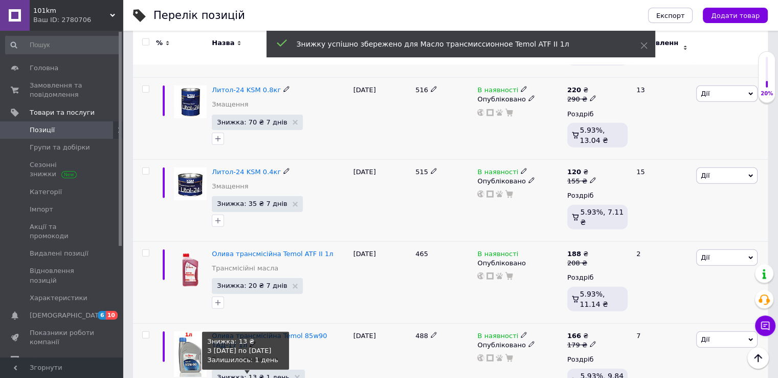
click at [240, 374] on span "Знижка: 13 ₴ 1 день" at bounding box center [253, 377] width 73 height 7
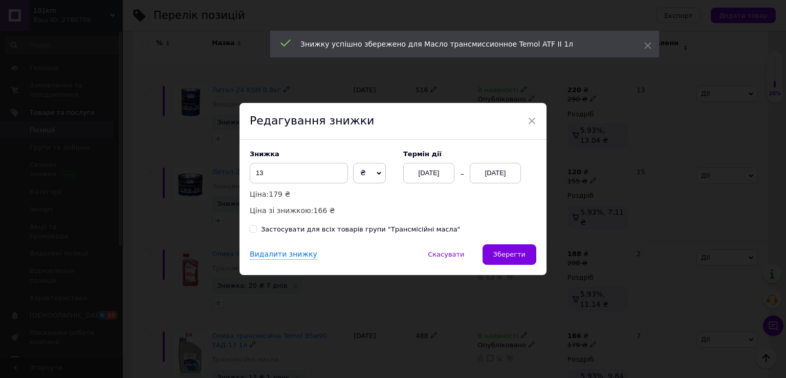
click at [504, 173] on div "[DATE]" at bounding box center [495, 173] width 51 height 20
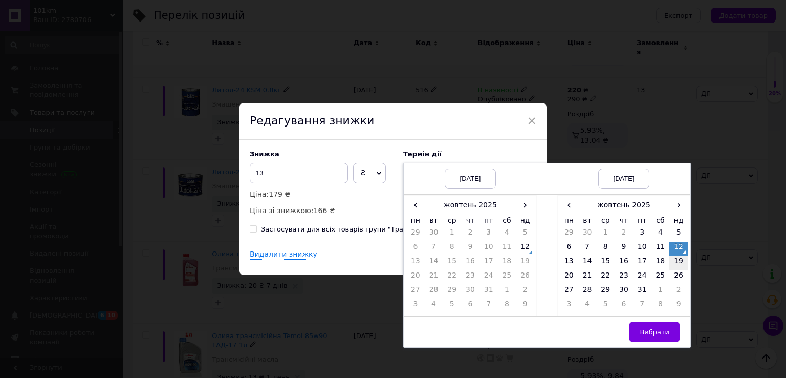
click at [676, 262] on td "19" at bounding box center [678, 263] width 18 height 14
click at [647, 332] on span "Вибрати" at bounding box center [655, 332] width 30 height 8
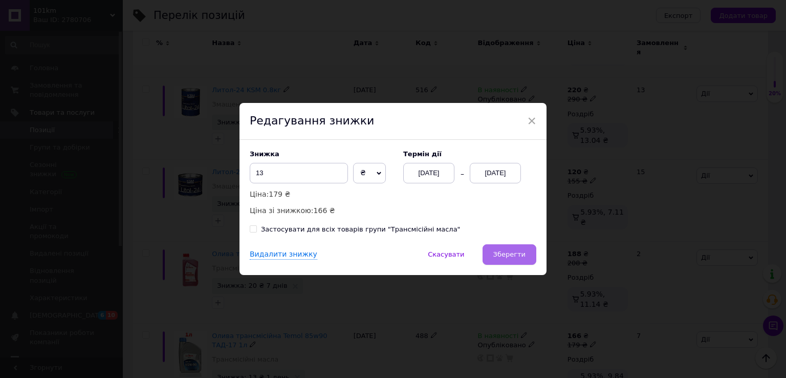
click at [501, 257] on span "Зберегти" at bounding box center [509, 254] width 32 height 8
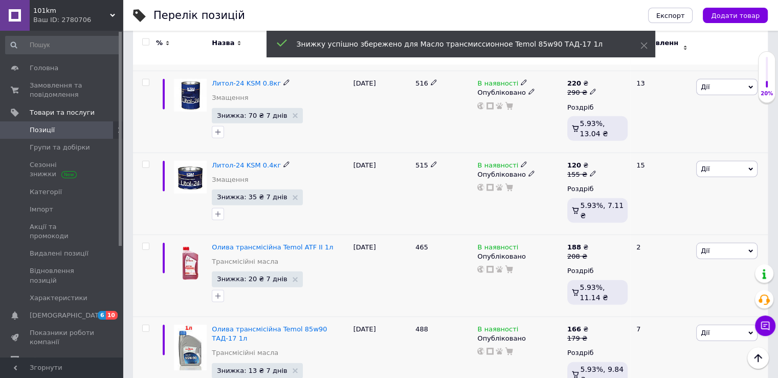
scroll to position [2917, 0]
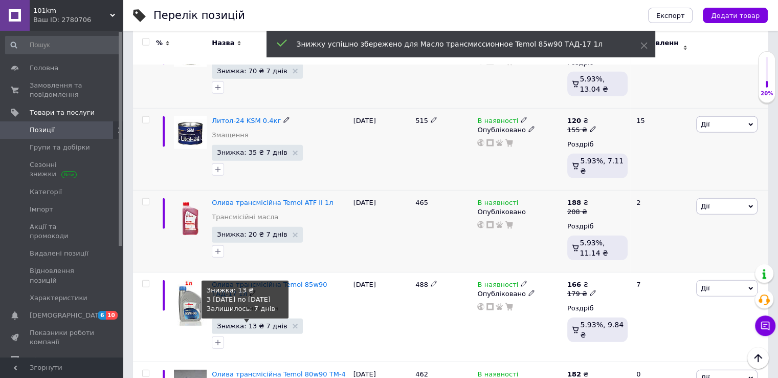
click at [252, 322] on span "Знижка: 13 ₴ 7 днів" at bounding box center [252, 325] width 70 height 7
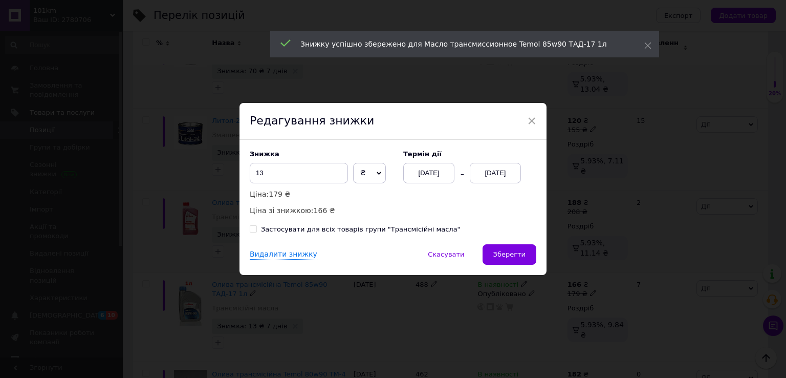
click at [162, 244] on div "× Редагування знижки Знижка 13 ₴ % Ціна: 179 ₴ Ціна зі знижкою: 166 ₴ Термін ді…" at bounding box center [393, 189] width 786 height 378
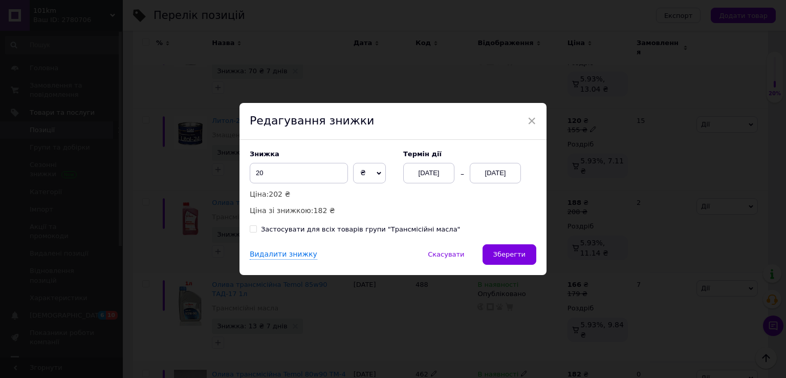
click at [495, 175] on div "[DATE]" at bounding box center [495, 173] width 51 height 20
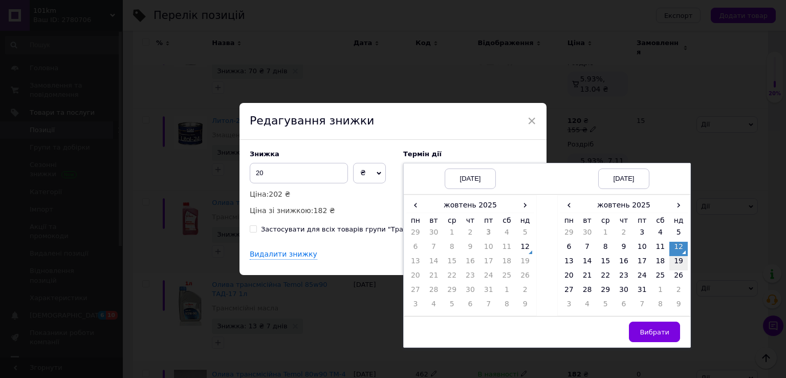
click at [681, 263] on td "19" at bounding box center [678, 263] width 18 height 14
click at [641, 328] on button "Вибрати" at bounding box center [654, 331] width 51 height 20
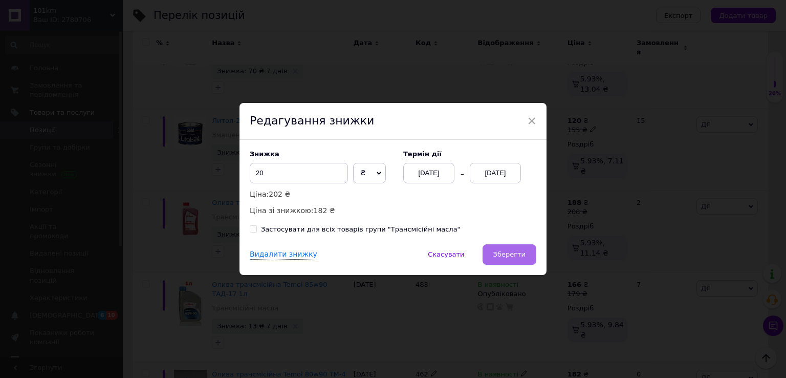
click at [512, 257] on span "Зберегти" at bounding box center [509, 254] width 32 height 8
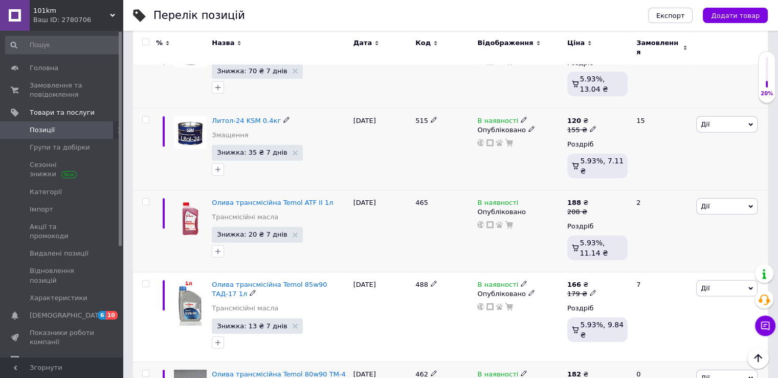
scroll to position [3071, 0]
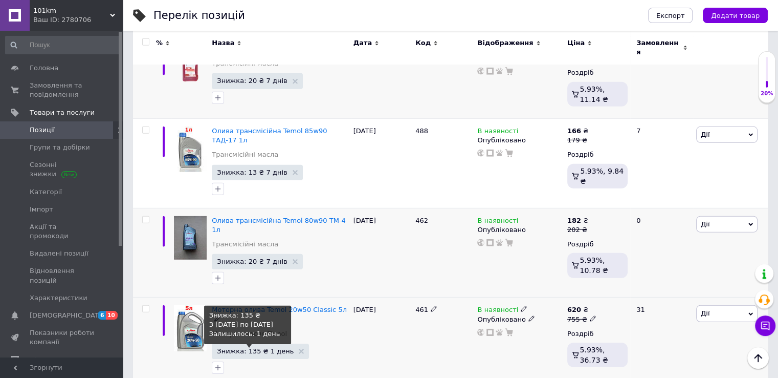
click at [274, 348] on span "Знижка: 135 ₴ 1 день" at bounding box center [255, 351] width 77 height 7
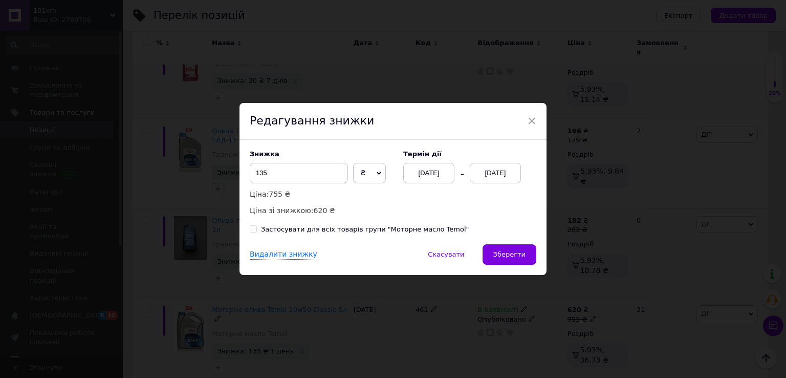
click at [504, 168] on div "[DATE]" at bounding box center [495, 173] width 51 height 20
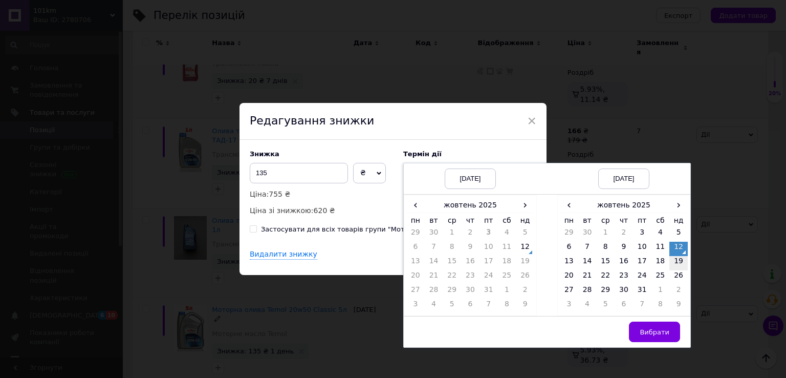
click at [677, 262] on td "19" at bounding box center [678, 263] width 18 height 14
click at [660, 322] on button "Вибрати" at bounding box center [654, 331] width 51 height 20
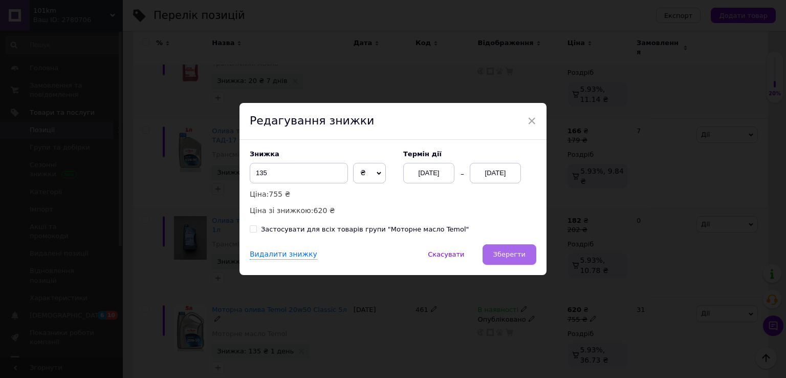
click at [515, 250] on span "Зберегти" at bounding box center [509, 254] width 32 height 8
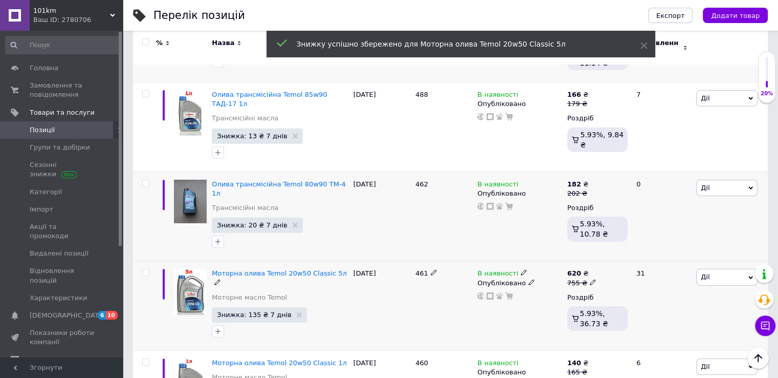
scroll to position [3122, 0]
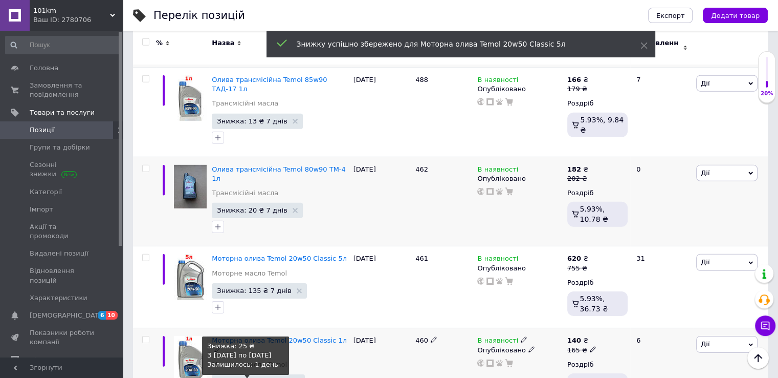
click at [259, 377] on span "Знижка: 25 ₴ 1 день" at bounding box center [253, 381] width 73 height 7
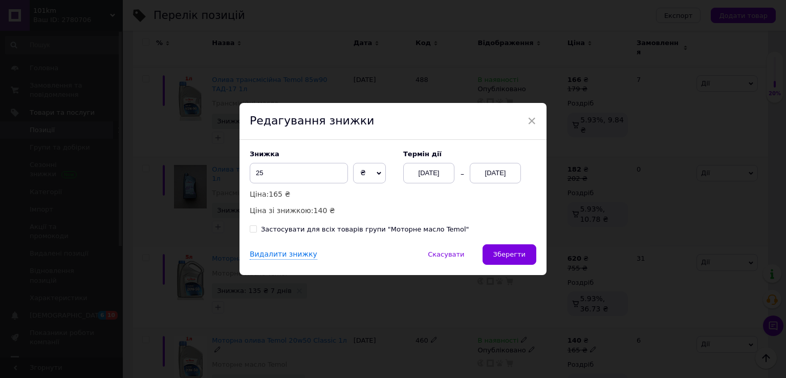
click at [499, 169] on div "[DATE]" at bounding box center [495, 173] width 51 height 20
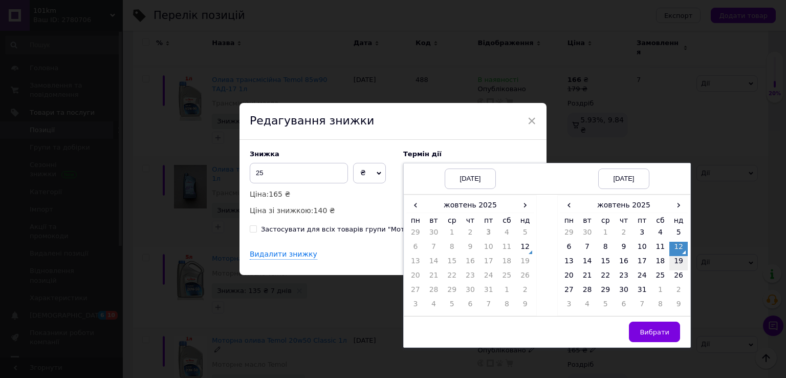
click at [673, 264] on td "19" at bounding box center [678, 263] width 18 height 14
click at [667, 328] on span "Вибрати" at bounding box center [655, 332] width 30 height 8
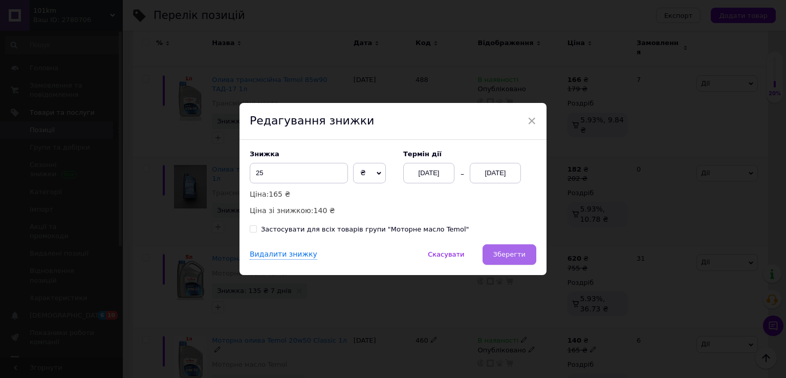
click at [502, 260] on button "Зберегти" at bounding box center [510, 254] width 54 height 20
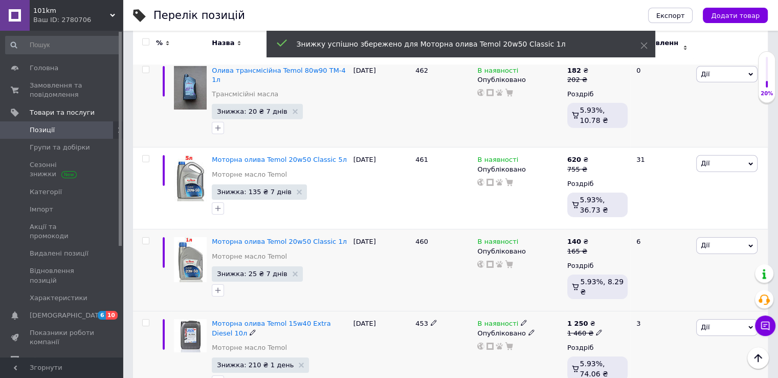
scroll to position [3224, 0]
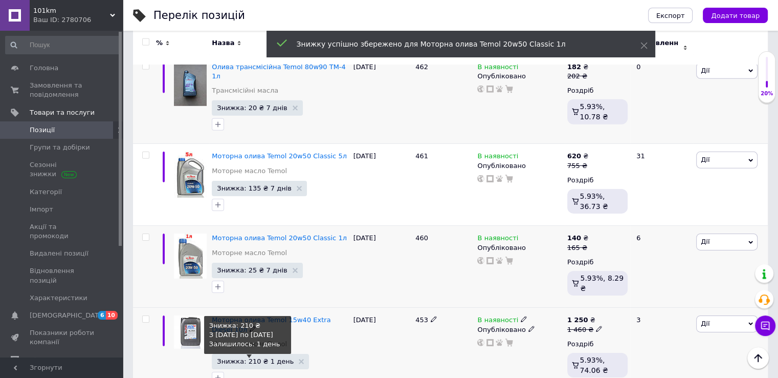
click at [264, 358] on span "Знижка: 210 ₴ 1 день" at bounding box center [255, 361] width 77 height 7
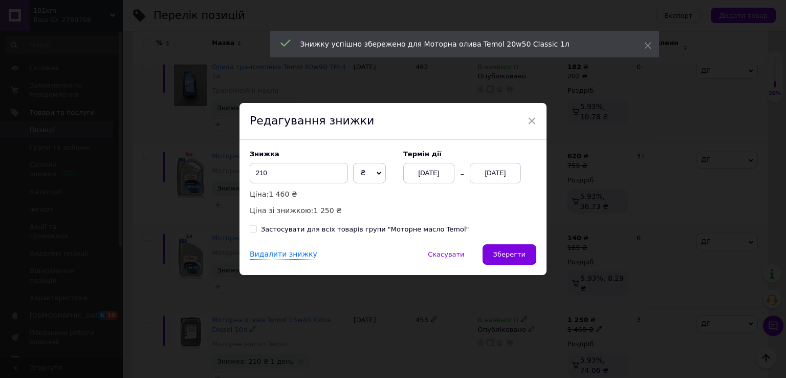
click at [491, 170] on div "[DATE]" at bounding box center [495, 173] width 51 height 20
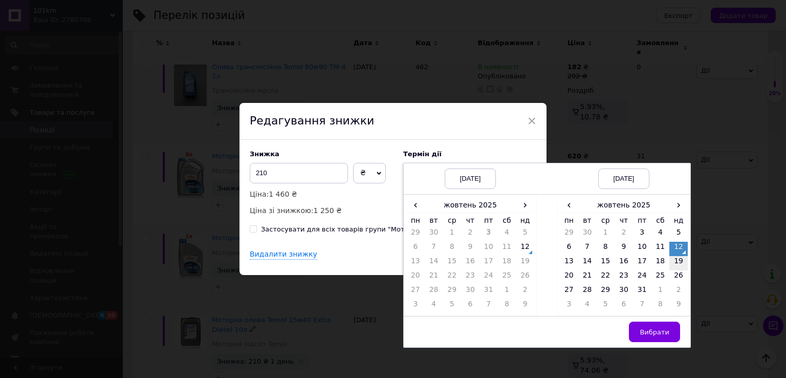
click at [674, 265] on td "19" at bounding box center [678, 263] width 18 height 14
click at [672, 333] on button "Вибрати" at bounding box center [654, 331] width 51 height 20
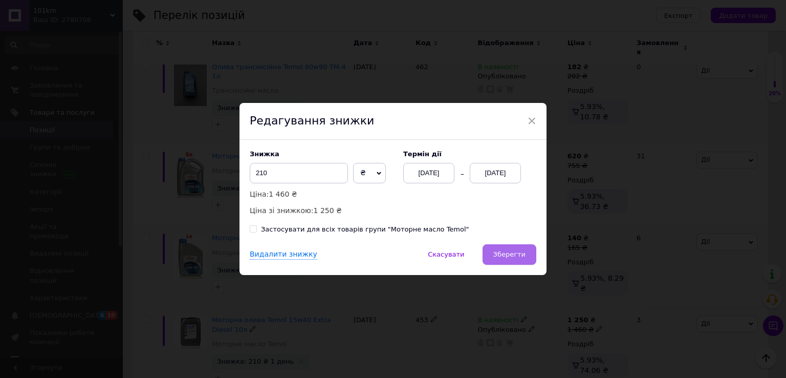
click at [505, 255] on span "Зберегти" at bounding box center [509, 254] width 32 height 8
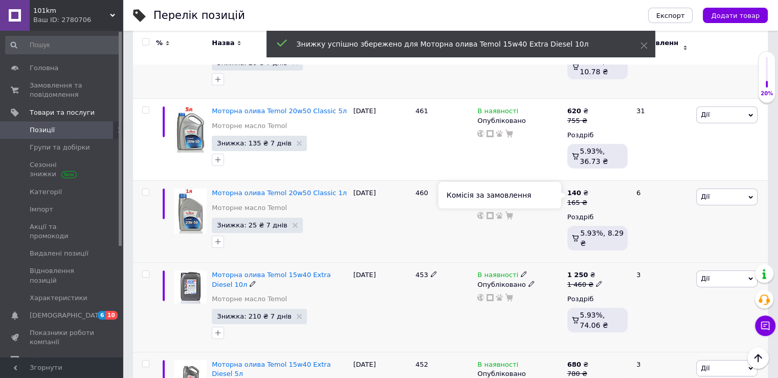
scroll to position [3276, 0]
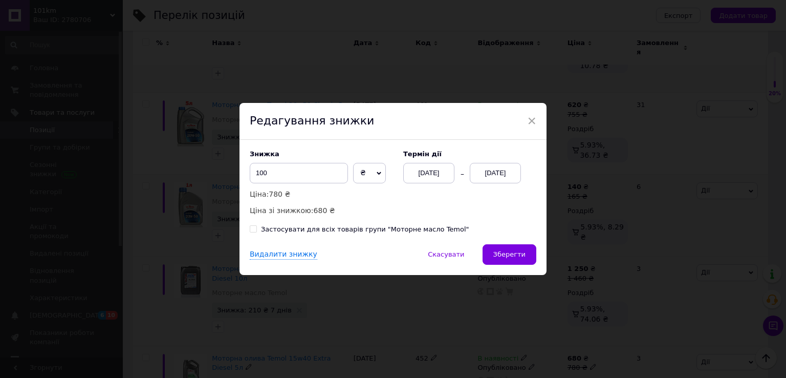
click at [486, 172] on div "[DATE]" at bounding box center [495, 173] width 51 height 20
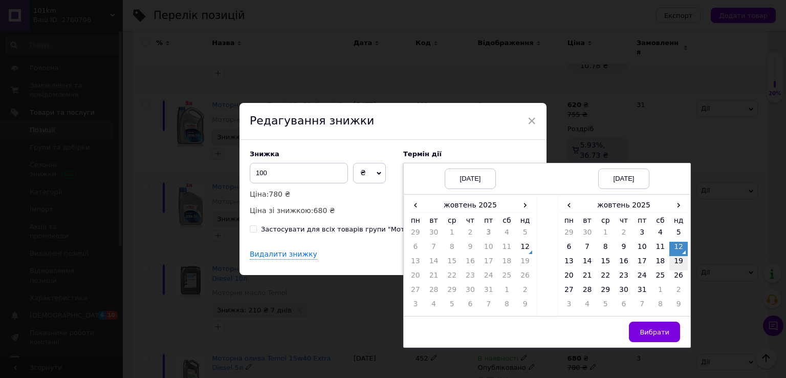
click at [682, 265] on td "19" at bounding box center [678, 263] width 18 height 14
click at [654, 327] on button "Вибрати" at bounding box center [654, 331] width 51 height 20
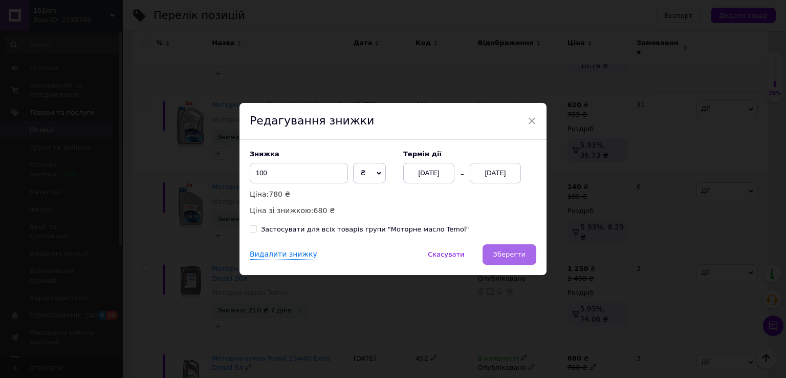
click at [507, 246] on button "Зберегти" at bounding box center [510, 254] width 54 height 20
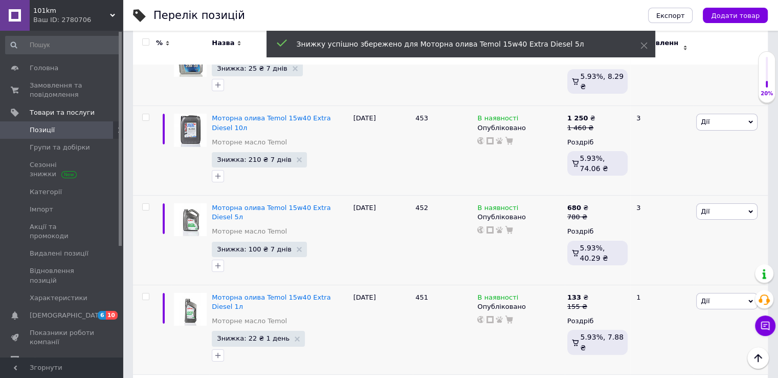
scroll to position [3429, 0]
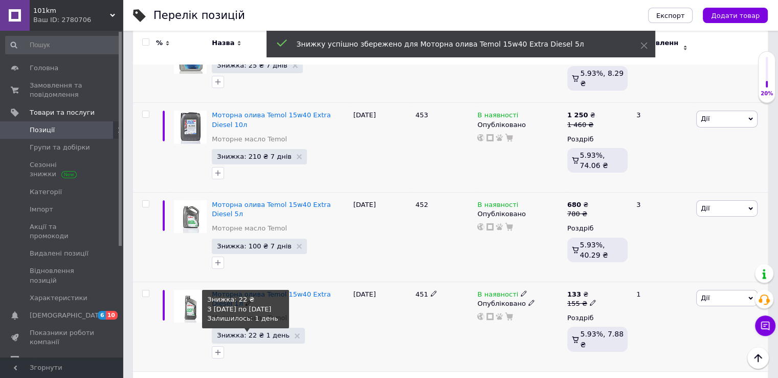
click at [266, 332] on span "Знижка: 22 ₴ 1 день" at bounding box center [253, 335] width 73 height 7
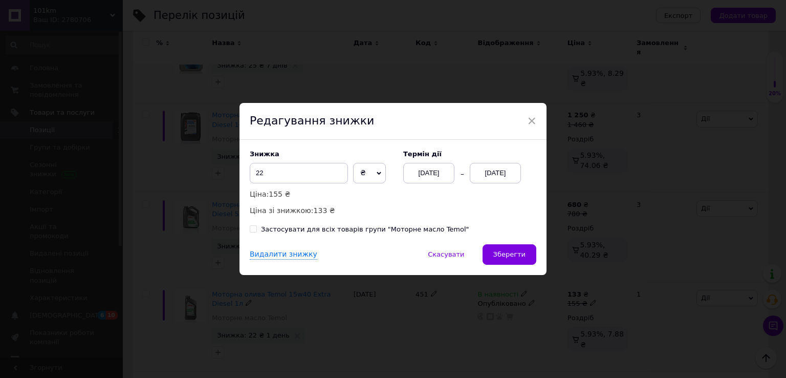
click at [484, 175] on div "[DATE]" at bounding box center [495, 173] width 51 height 20
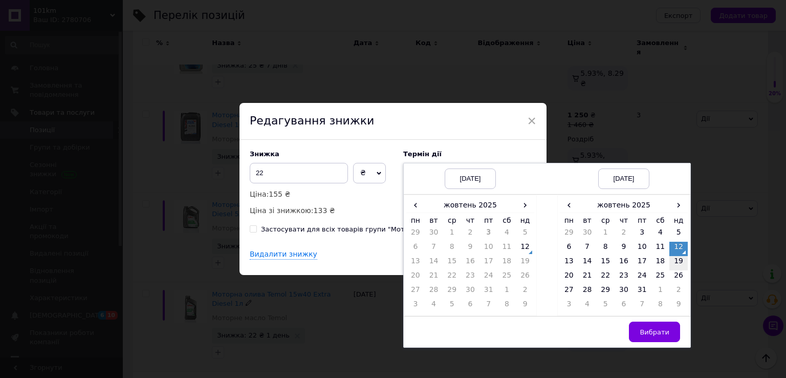
click at [677, 268] on td "19" at bounding box center [678, 263] width 18 height 14
click at [656, 332] on span "Вибрати" at bounding box center [655, 332] width 30 height 8
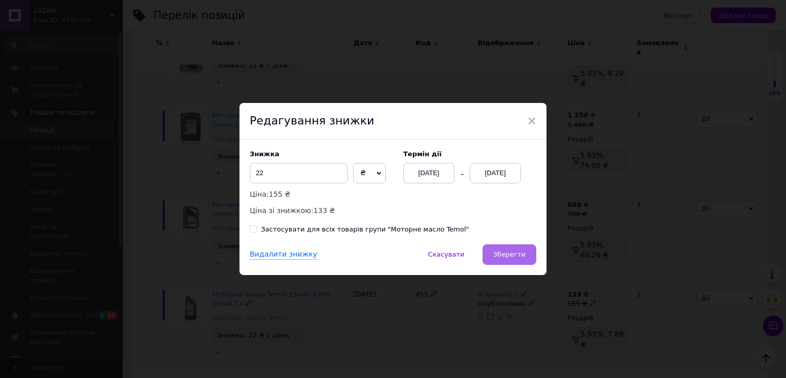
click at [505, 251] on span "Зберегти" at bounding box center [509, 254] width 32 height 8
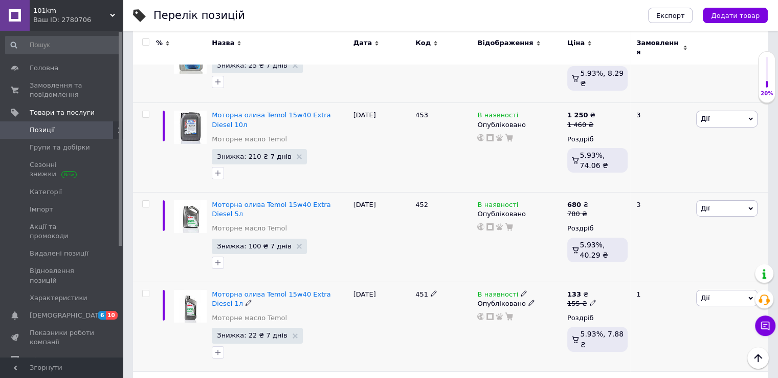
scroll to position [3480, 0]
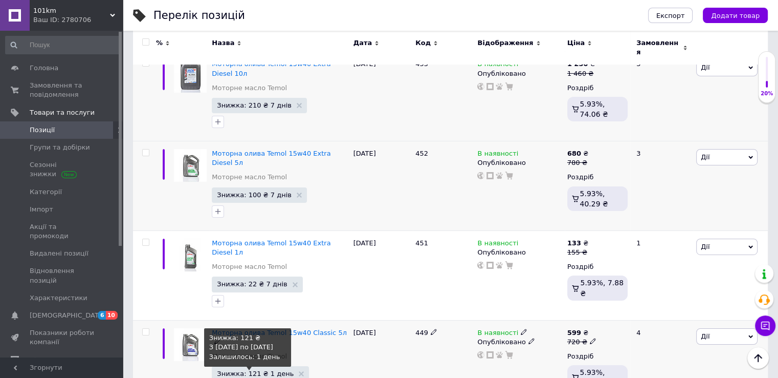
click at [270, 370] on span "Знижка: 121 ₴ 1 день" at bounding box center [255, 373] width 77 height 7
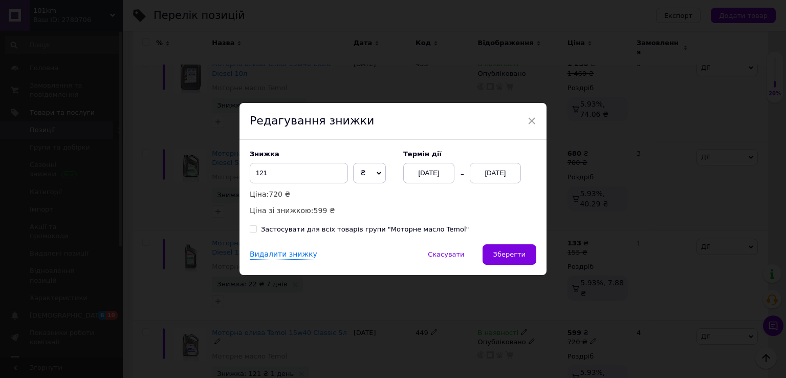
click at [487, 175] on div "[DATE]" at bounding box center [495, 173] width 51 height 20
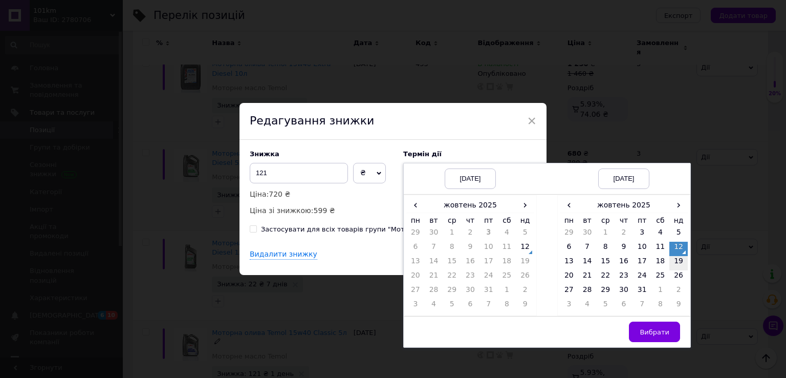
click at [674, 262] on td "19" at bounding box center [678, 263] width 18 height 14
click at [657, 334] on span "Вибрати" at bounding box center [655, 332] width 30 height 8
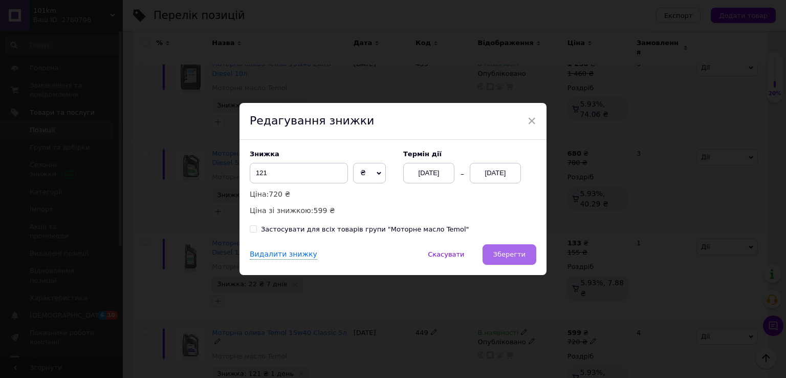
click at [503, 256] on span "Зберегти" at bounding box center [509, 254] width 32 height 8
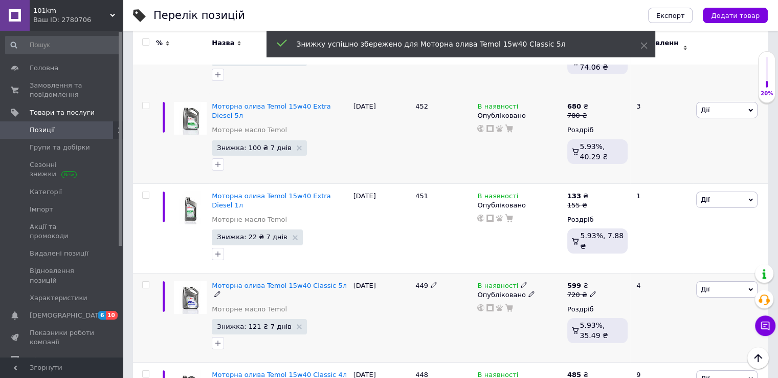
scroll to position [3583, 0]
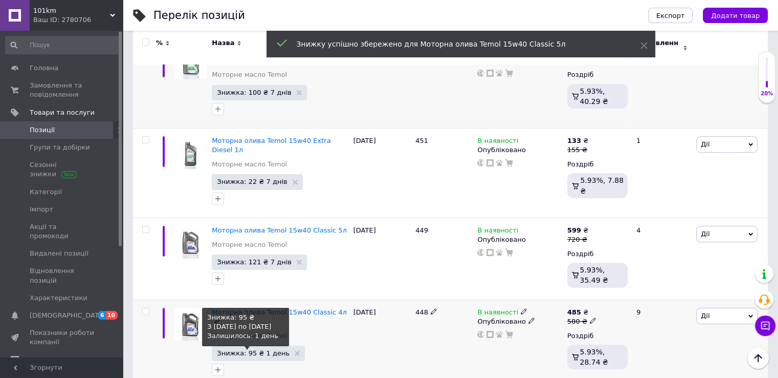
click at [266, 350] on span "Знижка: 95 ₴ 1 день" at bounding box center [253, 353] width 73 height 7
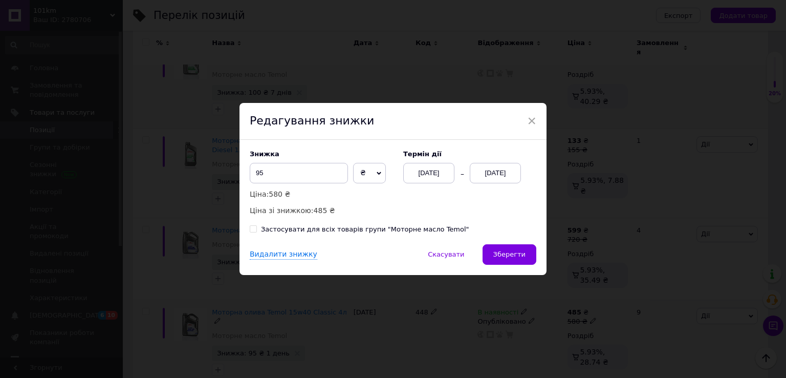
click at [500, 176] on div "[DATE]" at bounding box center [495, 173] width 51 height 20
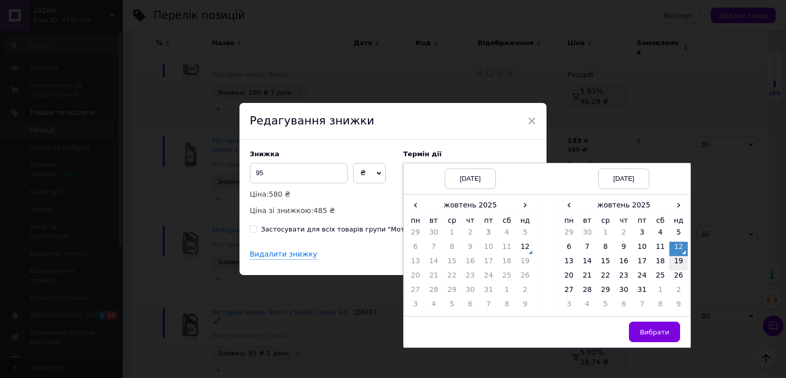
click at [680, 267] on td "19" at bounding box center [678, 263] width 18 height 14
click at [666, 328] on span "Вибрати" at bounding box center [655, 332] width 30 height 8
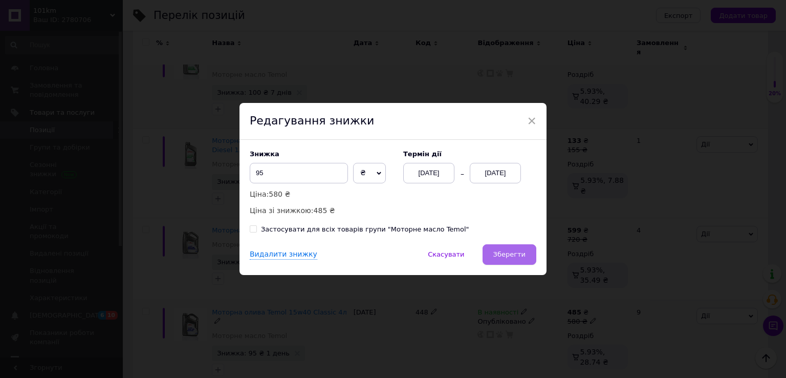
click at [505, 251] on span "Зберегти" at bounding box center [509, 254] width 32 height 8
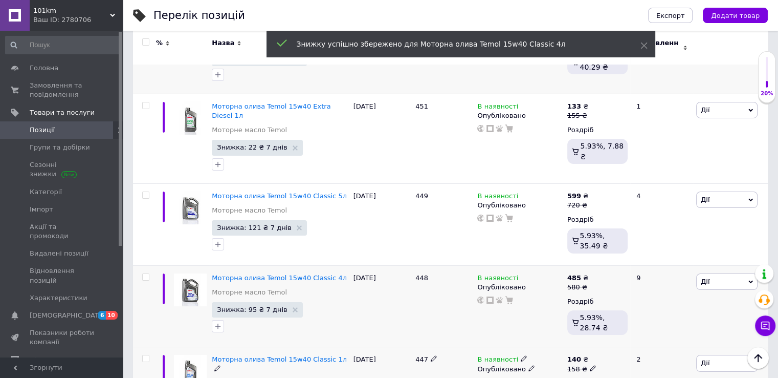
scroll to position [3634, 0]
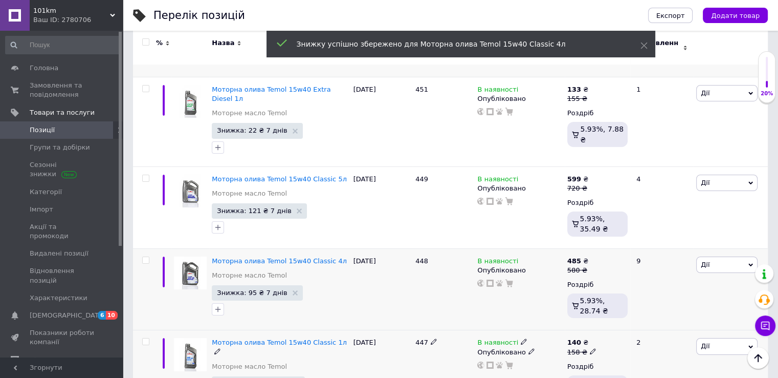
click at [258, 376] on span "Знижка: 18 ₴ 1 день" at bounding box center [258, 383] width 93 height 15
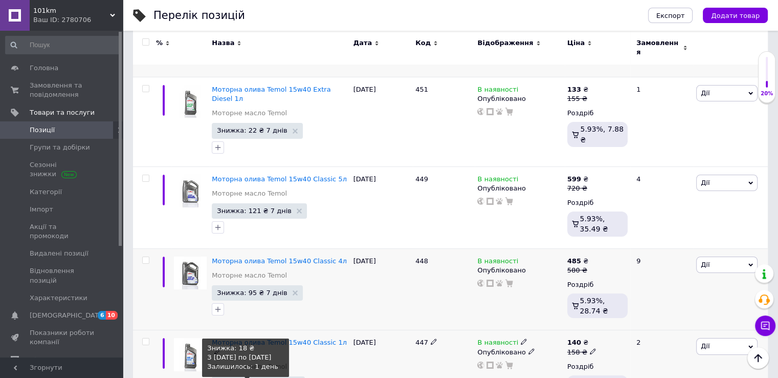
click at [263, 377] on span "Знижка: 18 ₴ 1 день" at bounding box center [253, 383] width 73 height 7
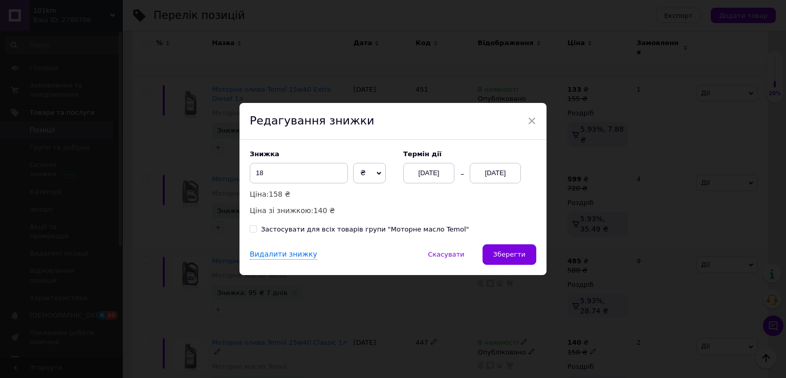
click at [489, 175] on div "[DATE]" at bounding box center [495, 173] width 51 height 20
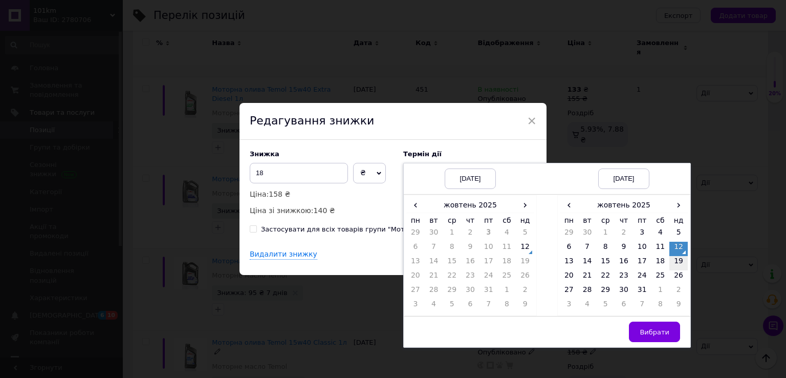
click at [673, 263] on td "19" at bounding box center [678, 263] width 18 height 14
click at [665, 334] on span "Вибрати" at bounding box center [655, 332] width 30 height 8
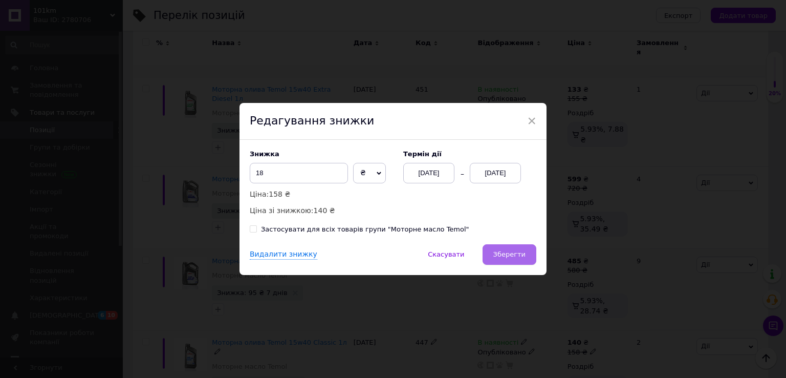
click at [520, 256] on span "Зберегти" at bounding box center [509, 254] width 32 height 8
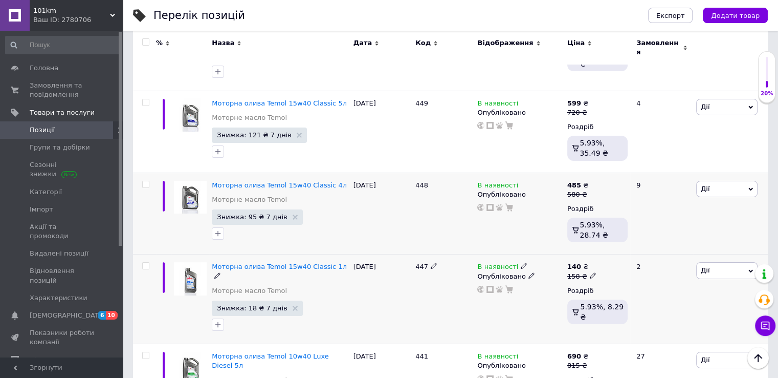
scroll to position [3736, 0]
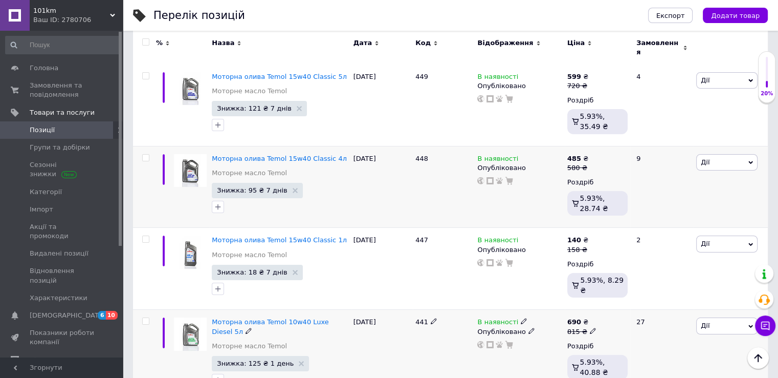
click at [262, 356] on span "Знижка: 125 ₴ 1 день" at bounding box center [260, 363] width 97 height 15
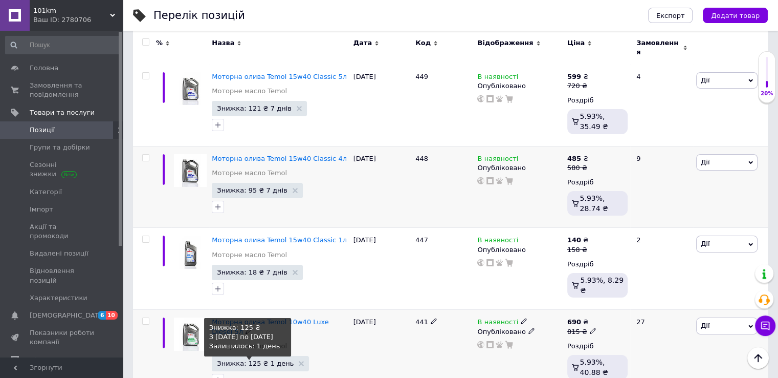
click at [263, 360] on span "Знижка: 125 ₴ 1 день" at bounding box center [255, 363] width 77 height 7
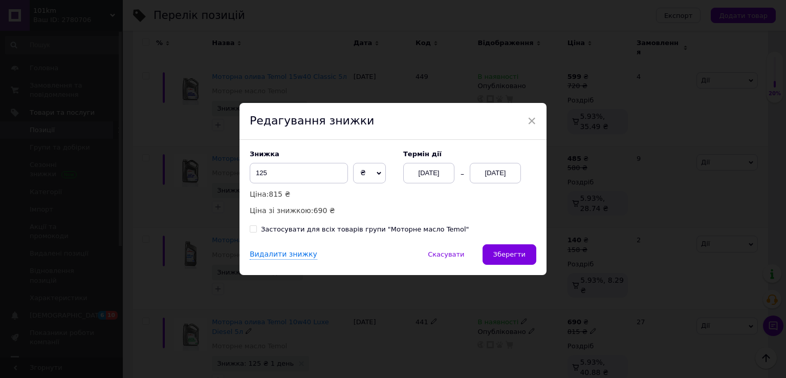
click at [511, 174] on div "[DATE]" at bounding box center [495, 173] width 51 height 20
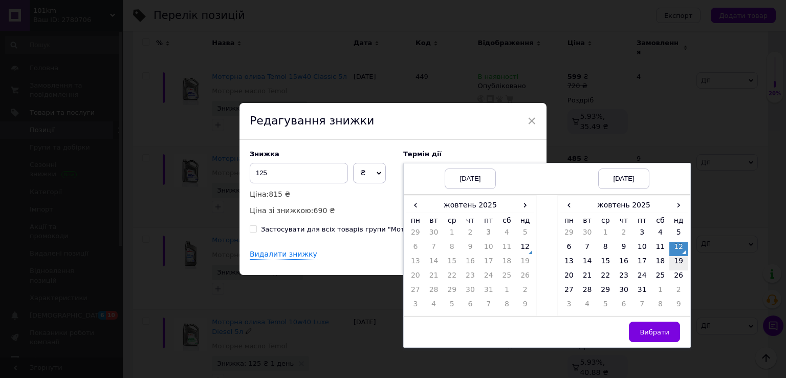
click at [678, 263] on td "19" at bounding box center [678, 263] width 18 height 14
click at [652, 335] on span "Вибрати" at bounding box center [655, 332] width 30 height 8
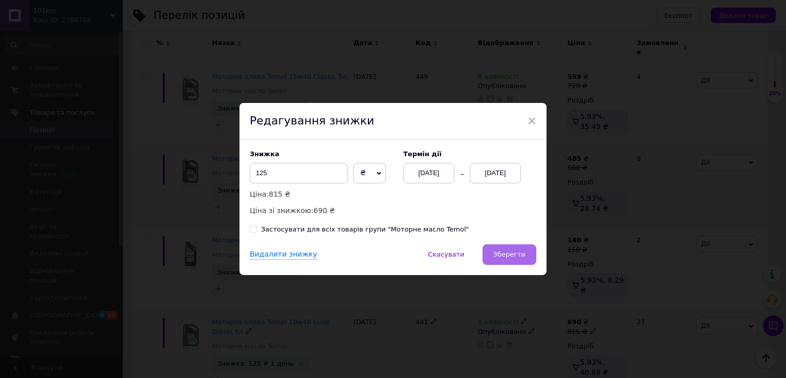
click at [516, 258] on span "Зберегти" at bounding box center [509, 254] width 32 height 8
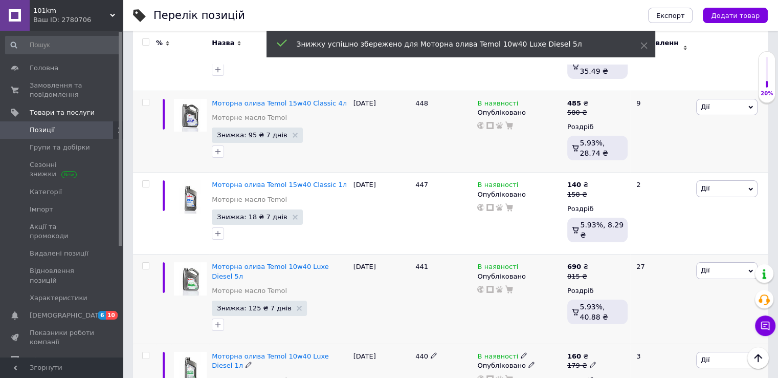
scroll to position [3839, 0]
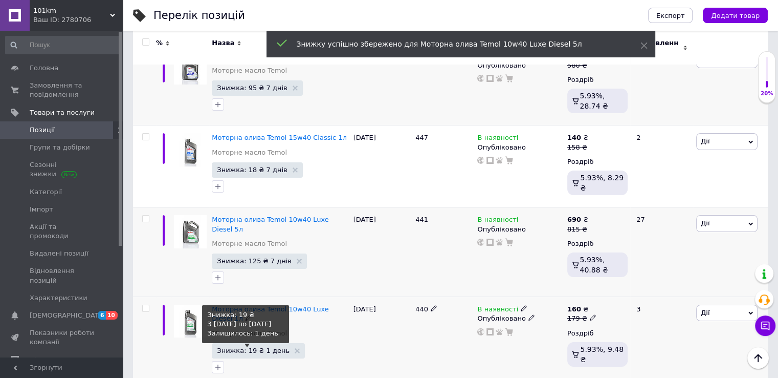
click at [266, 347] on span "Знижка: 19 ₴ 1 день" at bounding box center [253, 350] width 73 height 7
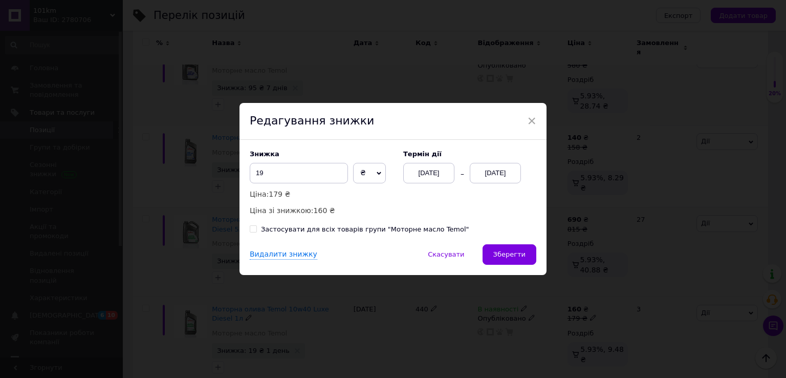
click at [498, 173] on div "[DATE]" at bounding box center [495, 173] width 51 height 20
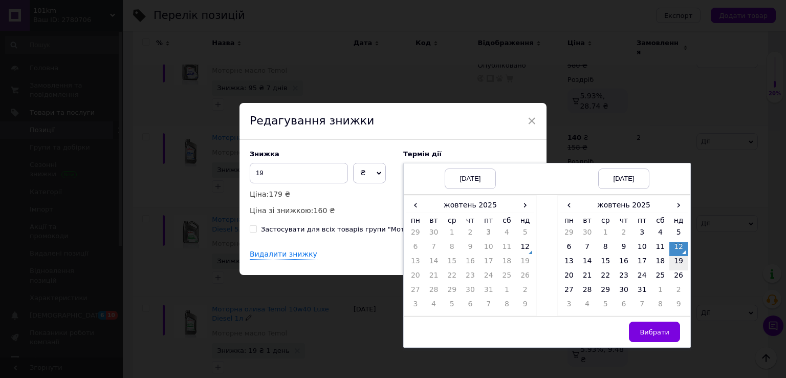
click at [677, 267] on td "19" at bounding box center [678, 263] width 18 height 14
click at [647, 326] on button "Вибрати" at bounding box center [654, 331] width 51 height 20
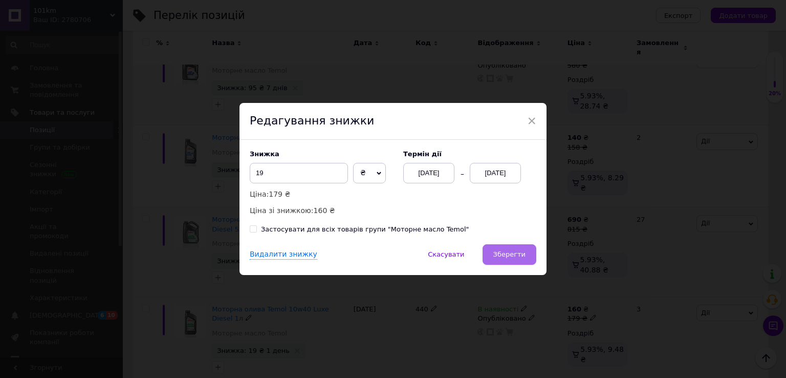
click at [514, 260] on button "Зберегти" at bounding box center [510, 254] width 54 height 20
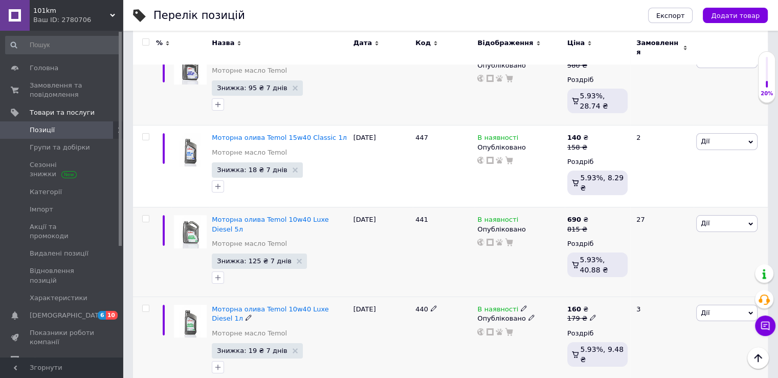
scroll to position [3890, 0]
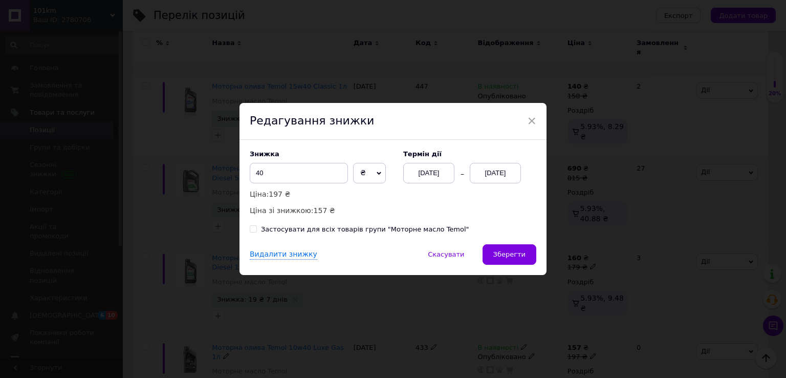
click at [493, 175] on div "[DATE]" at bounding box center [495, 173] width 51 height 20
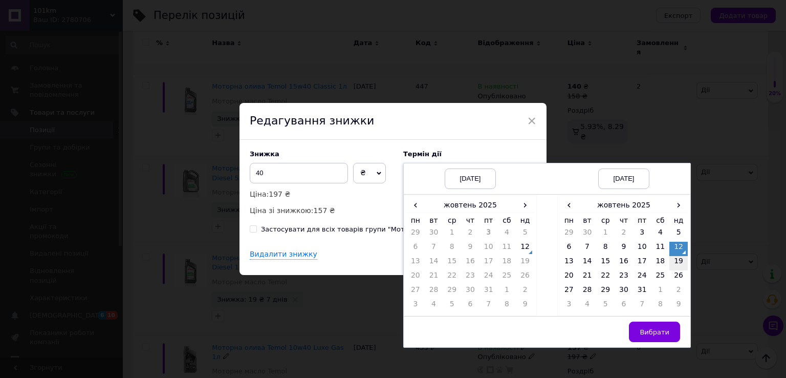
click at [679, 262] on td "19" at bounding box center [678, 263] width 18 height 14
click at [664, 332] on span "Вибрати" at bounding box center [655, 332] width 30 height 8
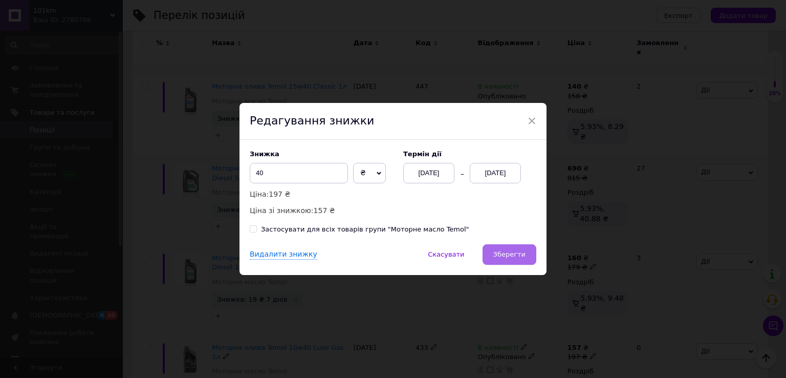
drag, startPoint x: 513, startPoint y: 256, endPoint x: 503, endPoint y: 253, distance: 10.4
click at [512, 256] on span "Зберегти" at bounding box center [509, 254] width 32 height 8
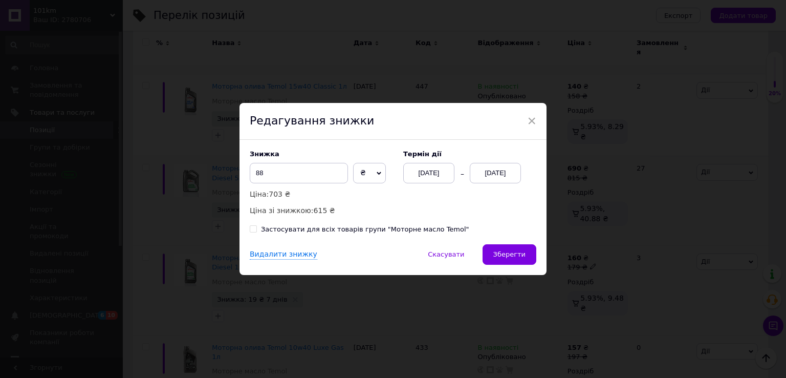
click at [489, 167] on div "[DATE]" at bounding box center [495, 173] width 51 height 20
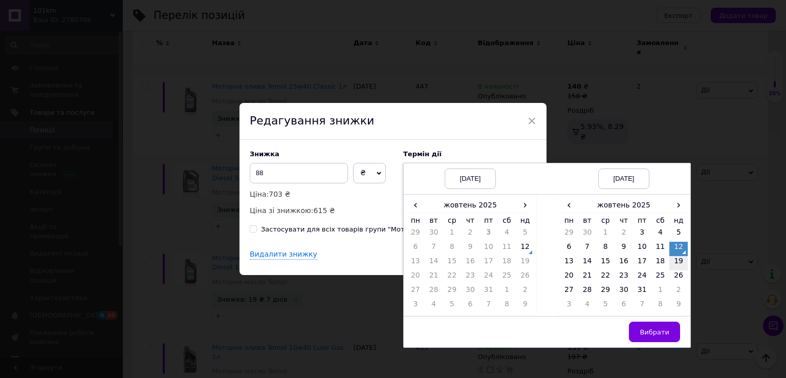
click at [671, 261] on td "19" at bounding box center [678, 263] width 18 height 14
click at [652, 332] on span "Вибрати" at bounding box center [655, 332] width 30 height 8
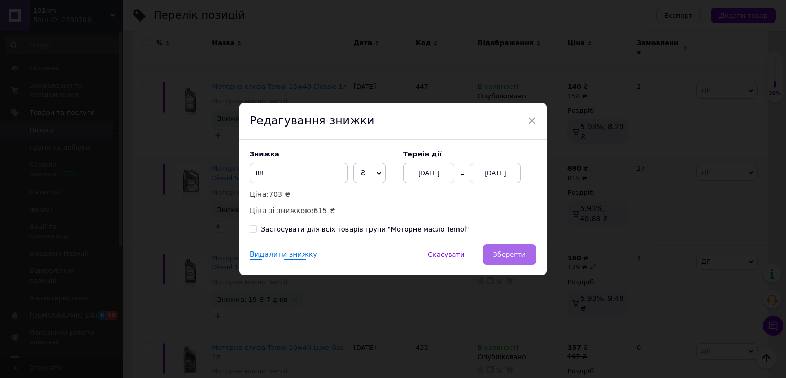
click at [506, 252] on span "Зберегти" at bounding box center [509, 254] width 32 height 8
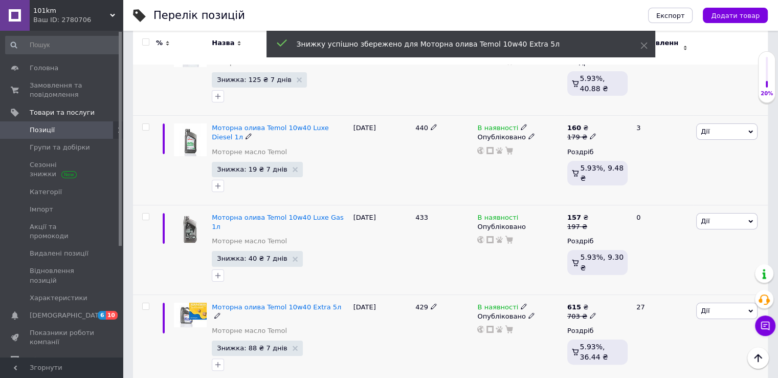
scroll to position [4043, 0]
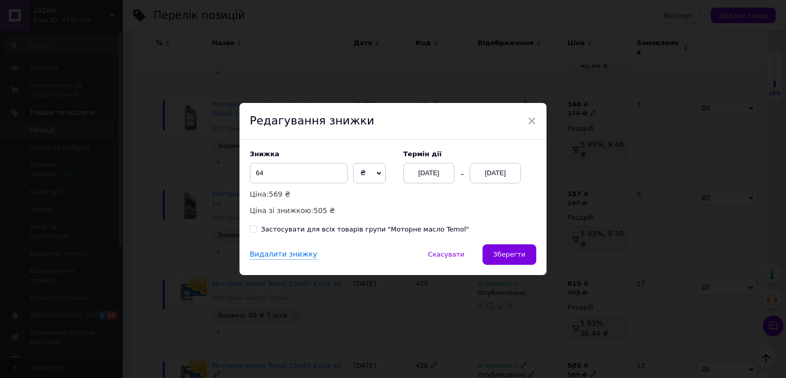
click at [498, 179] on div "[DATE]" at bounding box center [495, 173] width 51 height 20
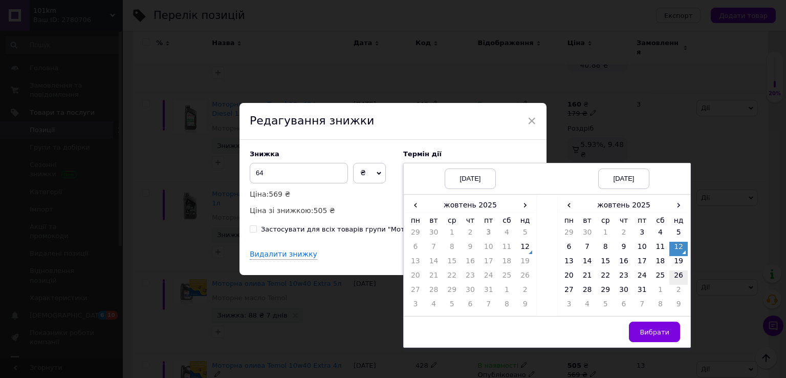
click at [676, 270] on td "26" at bounding box center [678, 277] width 18 height 14
click at [677, 265] on td "19" at bounding box center [678, 263] width 18 height 14
click at [649, 332] on span "Вибрати" at bounding box center [655, 332] width 30 height 8
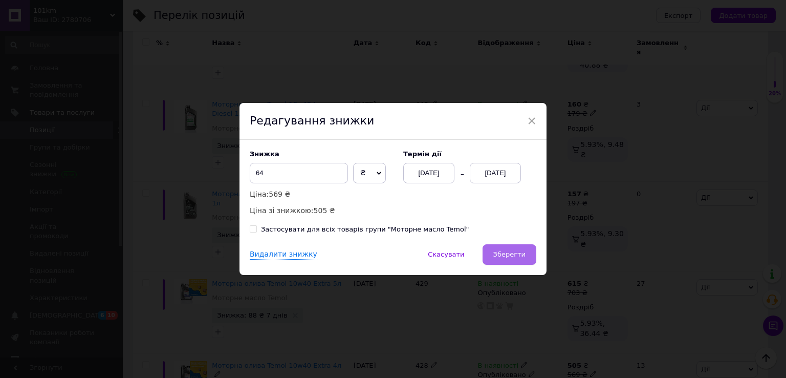
click at [502, 259] on button "Зберегти" at bounding box center [510, 254] width 54 height 20
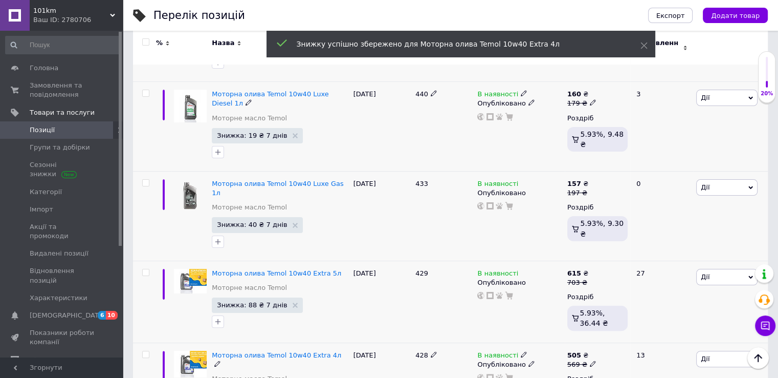
scroll to position [4063, 0]
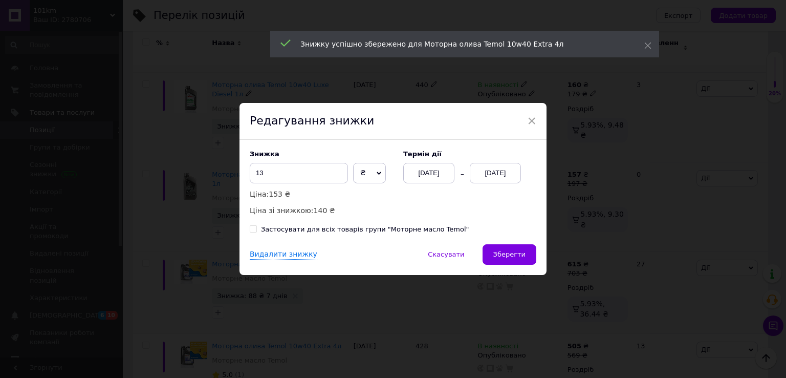
click at [502, 171] on div "[DATE]" at bounding box center [495, 173] width 51 height 20
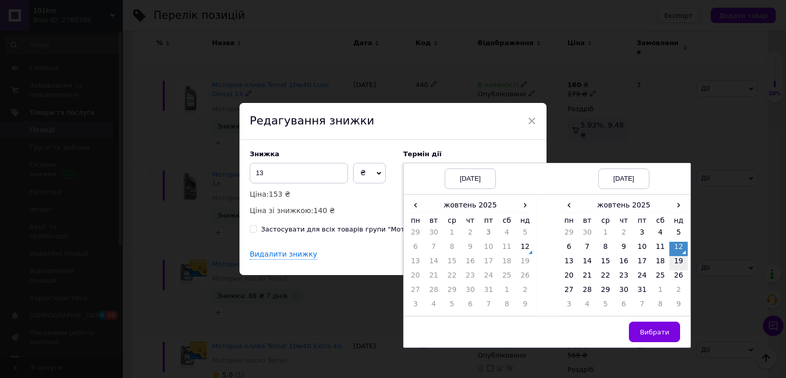
click at [673, 267] on td "19" at bounding box center [678, 263] width 18 height 14
click at [647, 328] on span "Вибрати" at bounding box center [655, 332] width 30 height 8
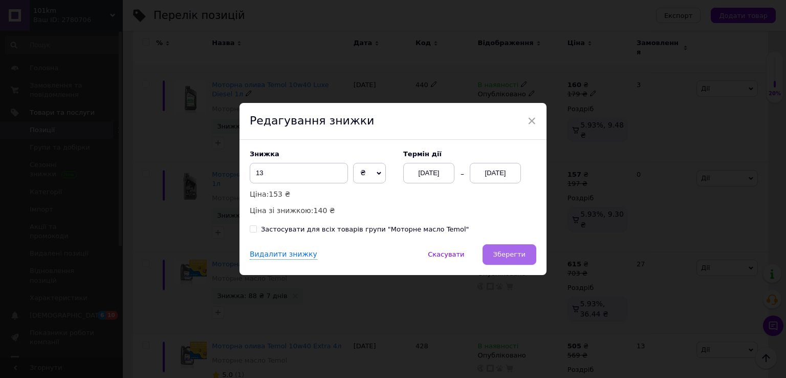
click at [508, 249] on button "Зберегти" at bounding box center [510, 254] width 54 height 20
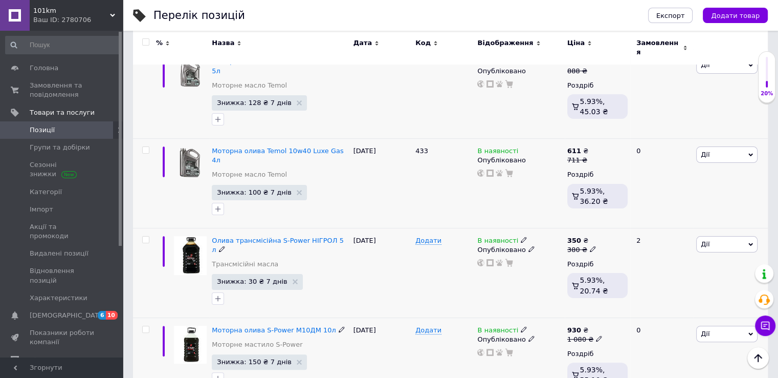
scroll to position [0, 0]
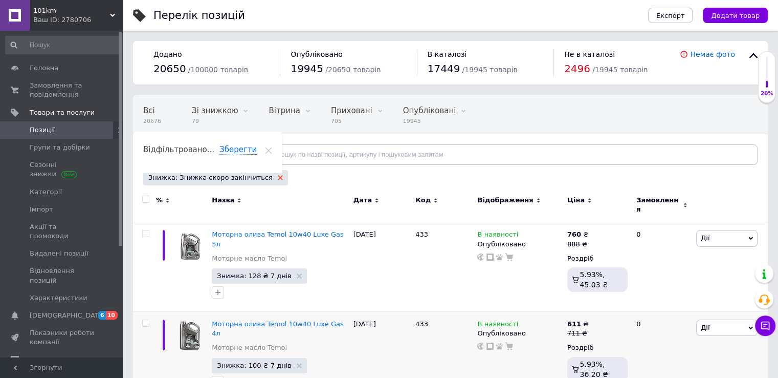
click at [278, 176] on use at bounding box center [280, 177] width 5 height 5
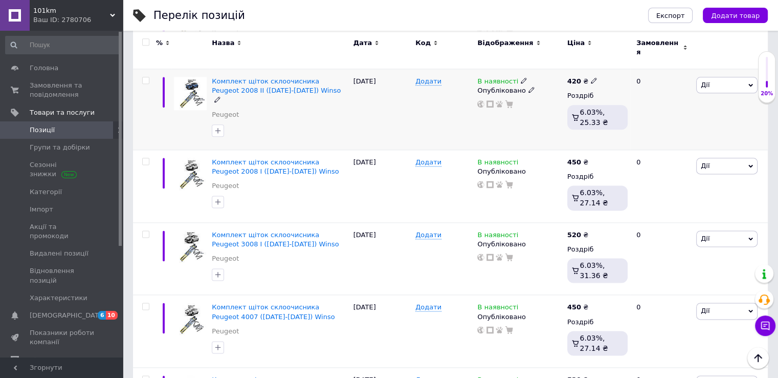
scroll to position [1433, 0]
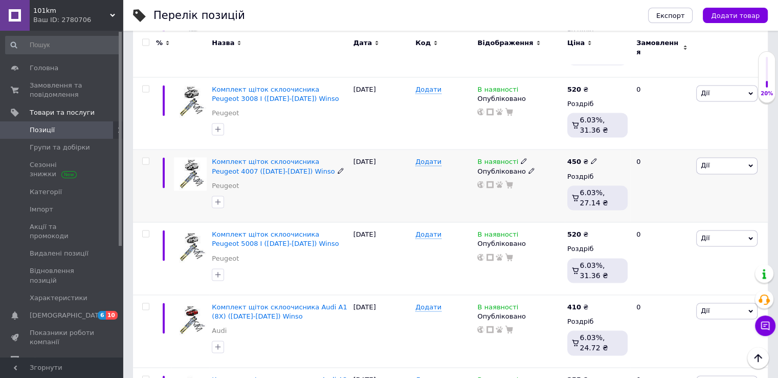
click at [479, 204] on div "В наявності Опубліковано" at bounding box center [520, 185] width 90 height 73
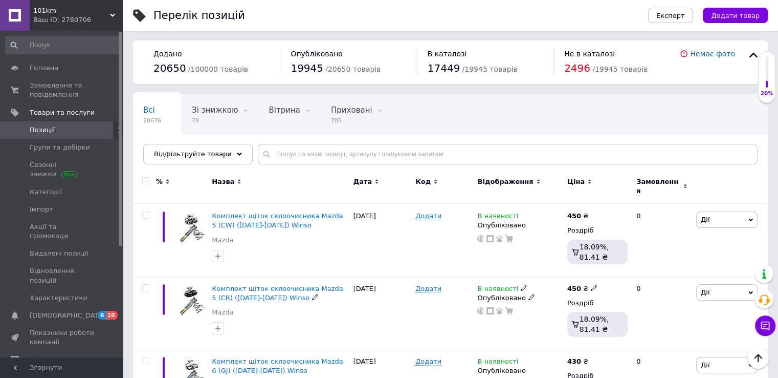
scroll to position [0, 0]
click at [73, 311] on span "[DEMOGRAPHIC_DATA]" at bounding box center [62, 315] width 65 height 9
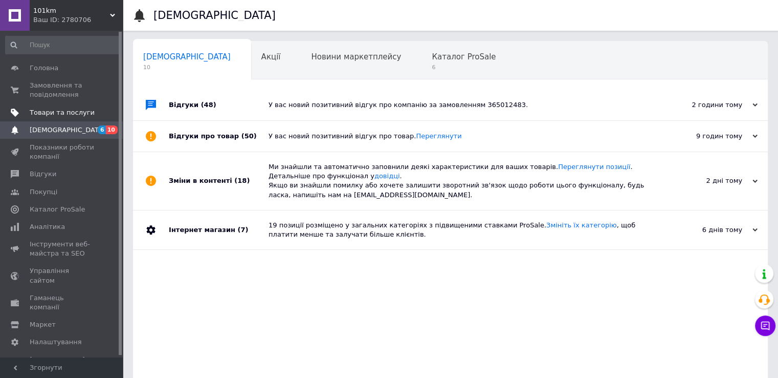
click at [66, 109] on span "Товари та послуги" at bounding box center [62, 112] width 65 height 9
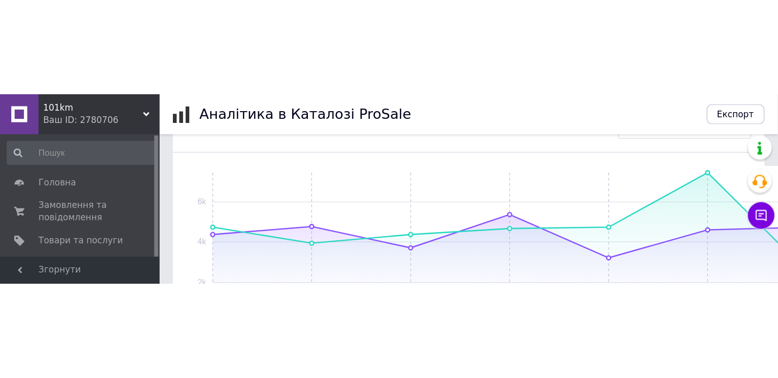
scroll to position [146, 0]
